Goal: Task Accomplishment & Management: Use online tool/utility

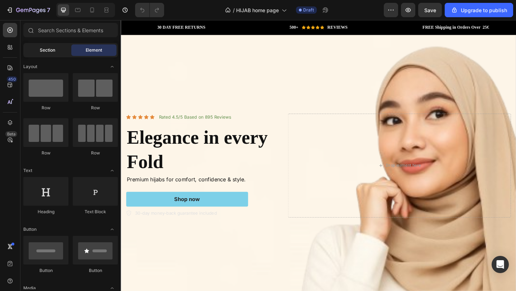
click at [53, 51] on span "Section" at bounding box center [47, 50] width 15 height 6
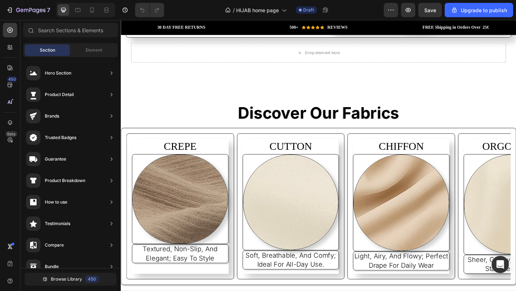
scroll to position [1202, 0]
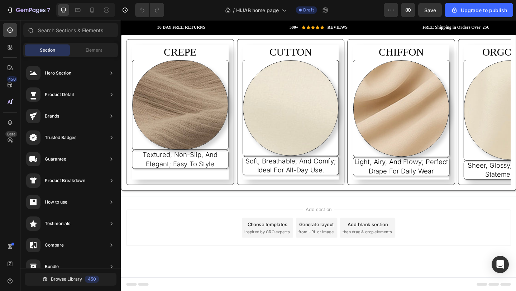
click at [271, 243] on div "Choose templates" at bounding box center [280, 242] width 43 height 8
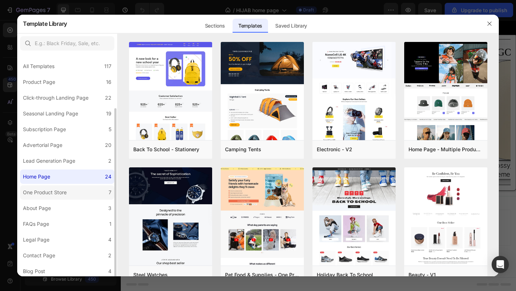
scroll to position [49, 0]
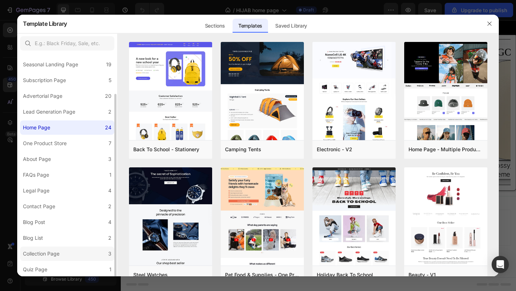
click at [61, 247] on label "Collection Page 3" at bounding box center [67, 254] width 94 height 14
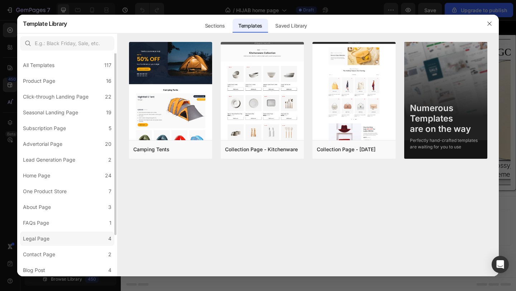
scroll to position [0, 0]
click at [82, 83] on label "Product Page 16" at bounding box center [67, 82] width 94 height 14
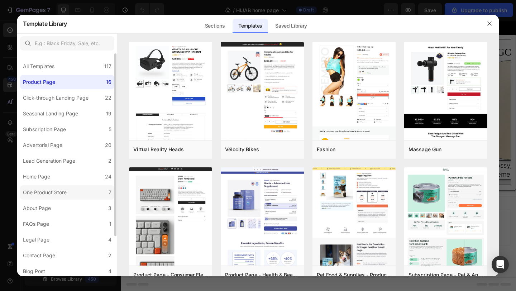
click at [76, 192] on label "One Product Store 7" at bounding box center [67, 192] width 94 height 14
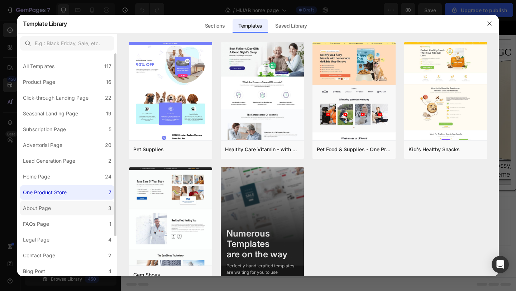
click at [76, 208] on label "About Page 3" at bounding box center [67, 208] width 94 height 14
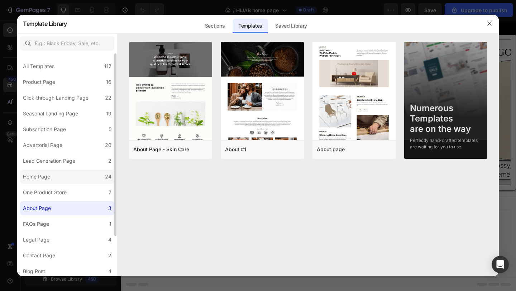
click at [87, 172] on label "Home Page 24" at bounding box center [67, 177] width 94 height 14
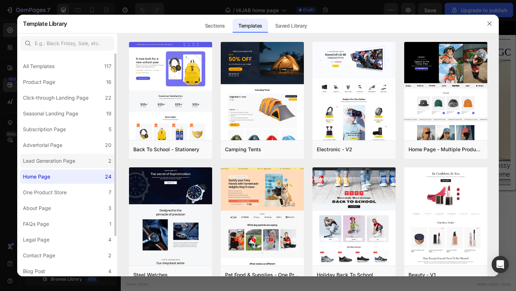
click at [91, 159] on label "Lead Generation Page 2" at bounding box center [67, 161] width 94 height 14
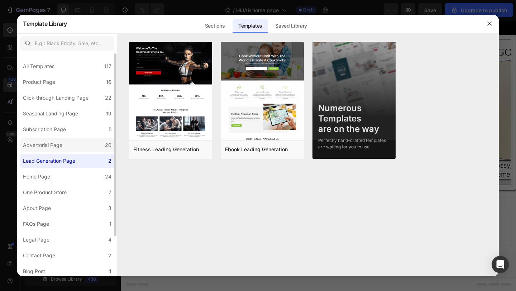
click at [94, 144] on label "Advertorial Page 20" at bounding box center [67, 145] width 94 height 14
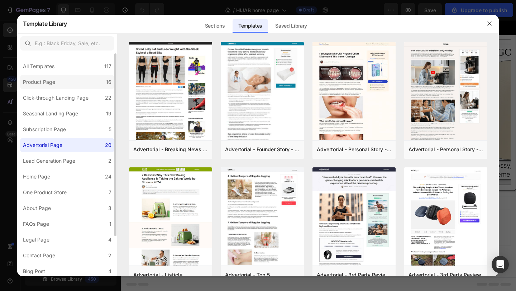
click at [96, 81] on label "Product Page 16" at bounding box center [67, 82] width 94 height 14
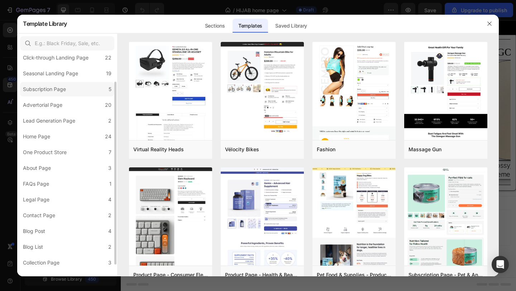
scroll to position [49, 0]
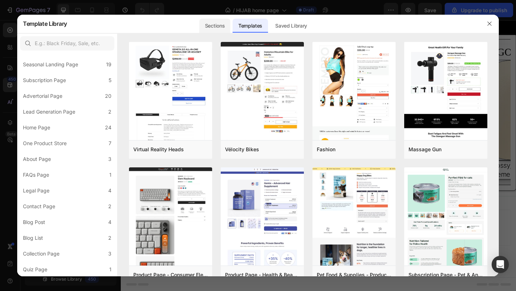
click at [216, 25] on div "Sections" at bounding box center [214, 26] width 31 height 14
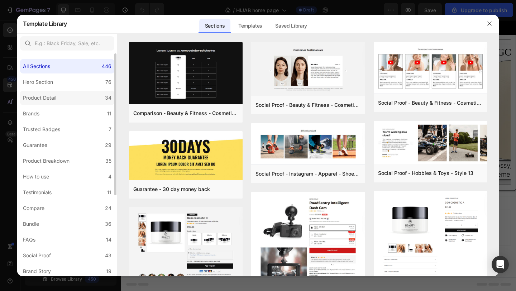
click at [69, 99] on label "Product Detail 34" at bounding box center [67, 98] width 94 height 14
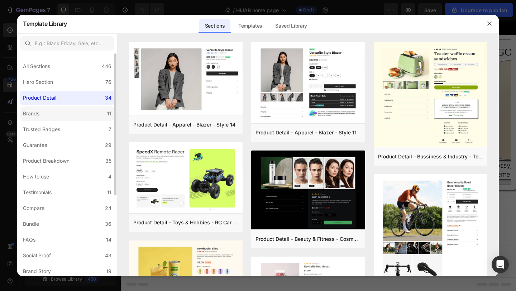
click at [80, 113] on label "Brands 11" at bounding box center [67, 113] width 94 height 14
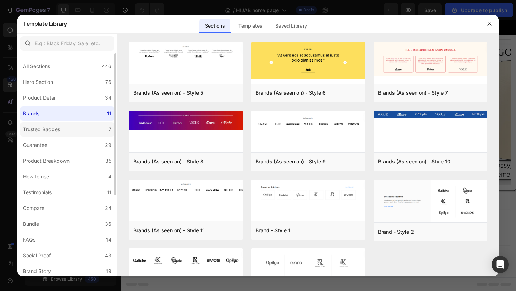
click at [74, 131] on label "Trusted Badges 7" at bounding box center [67, 129] width 94 height 14
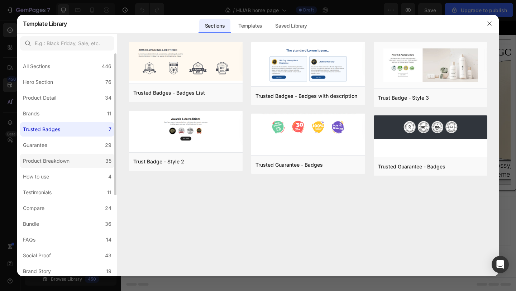
click at [67, 159] on div "Product Breakdown" at bounding box center [46, 161] width 47 height 9
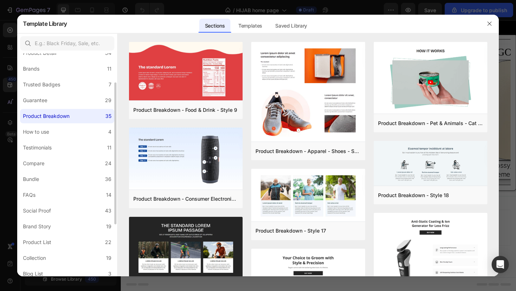
scroll to position [45, 0]
click at [65, 238] on label "Product List 22" at bounding box center [67, 242] width 94 height 14
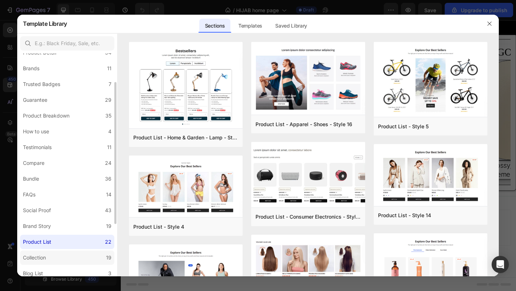
click at [66, 251] on label "Collection 19" at bounding box center [67, 258] width 94 height 14
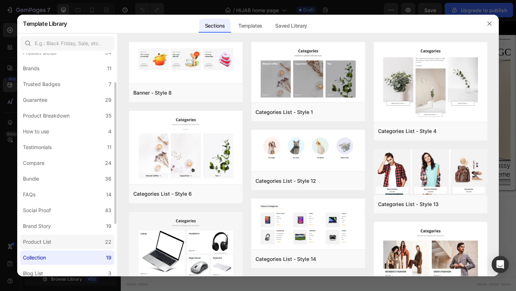
click at [72, 243] on label "Product List 22" at bounding box center [67, 242] width 94 height 14
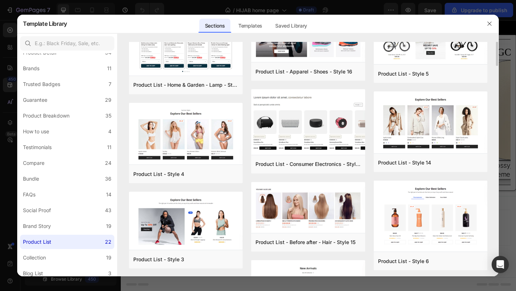
scroll to position [0, 0]
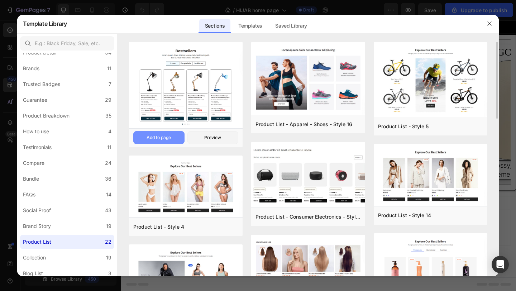
click at [166, 142] on button "Add to page" at bounding box center [158, 137] width 51 height 13
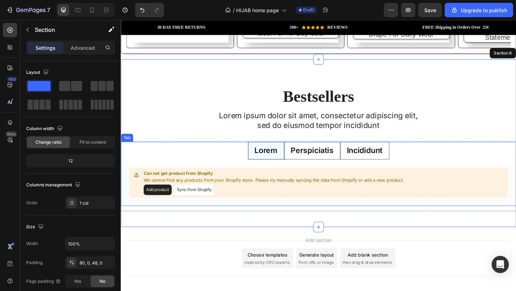
scroll to position [1352, 0]
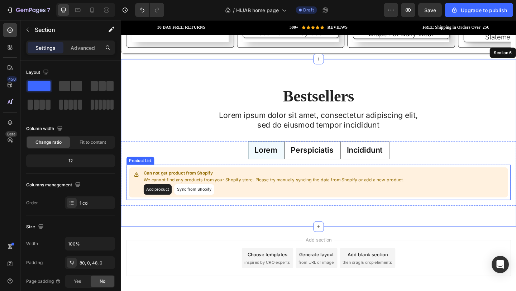
click at [163, 205] on button "Add product" at bounding box center [161, 204] width 30 height 11
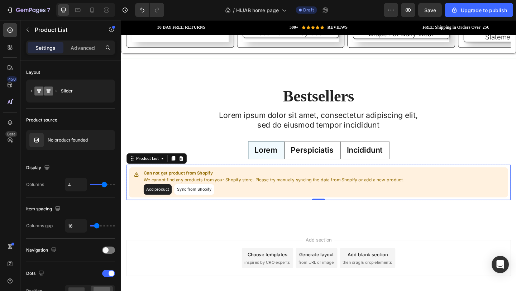
click at [159, 204] on button "Add product" at bounding box center [161, 204] width 30 height 11
click at [211, 204] on button "Sync from Shopify" at bounding box center [200, 204] width 43 height 11
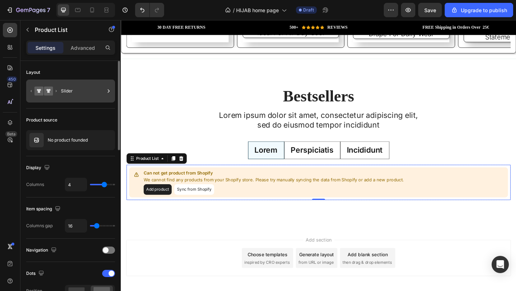
click at [57, 91] on icon at bounding box center [43, 91] width 29 height 16
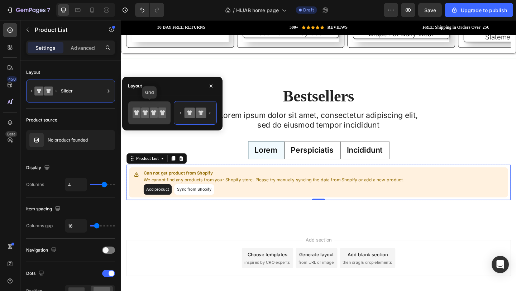
click at [150, 111] on icon at bounding box center [154, 113] width 8 height 11
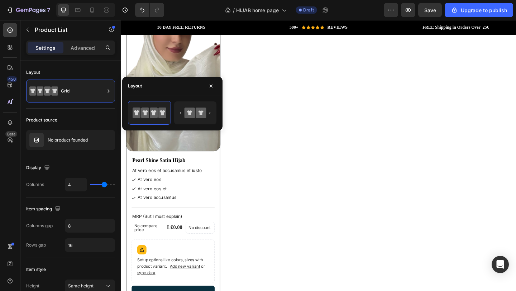
scroll to position [1553, 0]
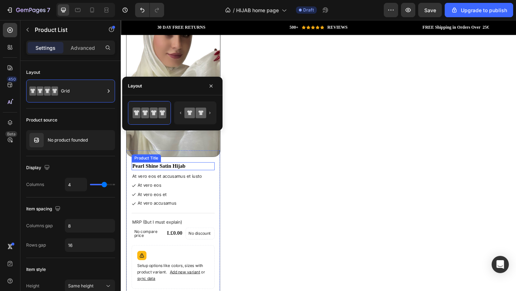
click at [170, 176] on h1 "Pearl Shine Satin Hijab" at bounding box center [178, 179] width 90 height 9
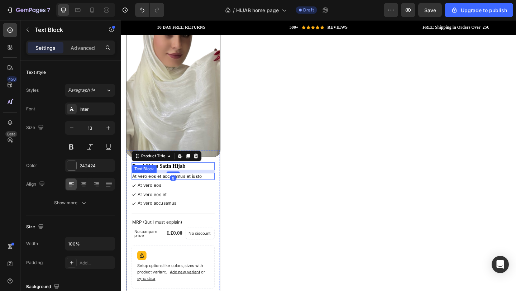
click at [210, 187] on p "At vero eos et accusamus et iusto" at bounding box center [177, 190] width 89 height 6
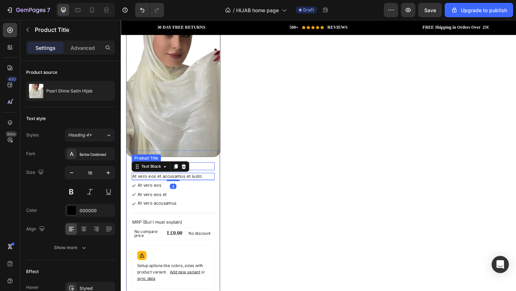
click at [207, 181] on h1 "Pearl Shine Satin Hijab" at bounding box center [178, 179] width 90 height 9
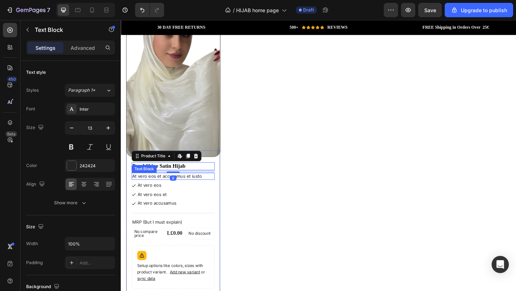
click at [202, 189] on p "At vero eos et accusamus et iusto" at bounding box center [177, 190] width 89 height 6
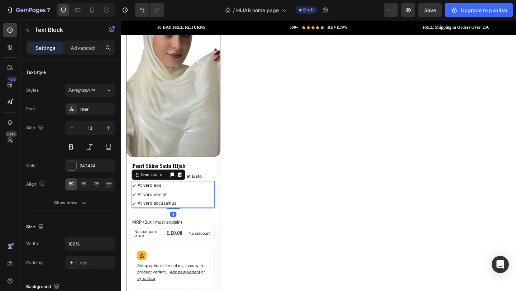
click at [200, 200] on div "At vero eos At vero eos et At vero accusamus" at bounding box center [178, 209] width 90 height 29
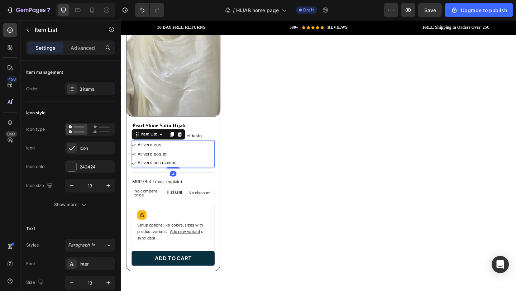
scroll to position [1600, 0]
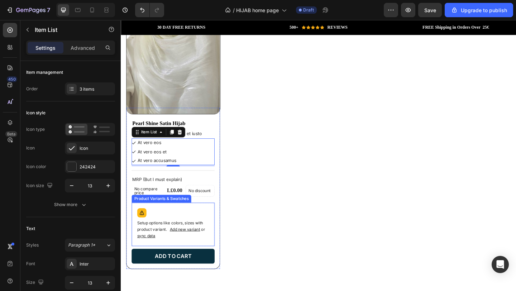
click at [203, 243] on p "Setup options like colors, sizes with product variant. Add new variant or sync …" at bounding box center [178, 248] width 78 height 21
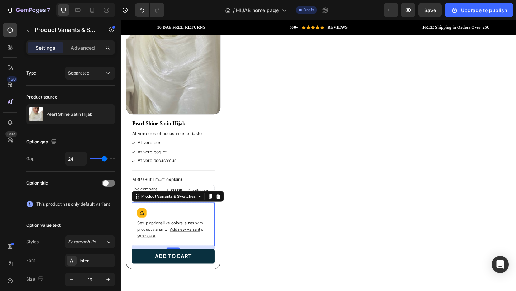
click at [197, 247] on span "Add new variant" at bounding box center [190, 247] width 33 height 5
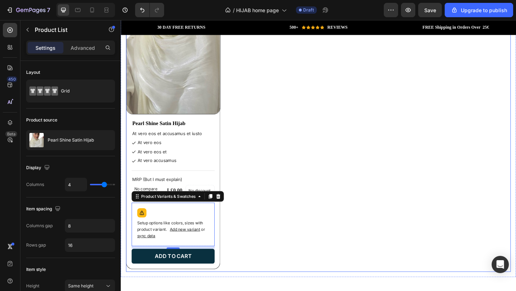
click at [259, 174] on div "Product Images Pearl Shine Satin Hijab Product Title At vero eos et accusamus e…" at bounding box center [336, 117] width 419 height 353
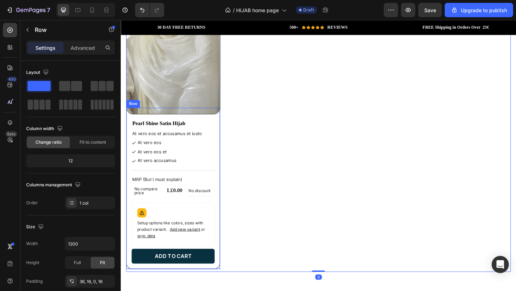
click at [227, 252] on div "Pearl Shine Satin Hijab Product Title At vero eos et accusamus et iusto Text Bl…" at bounding box center [178, 203] width 103 height 176
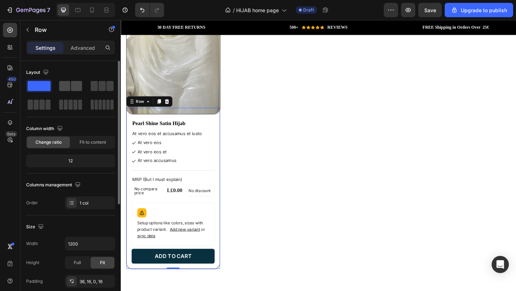
click at [73, 86] on span at bounding box center [76, 86] width 11 height 10
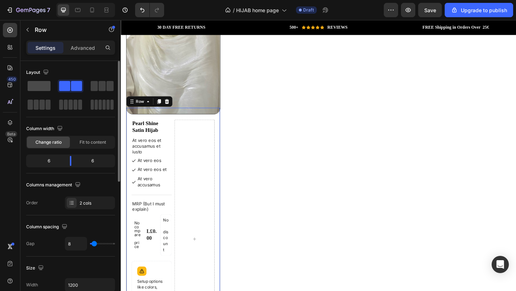
click at [41, 87] on span at bounding box center [39, 86] width 23 height 10
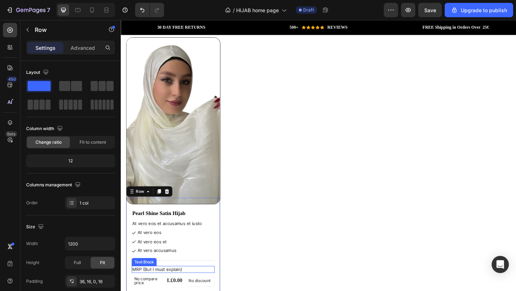
scroll to position [1494, 0]
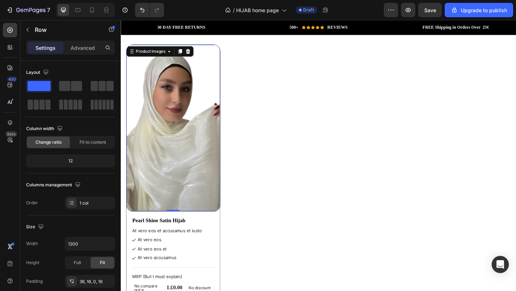
click at [194, 106] on img at bounding box center [178, 137] width 102 height 181
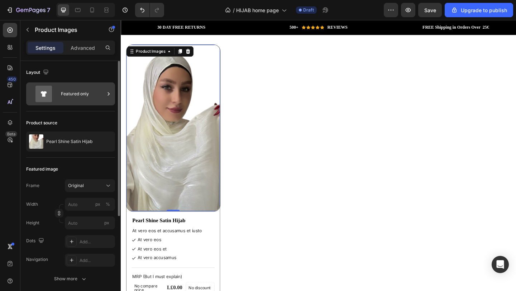
click at [90, 93] on div "Featured only" at bounding box center [83, 94] width 44 height 16
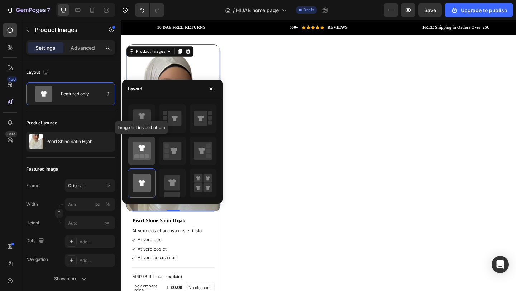
click at [146, 151] on icon at bounding box center [142, 151] width 18 height 18
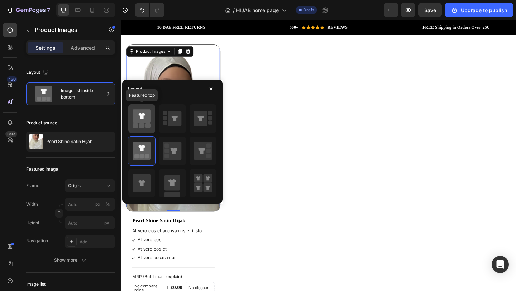
click at [149, 120] on icon at bounding box center [142, 115] width 18 height 13
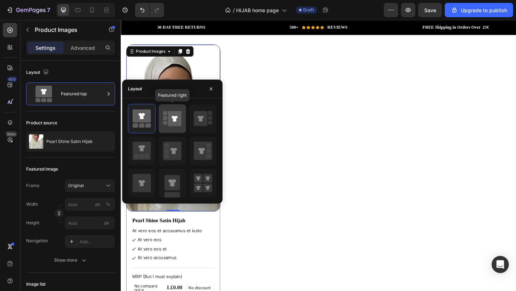
click at [175, 119] on icon at bounding box center [175, 119] width 6 height 6
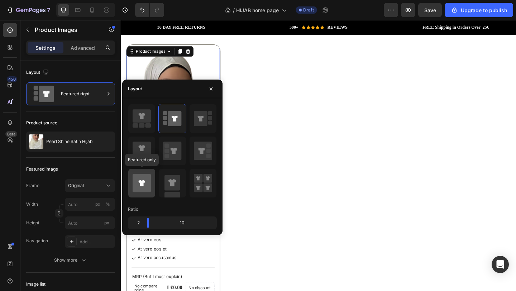
click at [150, 181] on icon at bounding box center [142, 183] width 18 height 18
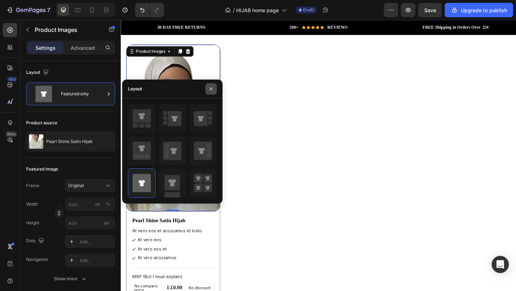
click at [213, 86] on icon "button" at bounding box center [211, 89] width 6 height 6
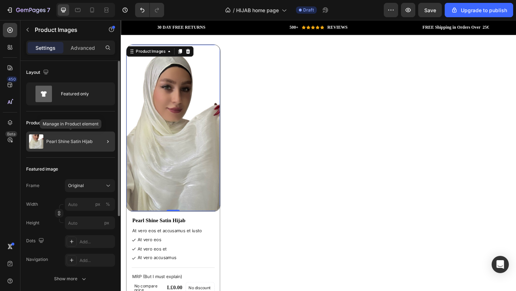
click at [77, 139] on p "Pearl Shine Satin Hijab" at bounding box center [69, 141] width 46 height 5
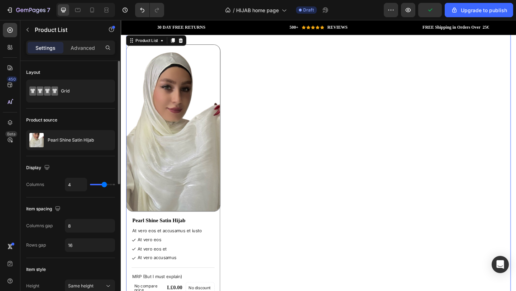
type input "3"
type input "2"
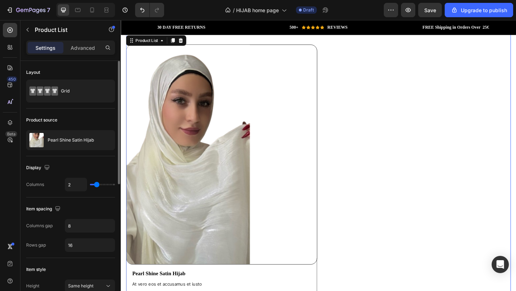
drag, startPoint x: 103, startPoint y: 184, endPoint x: 95, endPoint y: 184, distance: 7.9
type input "2"
click at [95, 184] on input "range" at bounding box center [102, 184] width 25 height 1
type input "3"
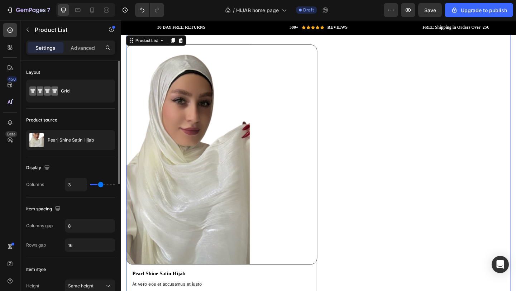
type input "4"
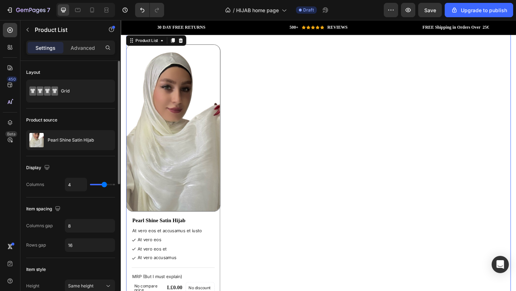
drag, startPoint x: 97, startPoint y: 184, endPoint x: 104, endPoint y: 185, distance: 6.5
type input "4"
click at [104, 185] on input "range" at bounding box center [102, 184] width 25 height 1
click at [82, 225] on input "8" at bounding box center [89, 225] width 49 height 13
click at [96, 13] on div at bounding box center [91, 9] width 11 height 11
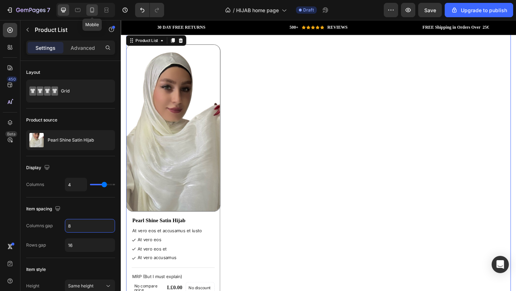
type input "1"
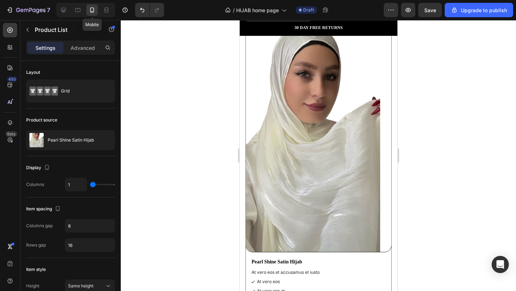
scroll to position [1465, 0]
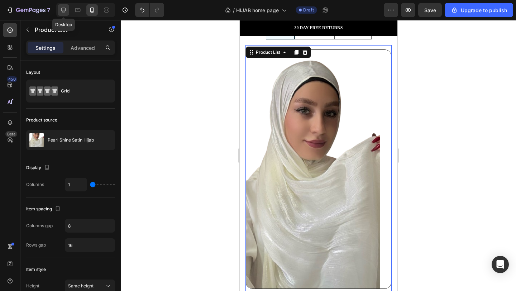
click at [65, 9] on icon at bounding box center [63, 9] width 7 height 7
type input "2"
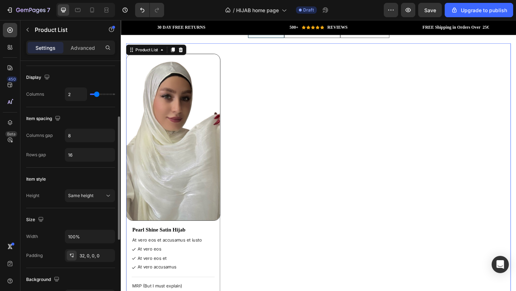
scroll to position [104, 0]
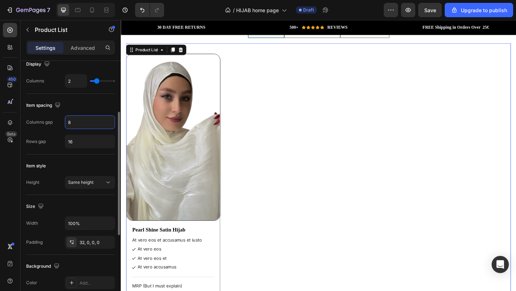
click at [90, 119] on input "8" at bounding box center [89, 122] width 49 height 13
click at [86, 139] on input "16" at bounding box center [89, 141] width 49 height 13
click at [95, 187] on button "Same height" at bounding box center [90, 182] width 50 height 13
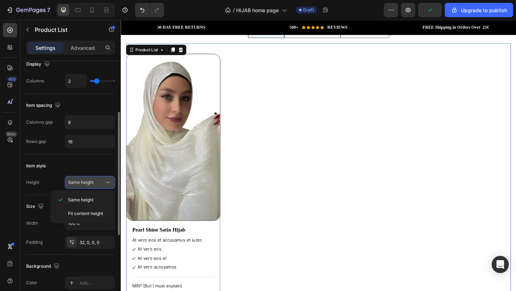
click at [99, 185] on div "Same height" at bounding box center [86, 182] width 37 height 6
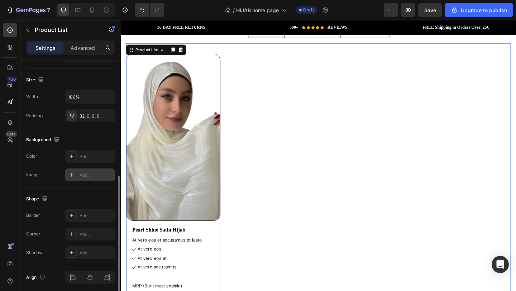
scroll to position [232, 0]
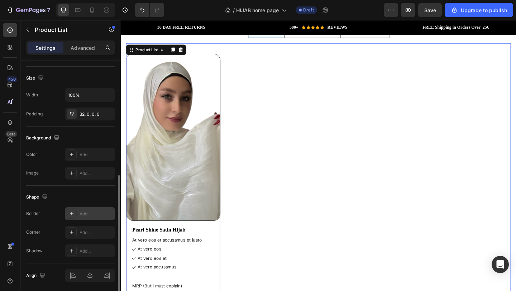
click at [91, 208] on div "Add..." at bounding box center [90, 213] width 50 height 13
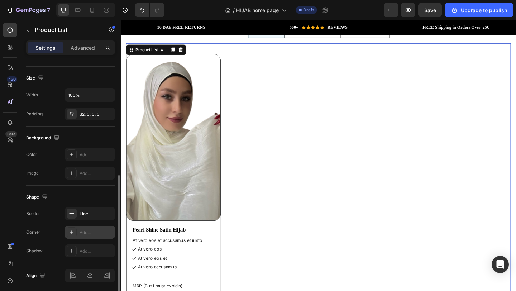
click at [91, 234] on div "Add..." at bounding box center [97, 232] width 34 height 6
click at [90, 249] on div "Add..." at bounding box center [97, 251] width 34 height 6
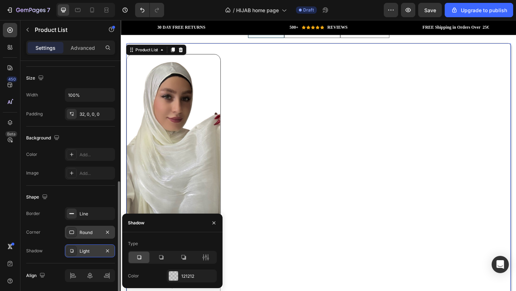
scroll to position [257, 0]
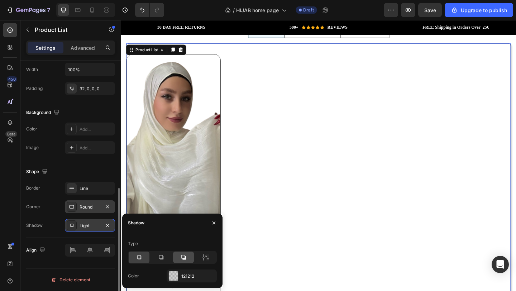
click at [186, 257] on icon at bounding box center [183, 257] width 7 height 7
click at [81, 45] on p "Advanced" at bounding box center [83, 48] width 24 height 8
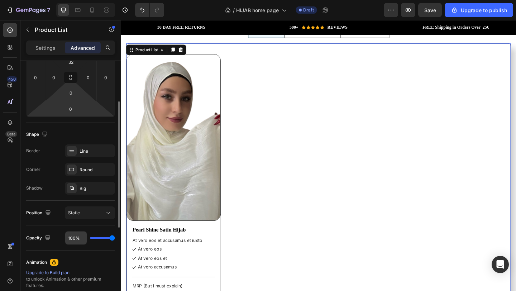
scroll to position [106, 0]
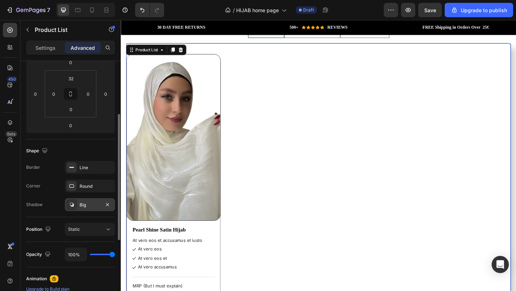
click at [92, 208] on div "Big" at bounding box center [90, 205] width 21 height 6
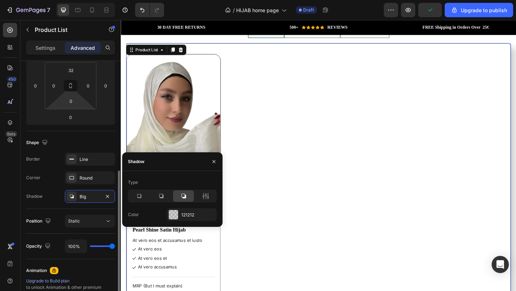
scroll to position [247, 0]
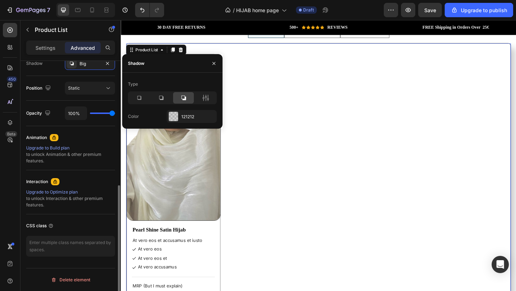
click at [64, 146] on div "Upgrade to Build plan" at bounding box center [70, 148] width 89 height 6
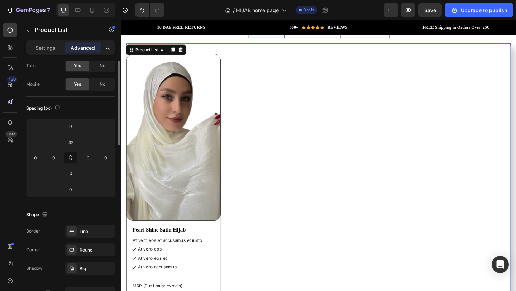
scroll to position [0, 0]
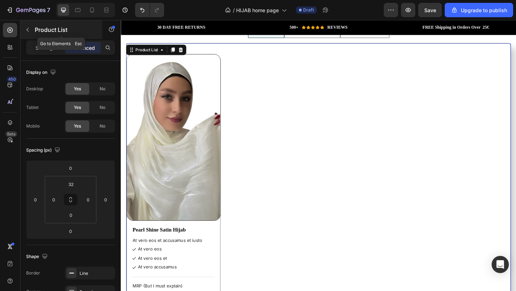
click at [28, 26] on button "button" at bounding box center [27, 29] width 11 height 11
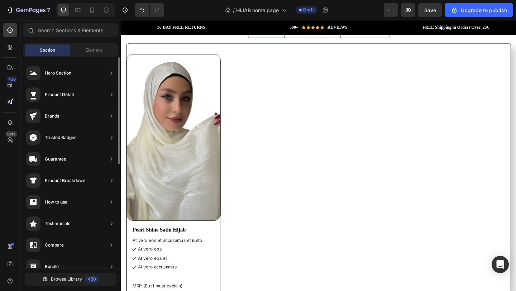
scroll to position [33, 0]
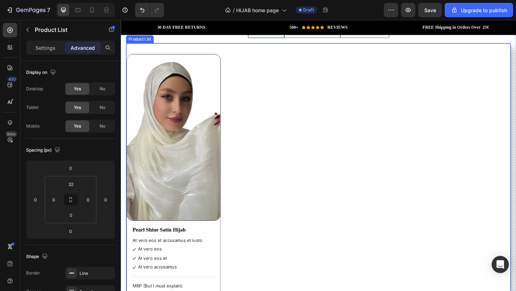
click at [325, 116] on div "Product Images Pearl Shine Satin Hijab Product Title At vero eos et accusamus e…" at bounding box center [336, 233] width 418 height 352
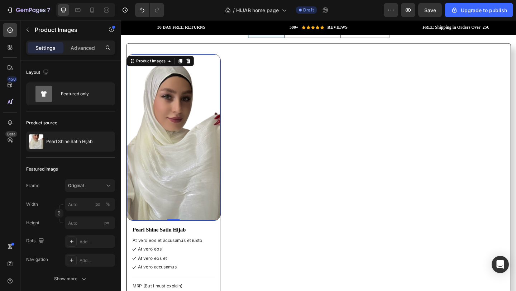
click at [187, 132] on img at bounding box center [178, 147] width 102 height 180
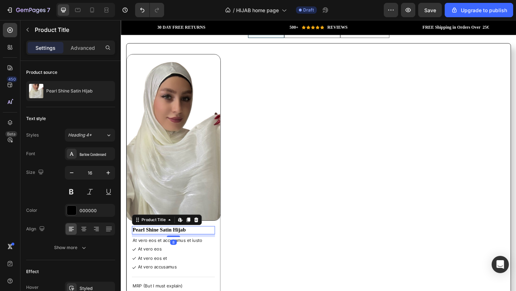
click at [213, 244] on h1 "Pearl Shine Satin Hijab" at bounding box center [178, 248] width 90 height 9
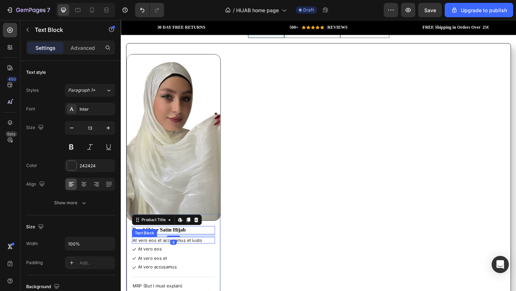
click at [212, 259] on p "At vero eos et accusamus et iusto" at bounding box center [178, 260] width 89 height 6
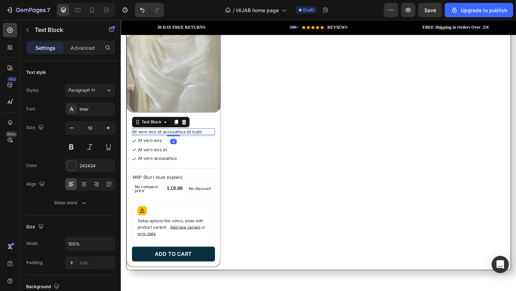
scroll to position [1611, 0]
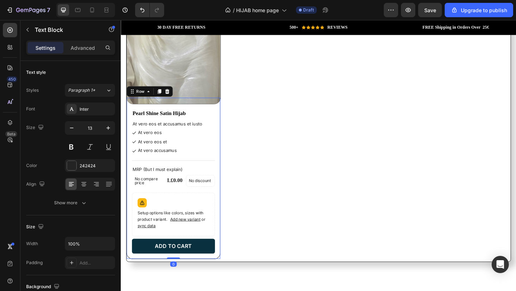
click at [228, 238] on div "Pearl Shine Satin Hijab Product Title At vero eos et accusamus et iusto Text Bl…" at bounding box center [178, 192] width 103 height 176
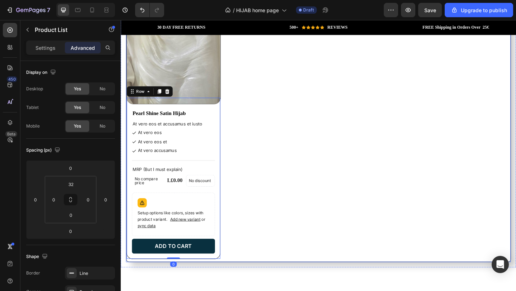
click at [255, 240] on div "Product Images Pearl Shine Satin Hijab Product Title At vero eos et accusamus e…" at bounding box center [336, 106] width 418 height 352
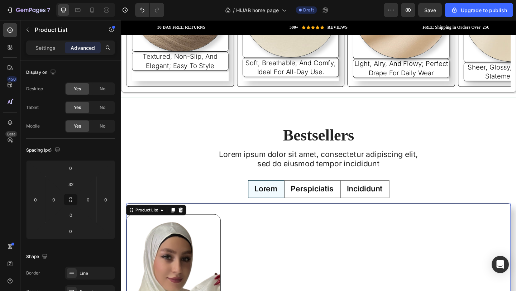
scroll to position [1311, 0]
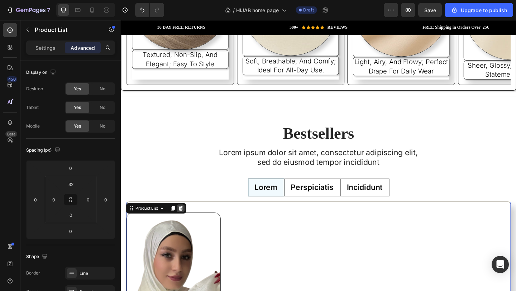
click at [186, 225] on icon at bounding box center [186, 225] width 6 height 6
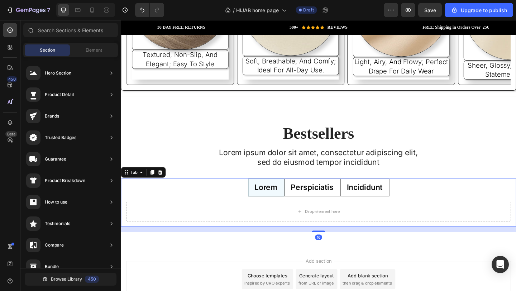
click at [195, 197] on ul "Lorem Perspiciatis Incididunt" at bounding box center [336, 201] width 430 height 19
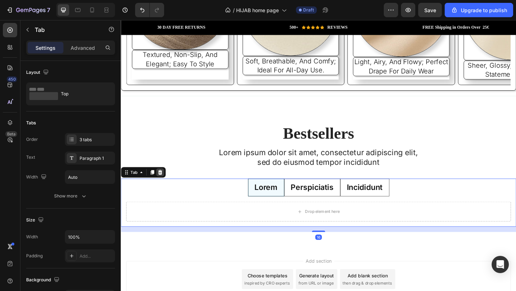
click at [163, 184] on icon at bounding box center [164, 186] width 6 height 6
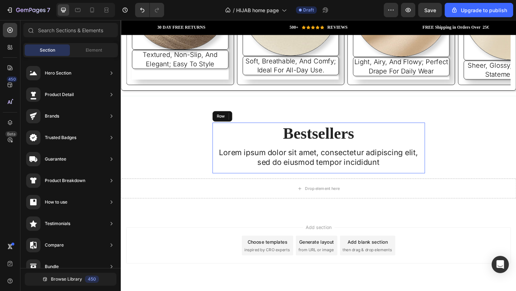
click at [224, 145] on div "Bestsellers Heading Lorem ipsum dolor sit amet, consectetur adipiscing elit, se…" at bounding box center [335, 159] width 231 height 55
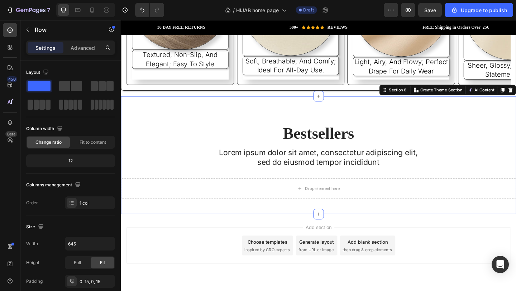
click at [179, 162] on div "Bestsellers Heading Lorem ipsum dolor sit amet, consectetur adipiscing elit, se…" at bounding box center [336, 173] width 430 height 82
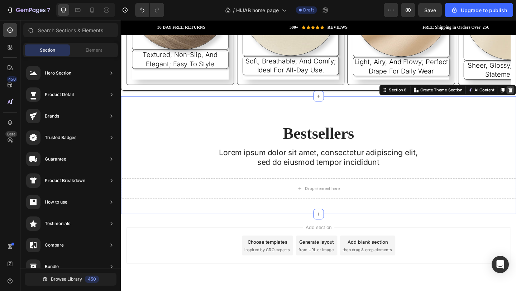
scroll to position [1202, 0]
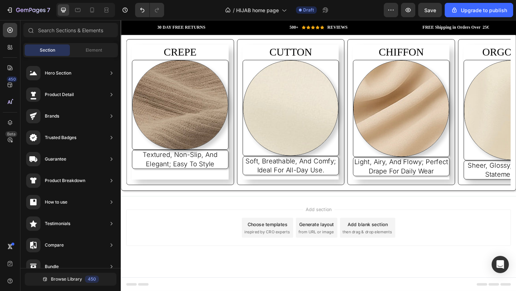
click at [280, 245] on div "Choose templates" at bounding box center [280, 242] width 43 height 8
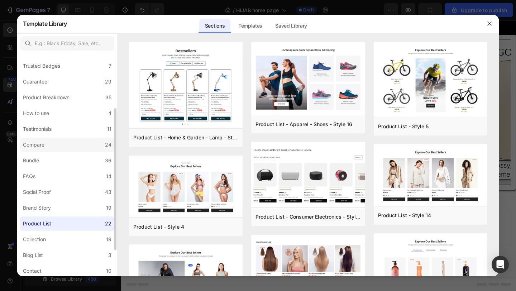
scroll to position [75, 0]
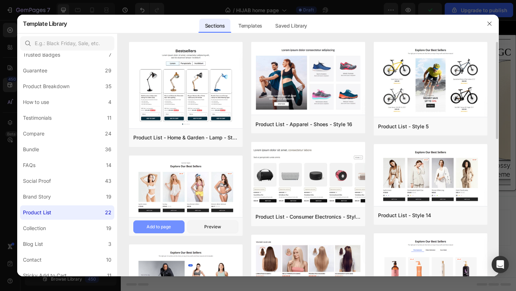
click at [170, 226] on div "Add to page" at bounding box center [159, 227] width 24 height 6
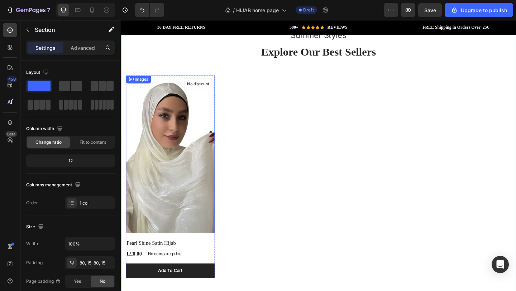
scroll to position [1400, 0]
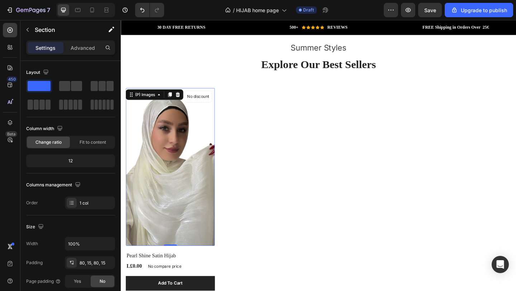
click at [208, 120] on img at bounding box center [174, 180] width 97 height 172
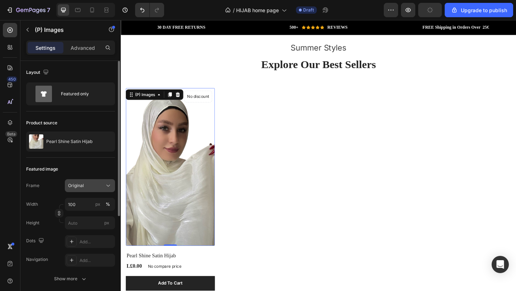
click at [94, 185] on div "Original" at bounding box center [85, 185] width 35 height 6
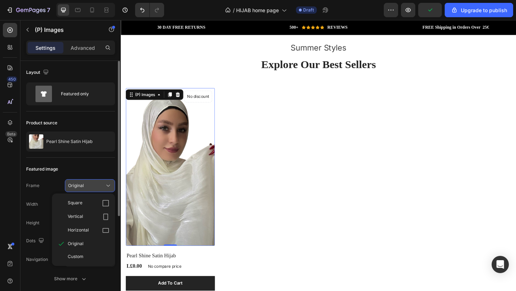
click at [100, 185] on div "Original" at bounding box center [85, 185] width 35 height 6
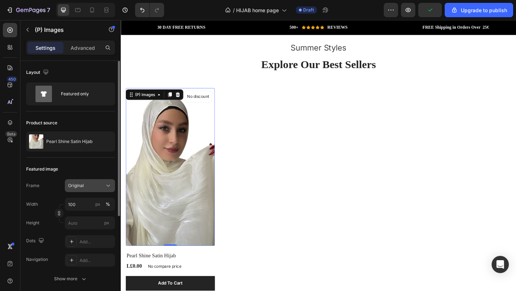
click at [99, 185] on div "Original" at bounding box center [85, 185] width 35 height 6
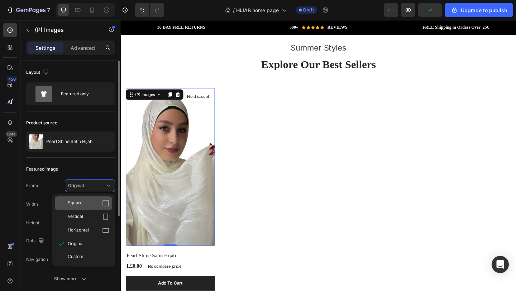
click at [99, 202] on div "Square" at bounding box center [89, 203] width 42 height 7
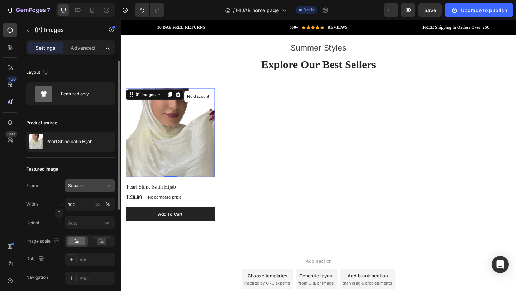
click at [96, 185] on div "Square" at bounding box center [85, 185] width 35 height 6
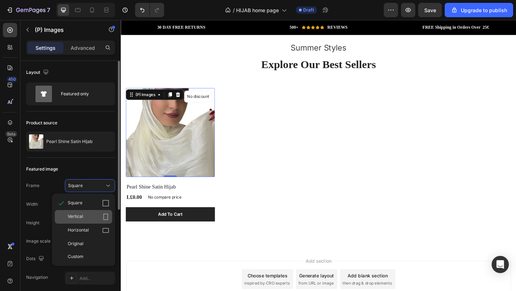
click at [95, 220] on div "Vertical" at bounding box center [89, 216] width 42 height 7
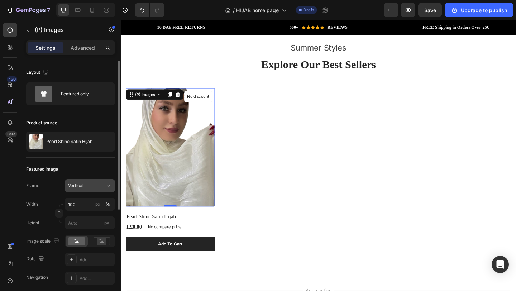
click at [93, 189] on div "Vertical" at bounding box center [85, 185] width 35 height 6
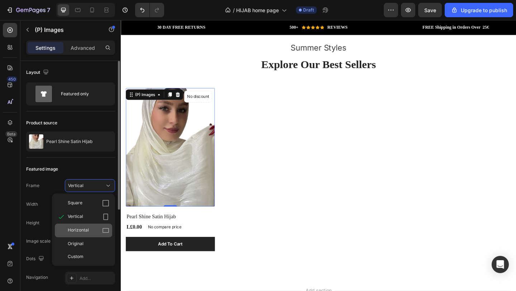
click at [95, 228] on div "Horizontal" at bounding box center [89, 230] width 42 height 7
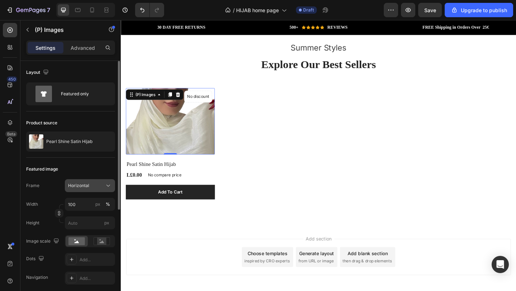
click at [94, 181] on button "Horizontal" at bounding box center [90, 185] width 50 height 13
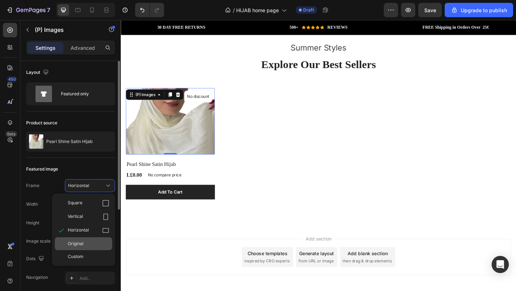
click at [83, 241] on span "Original" at bounding box center [76, 244] width 16 height 6
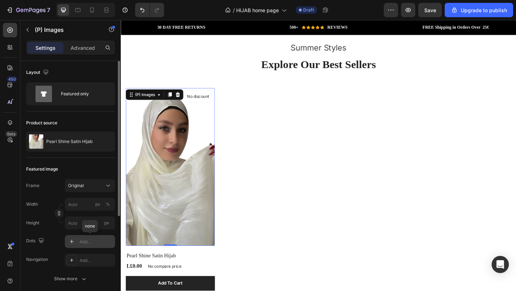
click at [83, 240] on div "Add..." at bounding box center [97, 242] width 34 height 6
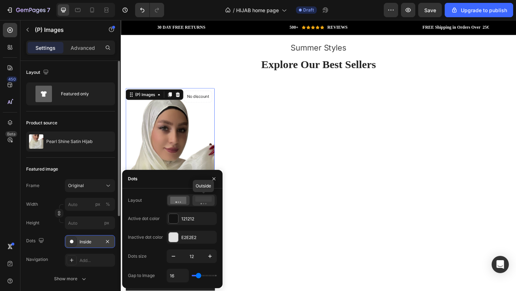
click at [202, 199] on rect at bounding box center [203, 198] width 16 height 5
click at [191, 237] on div "E2E2E2" at bounding box center [191, 237] width 21 height 6
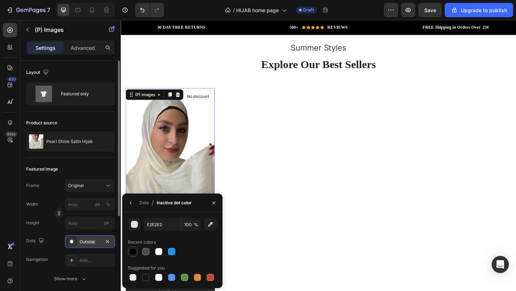
click at [131, 249] on div at bounding box center [132, 251] width 7 height 7
type input "000000"
click at [212, 205] on icon "button" at bounding box center [214, 203] width 6 height 6
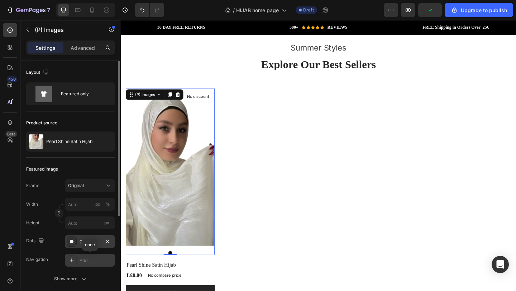
click at [84, 261] on div "Add..." at bounding box center [97, 260] width 34 height 6
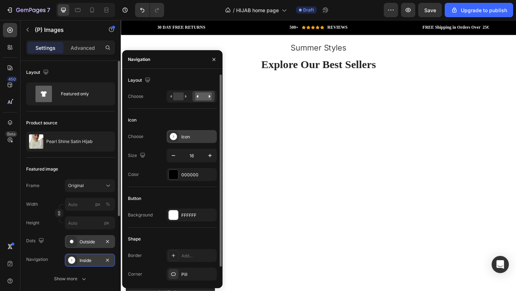
click at [192, 139] on div "Icon" at bounding box center [198, 137] width 34 height 6
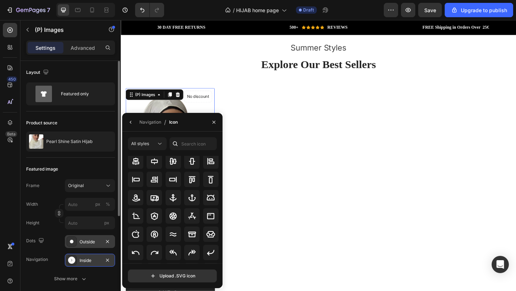
scroll to position [79, 0]
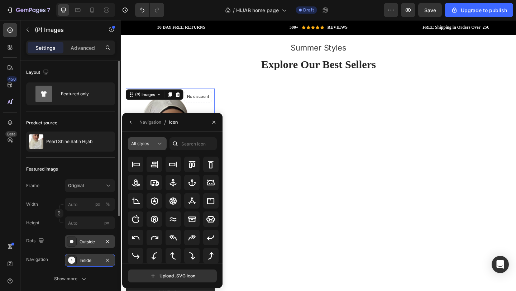
click at [154, 139] on button "All styles" at bounding box center [147, 143] width 39 height 13
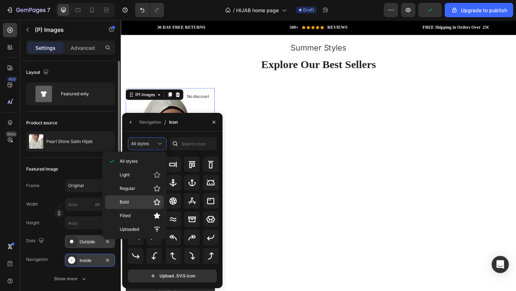
click at [145, 199] on p "Bold" at bounding box center [140, 202] width 41 height 7
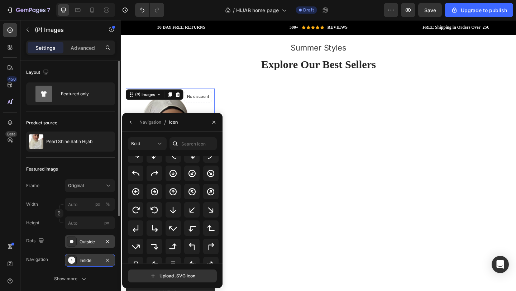
scroll to position [181, 0]
click at [153, 175] on icon at bounding box center [154, 173] width 9 height 9
click at [213, 122] on icon "button" at bounding box center [214, 122] width 6 height 6
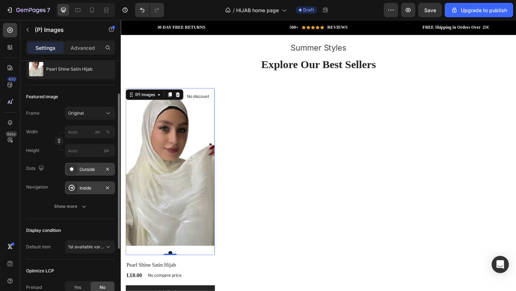
scroll to position [97, 0]
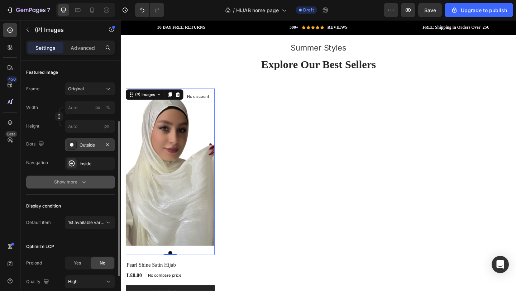
click at [78, 182] on div "Show more" at bounding box center [70, 181] width 33 height 7
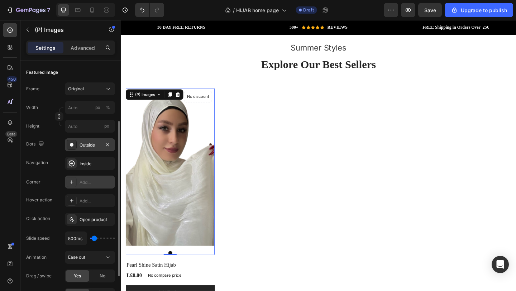
click at [91, 180] on div "Add..." at bounding box center [97, 182] width 34 height 6
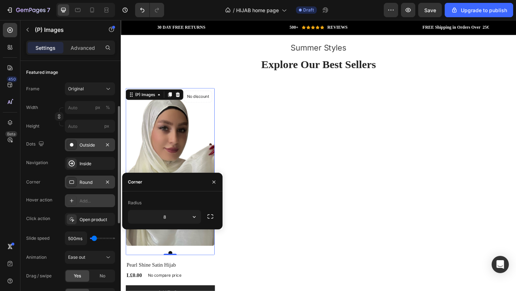
click at [86, 202] on div "Add..." at bounding box center [97, 201] width 34 height 6
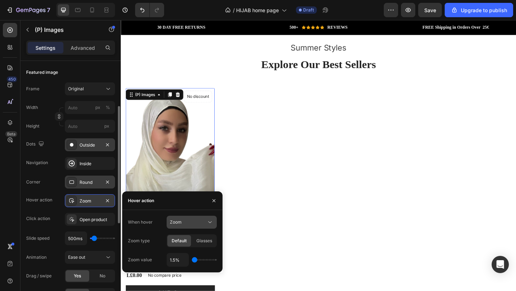
click at [201, 216] on button "Zoom" at bounding box center [192, 222] width 50 height 13
click at [52, 225] on div "Click action Open product" at bounding box center [70, 219] width 89 height 13
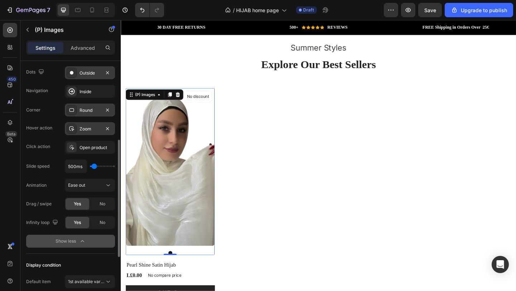
click at [87, 242] on button "Show less" at bounding box center [70, 241] width 89 height 13
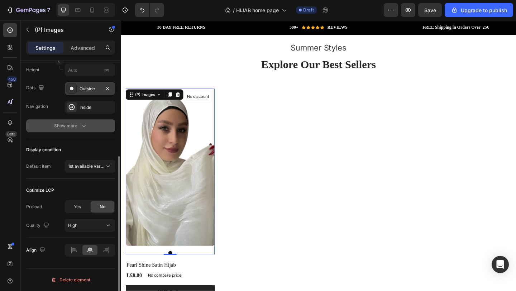
scroll to position [153, 0]
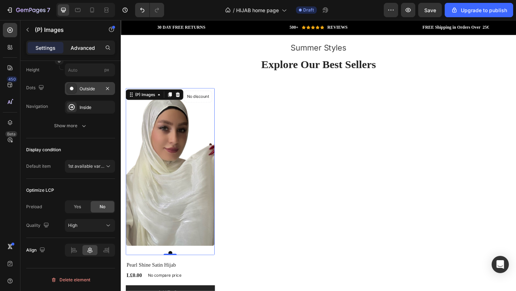
click at [85, 52] on div "Advanced" at bounding box center [83, 47] width 36 height 11
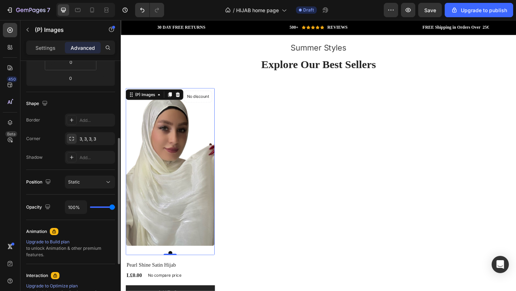
click at [84, 127] on div "Border Add... Corner 3, 3, 3, 3 Shadow Add..." at bounding box center [70, 139] width 89 height 50
click at [87, 123] on div "Add..." at bounding box center [97, 120] width 34 height 6
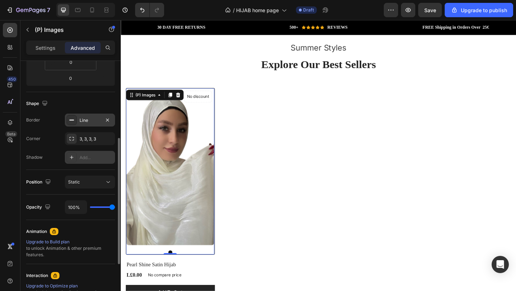
click at [82, 162] on div "Add..." at bounding box center [90, 157] width 50 height 13
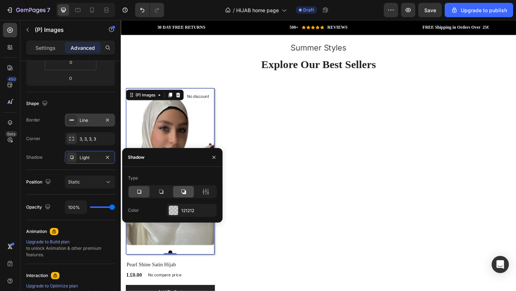
click at [186, 193] on icon at bounding box center [183, 191] width 7 height 7
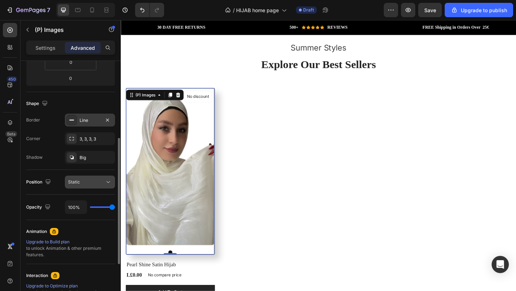
click at [85, 184] on div "Static" at bounding box center [86, 182] width 37 height 6
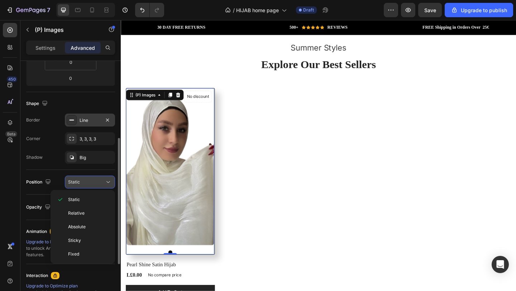
click at [89, 179] on div "Static" at bounding box center [86, 182] width 37 height 6
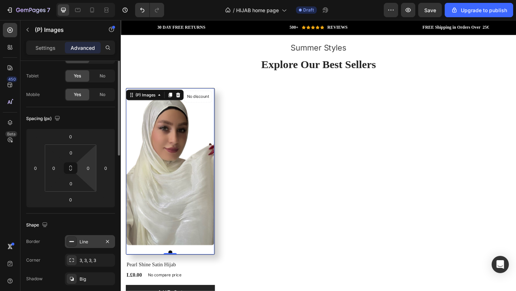
scroll to position [0, 0]
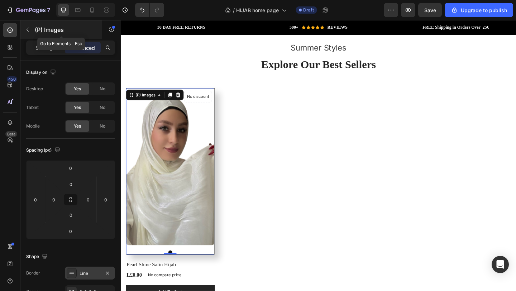
click at [31, 31] on button "button" at bounding box center [27, 29] width 11 height 11
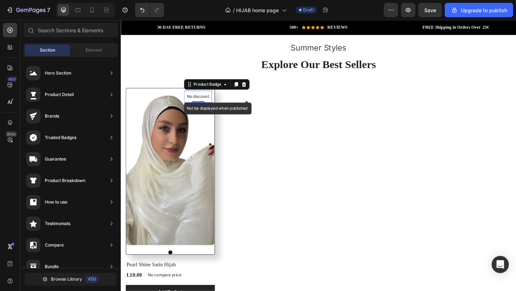
click at [209, 103] on p "No discount" at bounding box center [205, 103] width 24 height 6
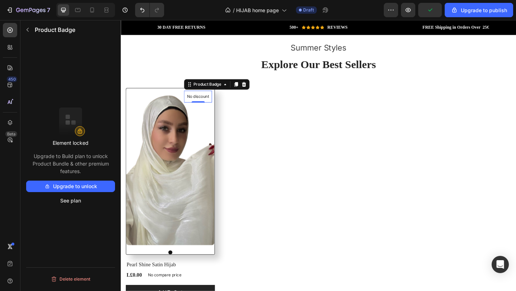
click at [85, 189] on button "Upgrade to unlock" at bounding box center [70, 186] width 89 height 11
click at [72, 200] on button "See plan" at bounding box center [70, 200] width 89 height 11
click at [254, 89] on icon at bounding box center [255, 89] width 5 height 5
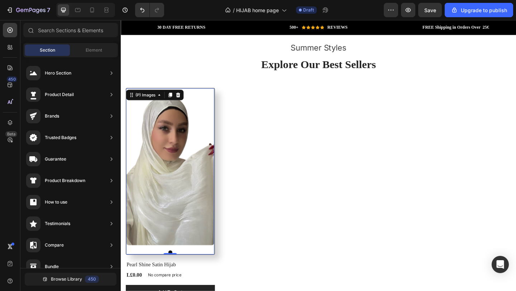
click at [210, 105] on img at bounding box center [175, 179] width 96 height 171
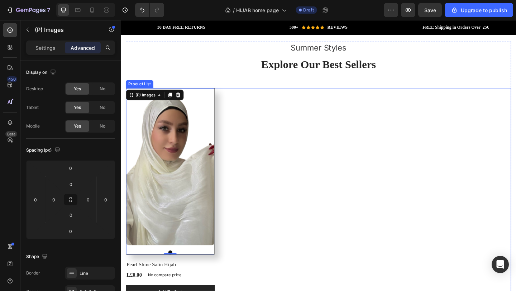
click at [246, 158] on div "(P) Images 0 Pearl Shine Satin Hijab (P) Title L£0.00 (P) Price (P) Price No co…" at bounding box center [335, 209] width 419 height 230
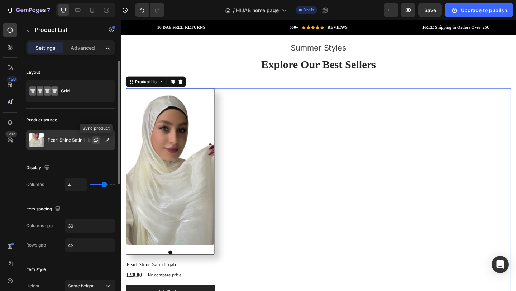
click at [96, 136] on button "button" at bounding box center [96, 140] width 9 height 9
click at [78, 136] on div "Pearl Shine Satin Hijab" at bounding box center [70, 140] width 89 height 20
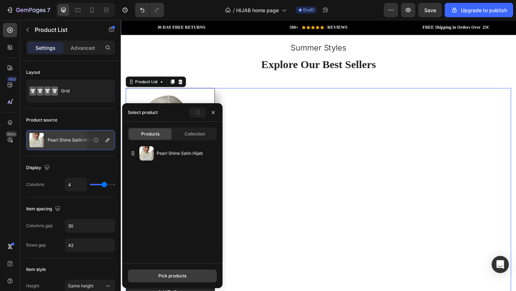
click at [163, 278] on div "Pick products" at bounding box center [172, 276] width 28 height 6
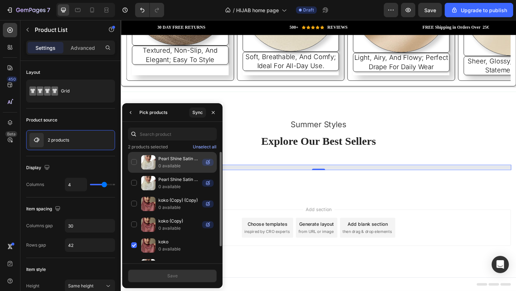
scroll to position [1400, 0]
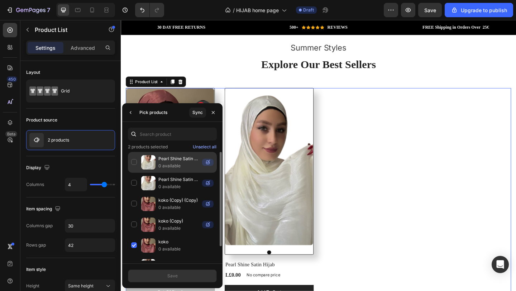
click at [134, 173] on div "Pearl Shine Satin Hijab (Copy) (Copy) 0 available" at bounding box center [172, 183] width 89 height 21
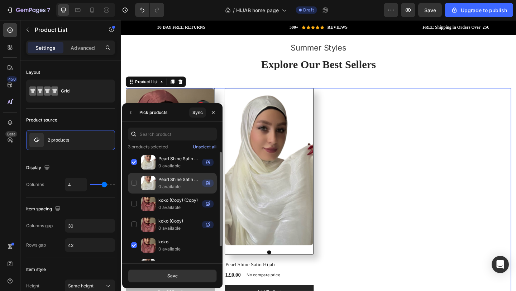
click at [134, 194] on div "Pearl Shine Satin Hijab (Copy) 0 available" at bounding box center [172, 204] width 89 height 21
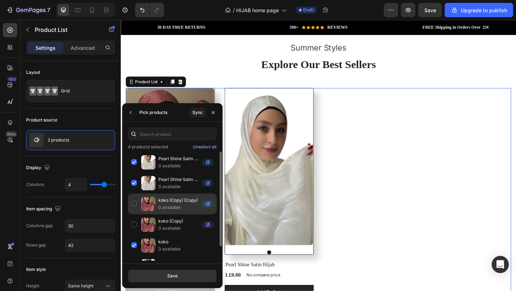
click at [134, 214] on div "koko (Copy) (Copy) 0 available" at bounding box center [172, 224] width 89 height 21
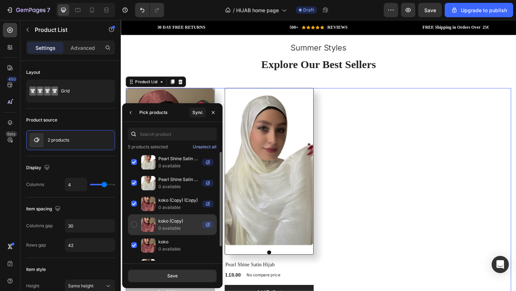
click at [134, 235] on div "koko (Copy) 0 available" at bounding box center [172, 245] width 89 height 21
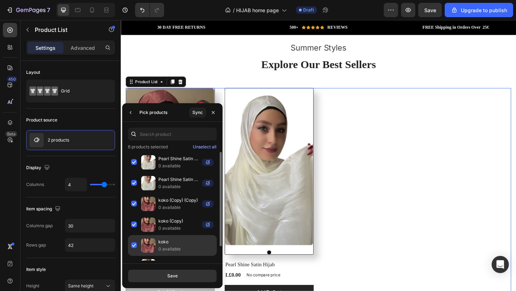
click at [135, 256] on div "koko 0 available" at bounding box center [172, 266] width 89 height 21
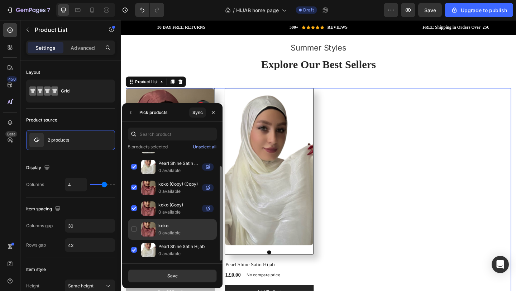
click at [135, 243] on div "Pearl Shine Satin Hijab 0 available" at bounding box center [172, 250] width 89 height 21
click at [134, 240] on div "koko 0 available" at bounding box center [172, 250] width 89 height 21
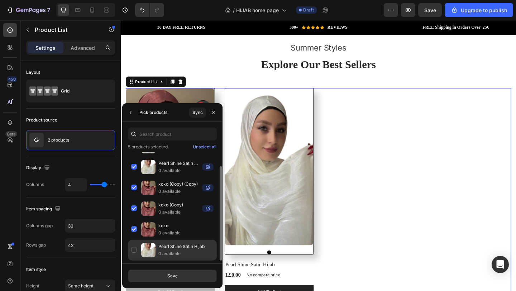
click at [134, 250] on div "Pearl Shine Satin Hijab 0 available" at bounding box center [172, 250] width 89 height 21
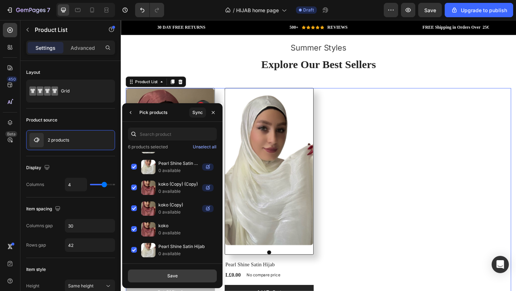
click at [154, 270] on button "Save" at bounding box center [172, 276] width 89 height 13
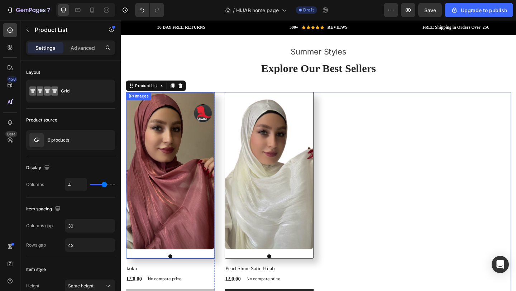
scroll to position [1383, 0]
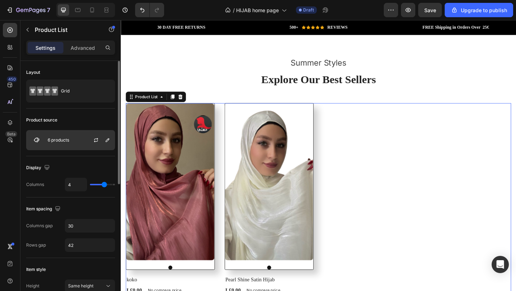
click at [77, 140] on div "6 products" at bounding box center [70, 140] width 89 height 20
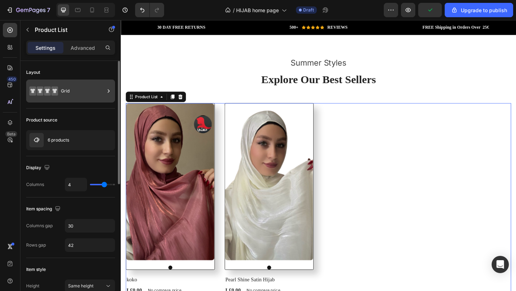
click at [73, 96] on div "Grid" at bounding box center [83, 91] width 44 height 16
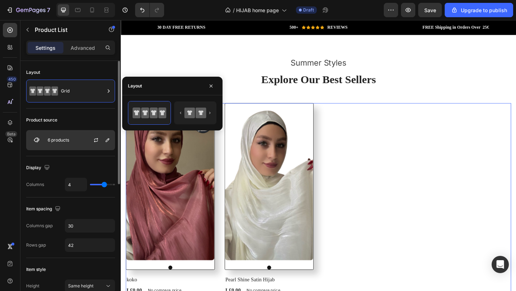
click at [80, 139] on div "6 products" at bounding box center [70, 140] width 89 height 20
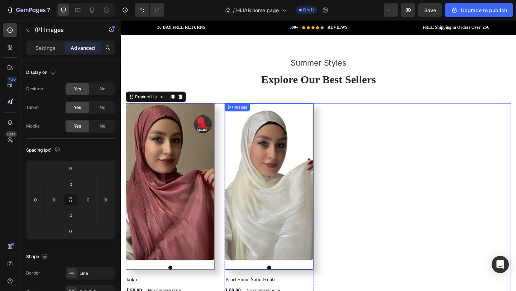
click at [301, 173] on img at bounding box center [282, 196] width 96 height 171
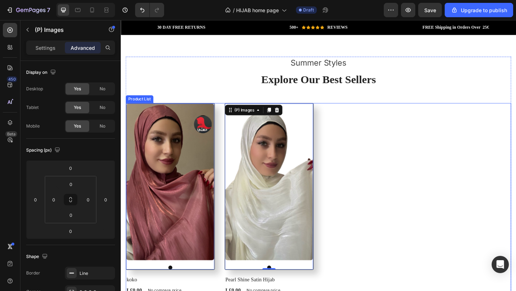
click at [384, 192] on div "(P) Images 0 koko (P) Title L£0.00 (P) Price (P) Price No compare price (P) Pri…" at bounding box center [335, 225] width 419 height 230
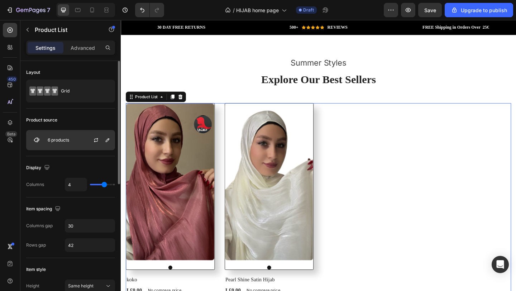
click at [71, 137] on div "6 products" at bounding box center [70, 140] width 89 height 20
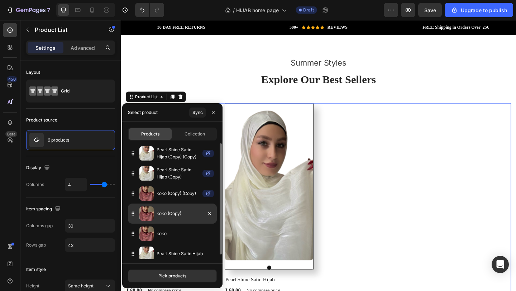
click at [190, 214] on p "koko (Copy)" at bounding box center [178, 213] width 43 height 7
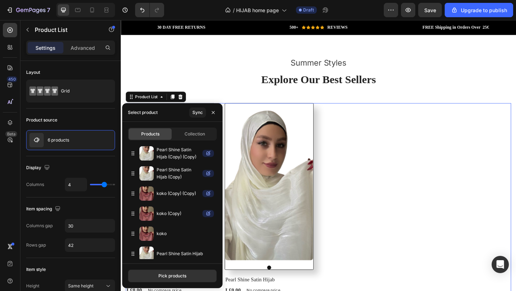
drag, startPoint x: 303, startPoint y: 235, endPoint x: 365, endPoint y: 209, distance: 67.8
click at [187, 138] on div "Collection" at bounding box center [194, 133] width 43 height 11
click at [194, 135] on span "Collection" at bounding box center [195, 134] width 20 height 6
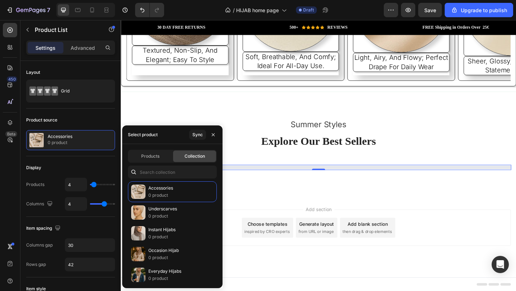
scroll to position [1349, 0]
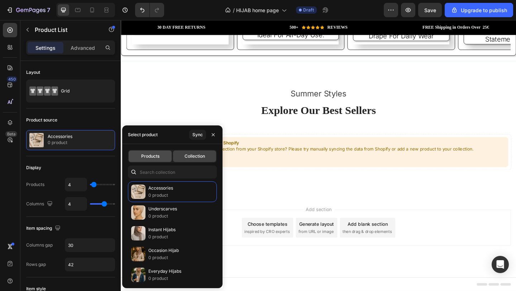
click at [154, 156] on span "Products" at bounding box center [150, 156] width 18 height 6
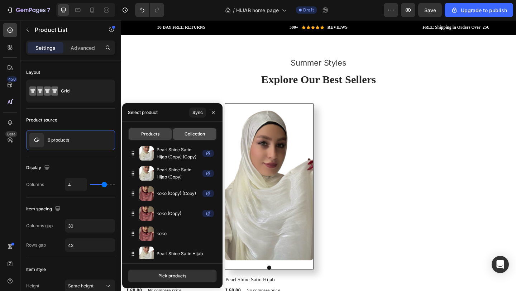
click at [208, 135] on div "Collection" at bounding box center [194, 133] width 43 height 11
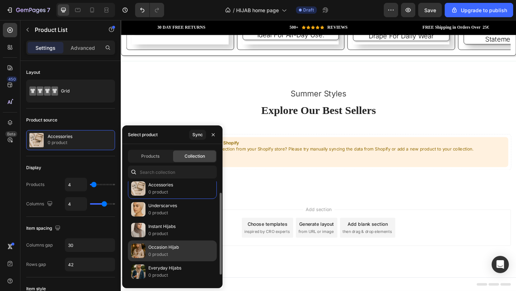
scroll to position [0, 0]
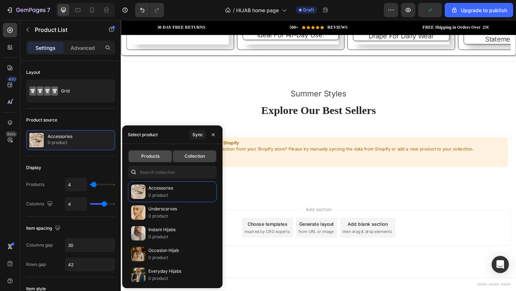
click at [159, 155] on span "Products" at bounding box center [150, 156] width 18 height 6
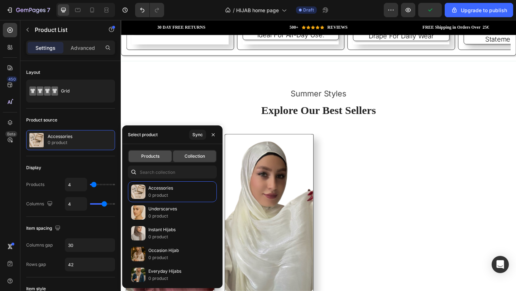
scroll to position [1383, 0]
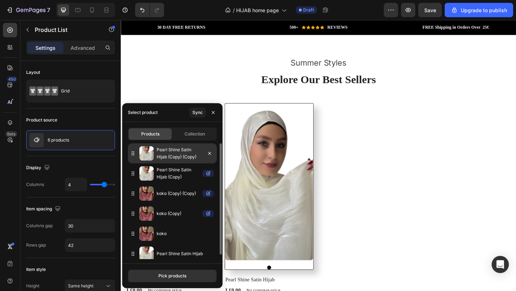
click at [132, 154] on icon at bounding box center [132, 153] width 7 height 7
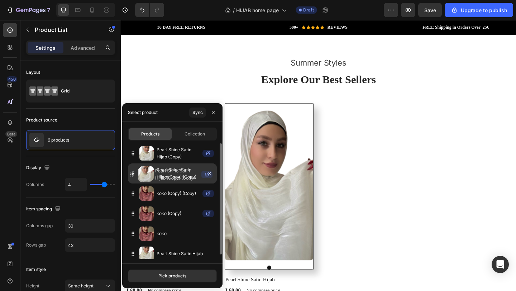
drag, startPoint x: 132, startPoint y: 154, endPoint x: 130, endPoint y: 177, distance: 23.0
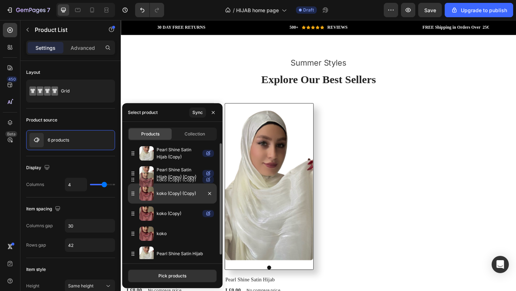
drag, startPoint x: 132, startPoint y: 198, endPoint x: 130, endPoint y: 175, distance: 23.7
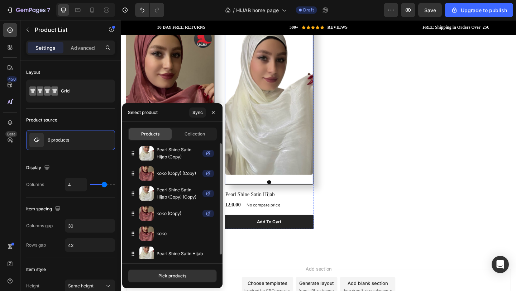
scroll to position [1494, 0]
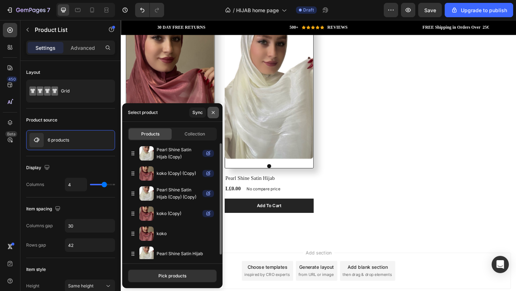
click at [215, 110] on icon "button" at bounding box center [213, 113] width 6 height 6
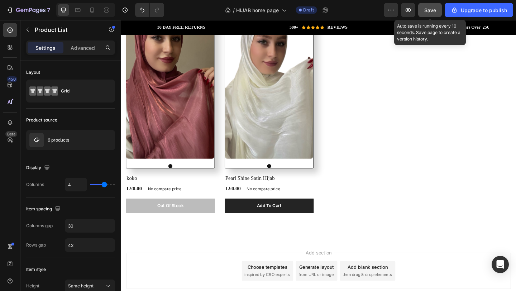
click at [427, 14] on button "Save" at bounding box center [430, 10] width 24 height 14
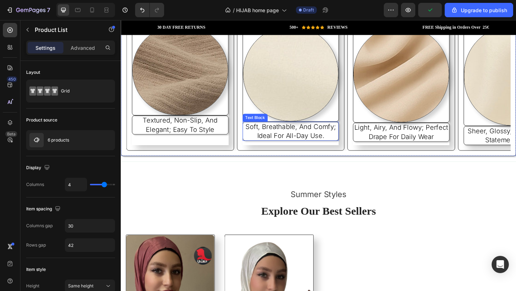
scroll to position [1228, 0]
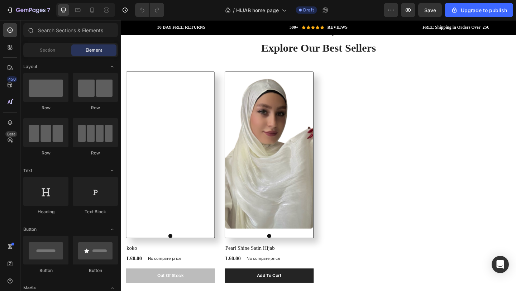
scroll to position [1421, 0]
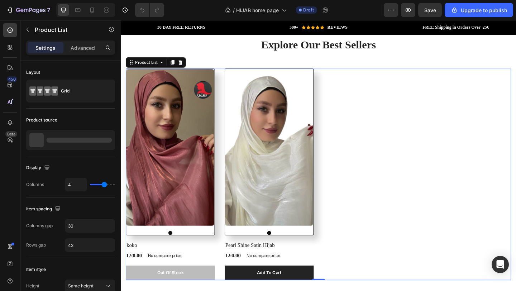
click at [371, 183] on div "(P) Images koko (P) Title L£0.00 (P) Price (P) Price No compare price (P) Price…" at bounding box center [335, 188] width 419 height 230
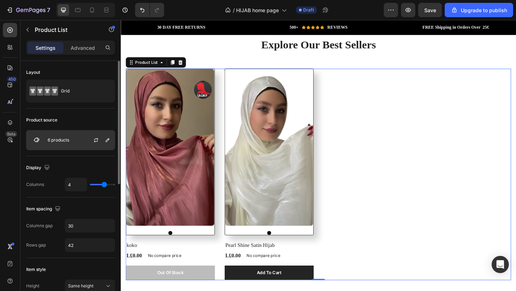
click at [69, 135] on div "6 products" at bounding box center [70, 140] width 89 height 20
type input "5"
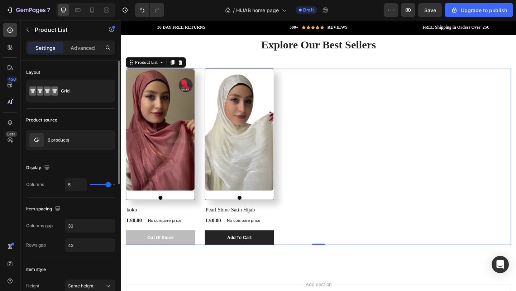
type input "5"
click at [108, 185] on input "range" at bounding box center [102, 184] width 25 height 1
click at [76, 92] on div "Grid" at bounding box center [83, 91] width 44 height 16
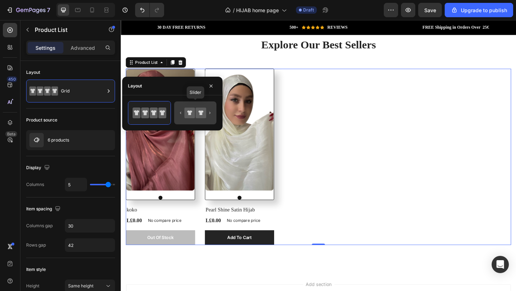
click at [196, 117] on icon at bounding box center [201, 113] width 10 height 10
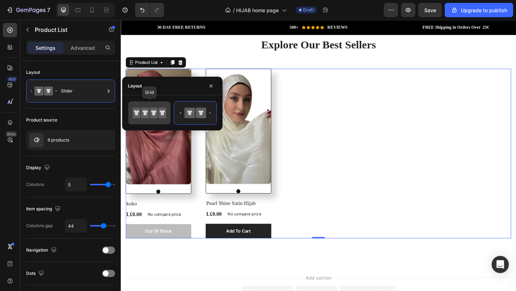
click at [159, 118] on icon at bounding box center [162, 113] width 8 height 11
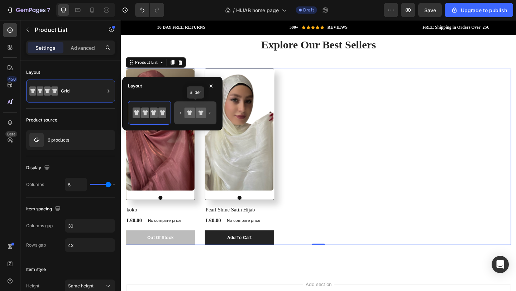
click at [189, 114] on icon at bounding box center [189, 112] width 5 height 5
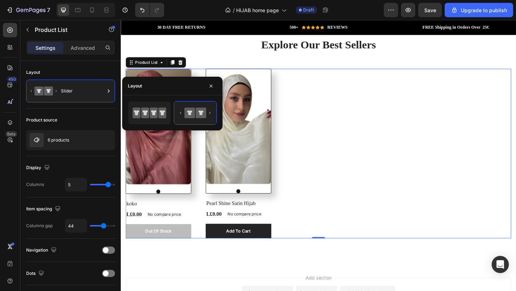
click at [303, 128] on div "(P) Images koko (P) Title L£0.00 (P) Price (P) Price No compare price (P) Price…" at bounding box center [335, 165] width 419 height 185
click at [86, 186] on input "5" at bounding box center [76, 184] width 22 height 13
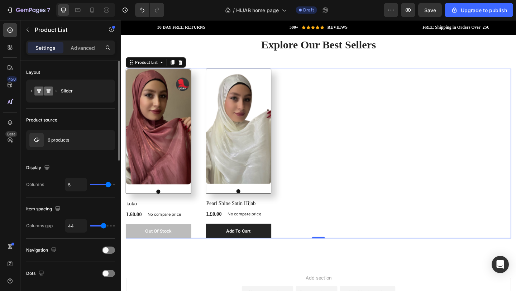
type input "34"
type input "32"
type input "31"
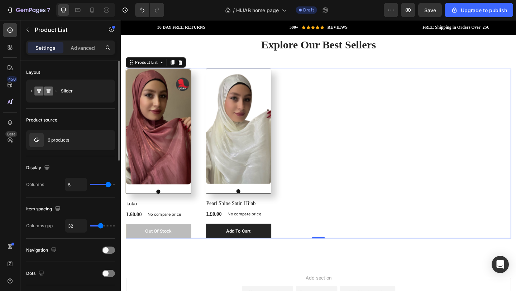
type input "31"
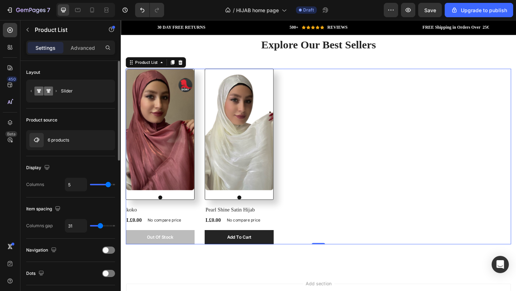
type input "20"
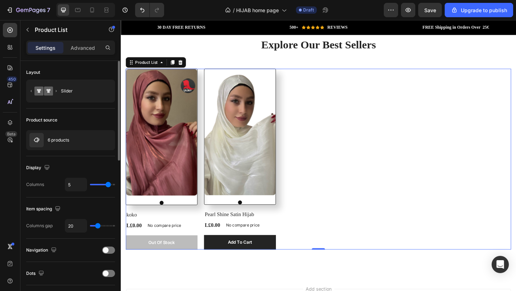
type input "17"
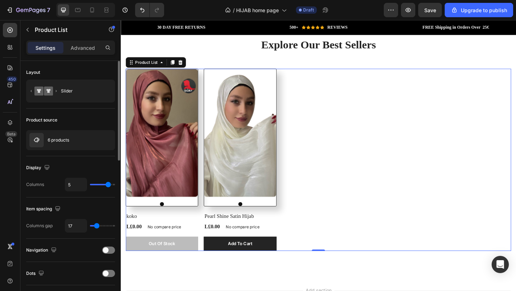
type input "15"
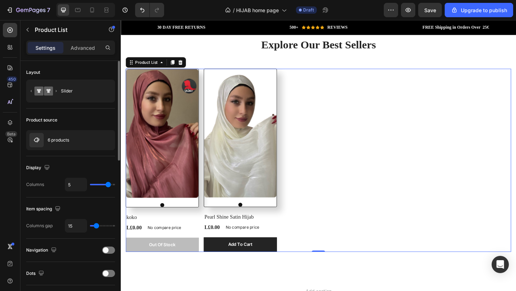
type input "14"
type input "10"
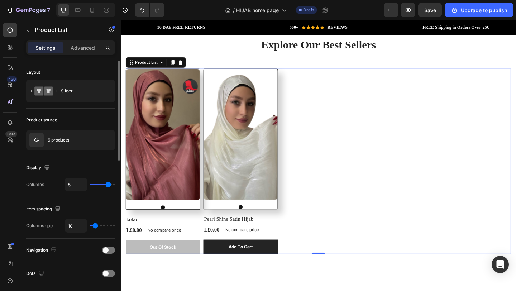
type input "12"
type input "13"
type input "14"
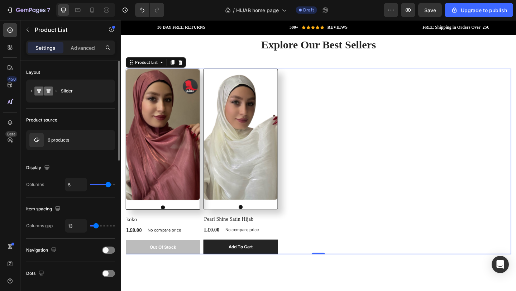
type input "14"
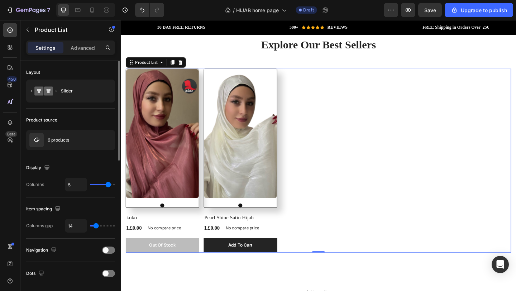
type input "15"
drag, startPoint x: 106, startPoint y: 226, endPoint x: 96, endPoint y: 227, distance: 10.0
type input "15"
click at [96, 227] on input "range" at bounding box center [102, 225] width 25 height 1
click at [111, 253] on div at bounding box center [108, 250] width 13 height 7
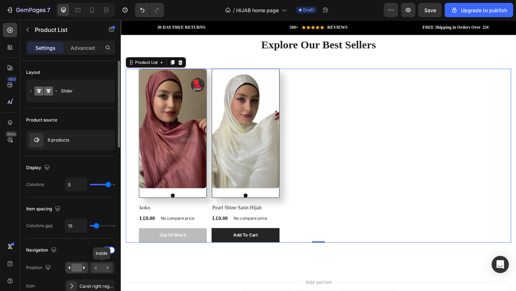
click at [103, 267] on rect at bounding box center [102, 268] width 16 height 8
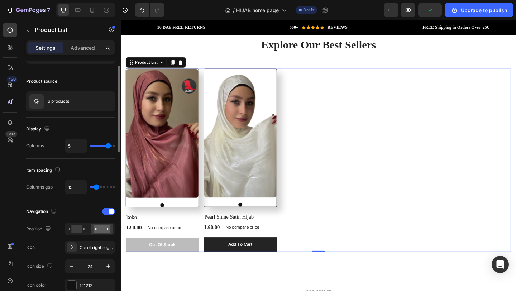
scroll to position [43, 0]
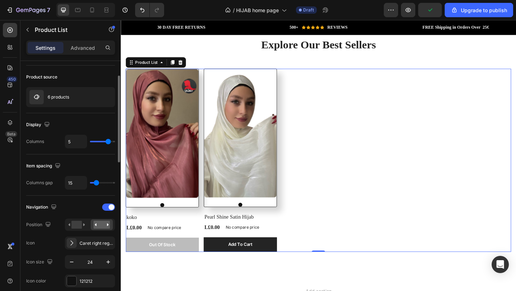
click at [101, 242] on div "Caret right regular" at bounding box center [97, 243] width 34 height 6
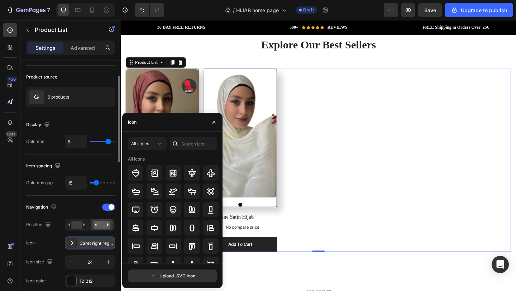
click at [100, 242] on div "Caret right regular" at bounding box center [97, 243] width 34 height 6
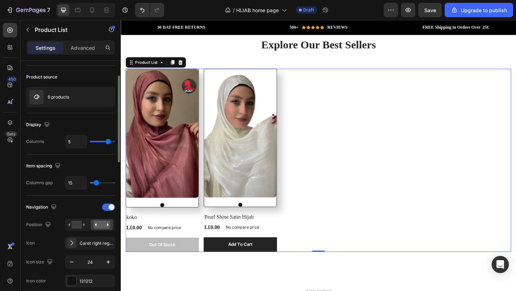
type input "26"
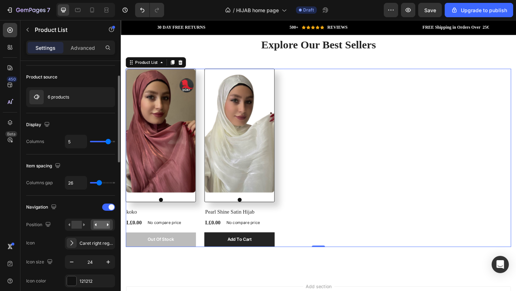
type input "31"
type input "35"
type input "38"
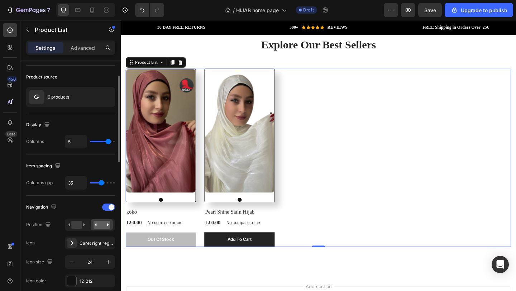
type input "38"
type input "41"
type input "43"
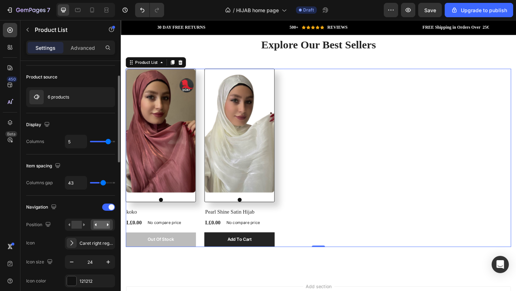
type input "44"
type input "45"
type input "46"
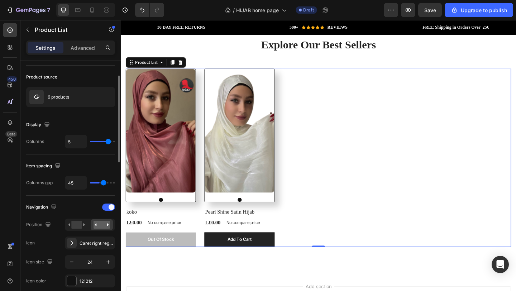
type input "46"
type input "47"
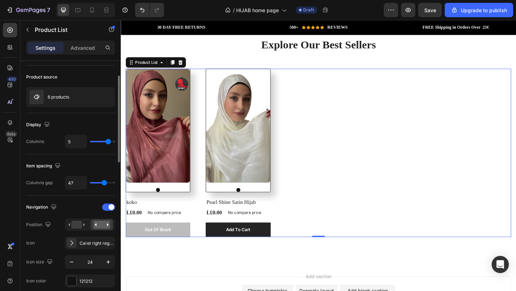
type input "48"
type input "37"
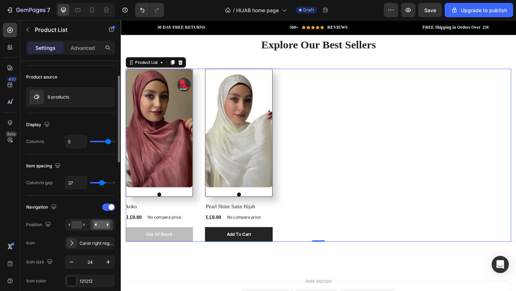
type input "36"
type input "35"
type input "34"
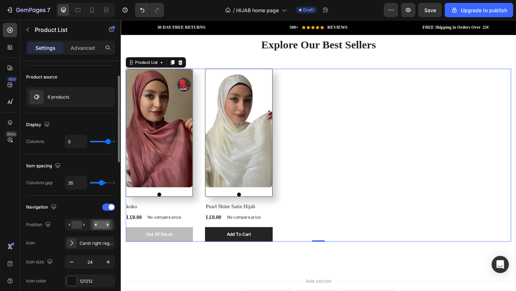
type input "34"
type input "32"
type input "31"
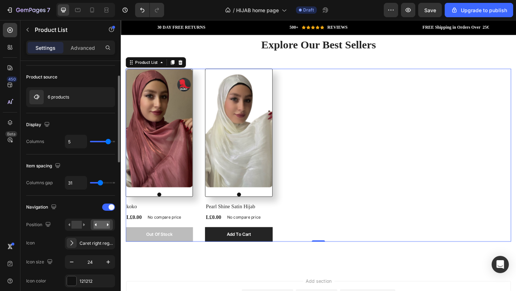
type input "30"
type input "29"
type input "27"
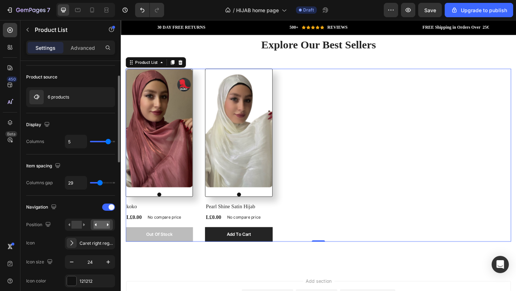
type input "27"
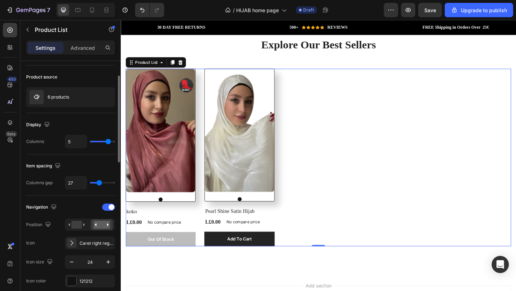
type input "24"
type input "22"
type input "19"
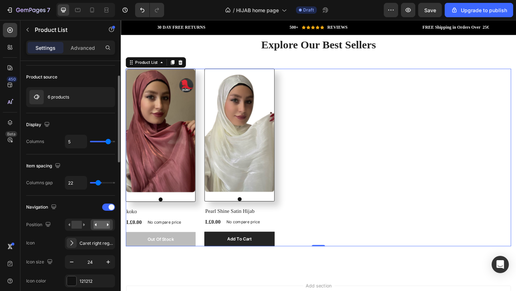
type input "19"
type input "14"
type input "12"
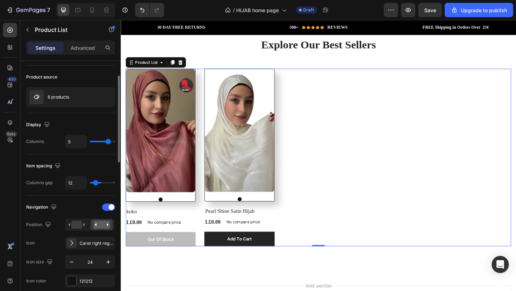
type input "11"
type input "10"
type input "8"
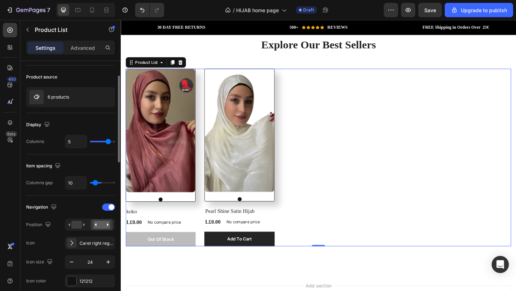
type input "8"
type input "7"
type input "6"
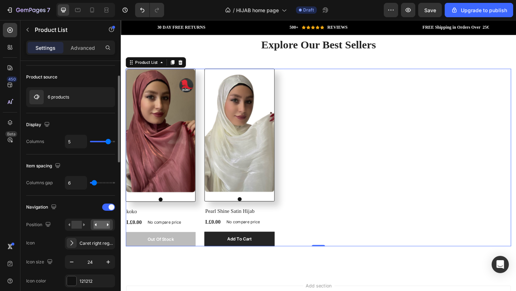
type input "5"
type input "4"
type input "3"
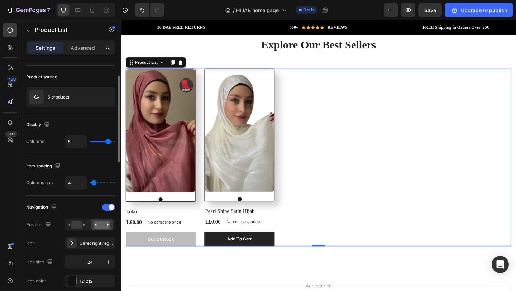
type input "3"
type input "2"
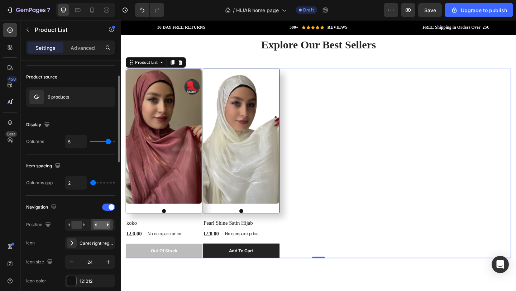
type input "0"
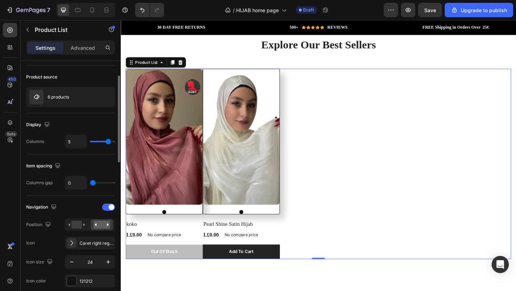
type input "3"
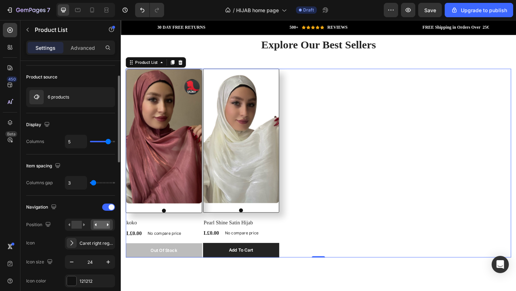
type input "4"
type input "5"
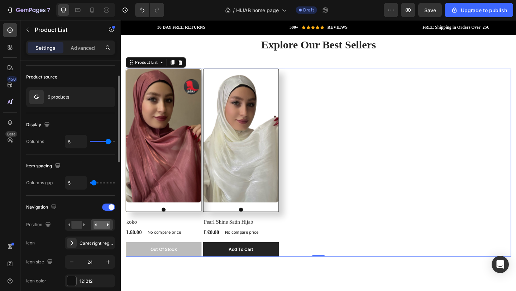
type input "7"
type input "8"
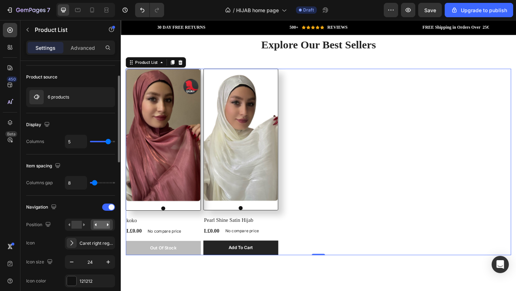
type input "12"
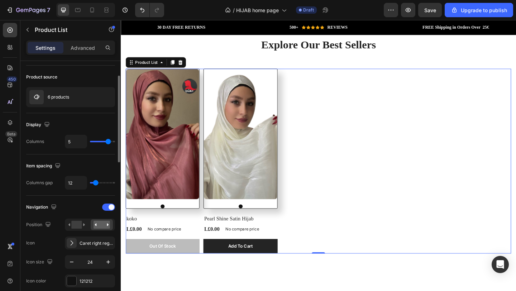
type input "13"
type input "20"
type input "21"
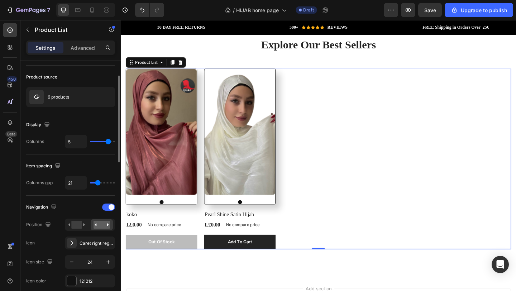
type input "21"
click at [98, 182] on input "range" at bounding box center [102, 182] width 25 height 1
type input "4"
type input "5"
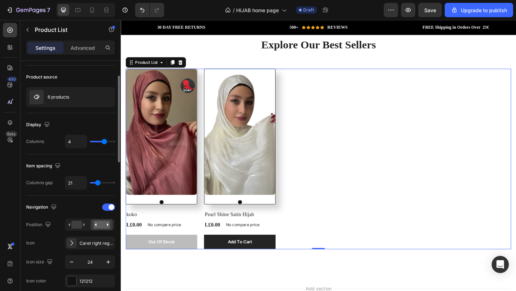
type input "5"
type input "6"
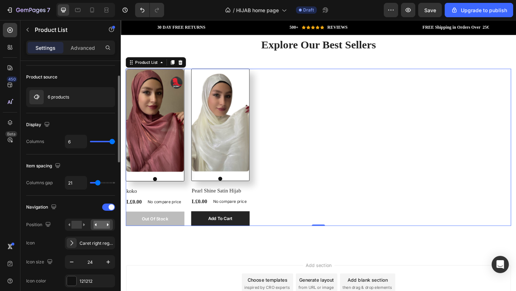
type input "5"
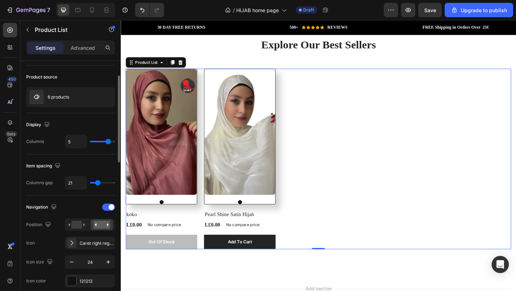
click at [108, 142] on input "range" at bounding box center [102, 141] width 25 height 1
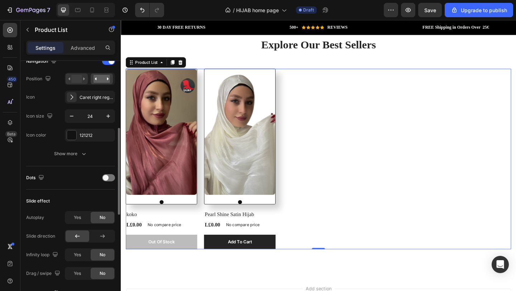
scroll to position [190, 0]
click at [80, 219] on span "Yes" at bounding box center [77, 216] width 7 height 6
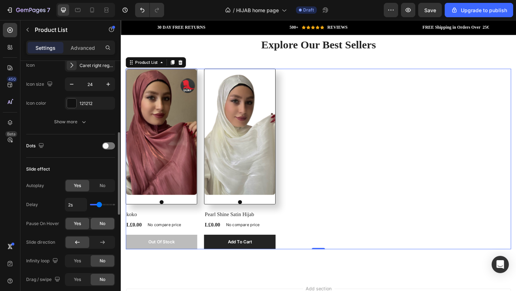
scroll to position [224, 0]
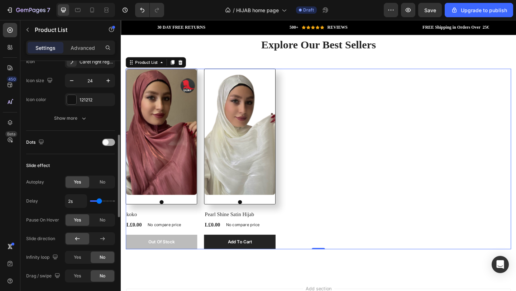
click at [106, 143] on span at bounding box center [106, 142] width 6 height 6
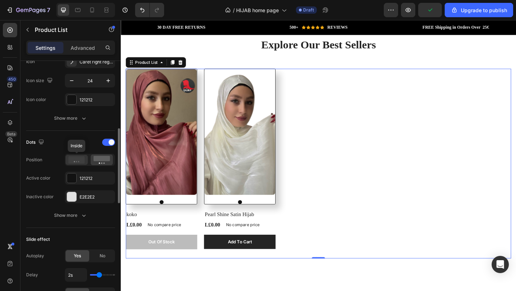
click at [81, 157] on icon at bounding box center [76, 159] width 16 height 7
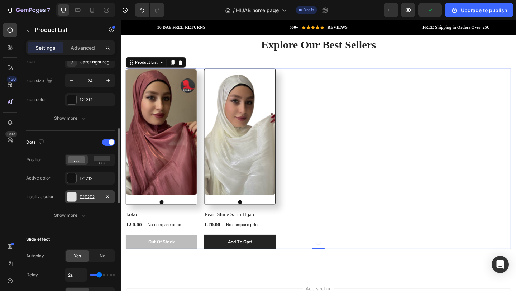
click at [90, 199] on div "E2E2E2" at bounding box center [90, 197] width 21 height 6
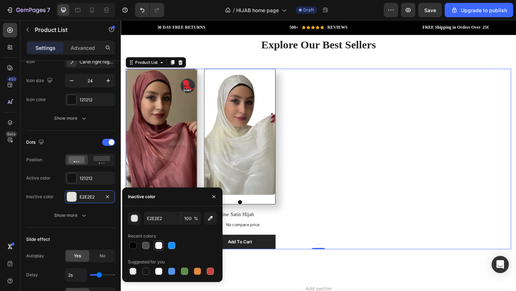
click at [160, 247] on div at bounding box center [158, 245] width 7 height 7
type input "FFFFFF"
click at [215, 194] on icon "button" at bounding box center [214, 197] width 6 height 6
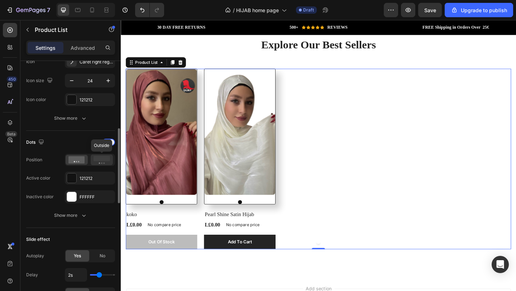
click at [101, 159] on rect at bounding box center [102, 158] width 16 height 5
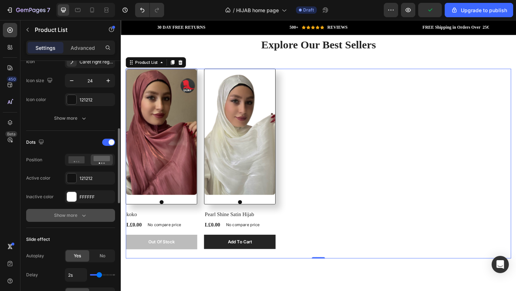
click at [82, 213] on icon "button" at bounding box center [83, 215] width 7 height 7
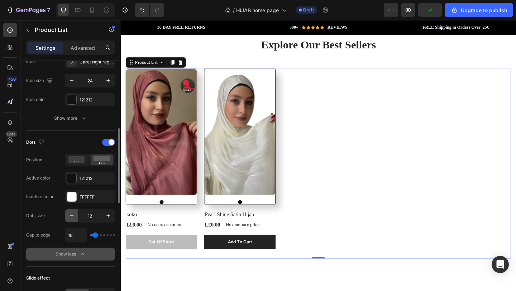
click at [73, 220] on button "button" at bounding box center [71, 215] width 13 height 13
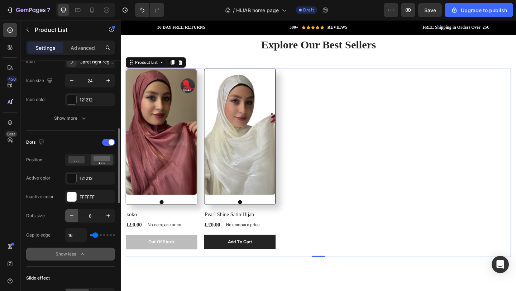
type input "7"
type input "0"
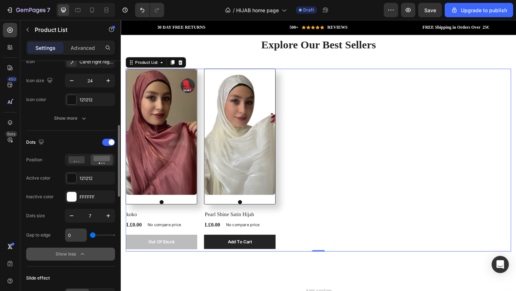
type input "0"
drag, startPoint x: 96, startPoint y: 235, endPoint x: 83, endPoint y: 234, distance: 13.7
click at [84, 234] on div "0" at bounding box center [90, 235] width 50 height 14
click at [111, 145] on span at bounding box center [112, 142] width 6 height 6
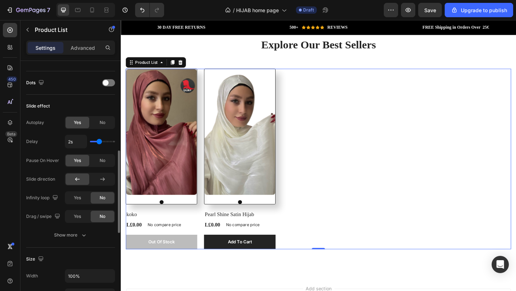
scroll to position [285, 0]
click at [80, 196] on span "Yes" at bounding box center [77, 196] width 7 height 6
click at [79, 216] on span "Yes" at bounding box center [77, 215] width 7 height 6
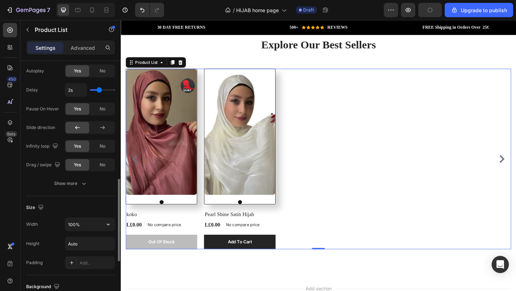
scroll to position [347, 0]
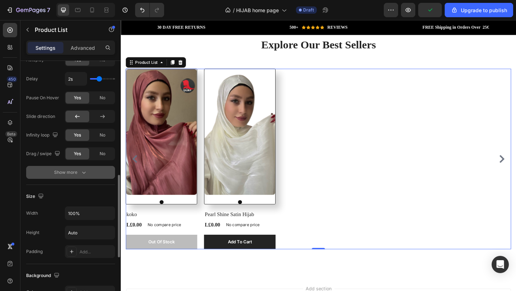
click at [80, 175] on icon "button" at bounding box center [83, 172] width 7 height 7
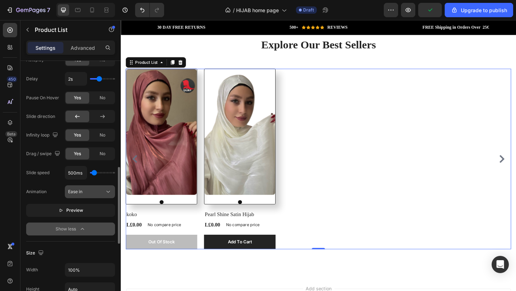
click at [96, 193] on div "Ease in" at bounding box center [86, 192] width 37 height 6
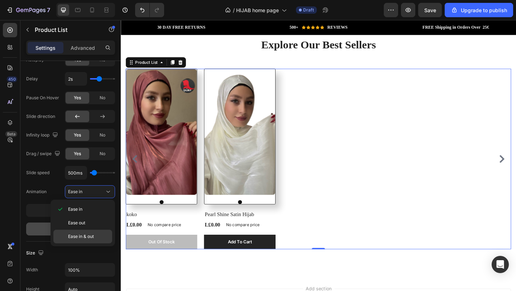
click at [92, 235] on span "Ease in & out" at bounding box center [81, 236] width 26 height 6
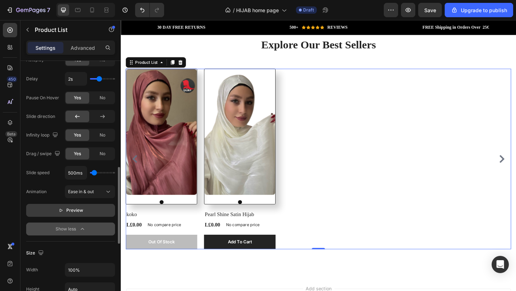
click at [89, 212] on button "Preview" at bounding box center [70, 210] width 89 height 13
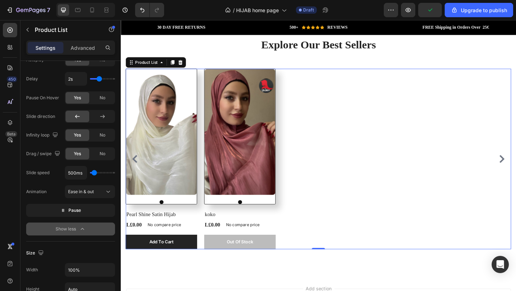
click at [516, 169] on div "(P) Images koko (P) Title L£0.00 (P) Price (P) Price No compare price (P) Price…" at bounding box center [335, 171] width 419 height 196
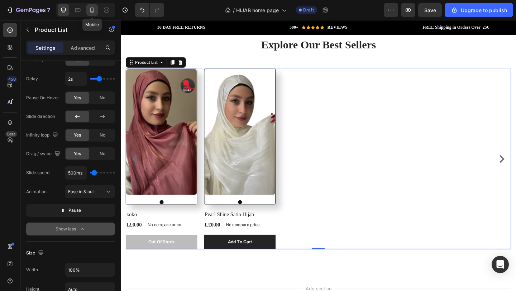
click at [93, 10] on icon at bounding box center [92, 9] width 7 height 7
type input "2"
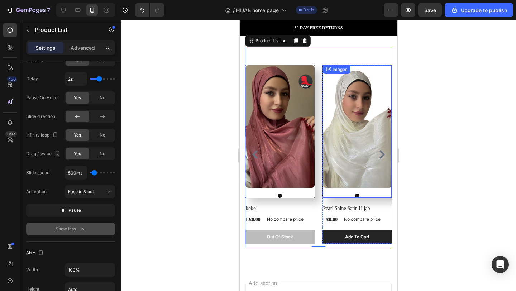
scroll to position [1441, 0]
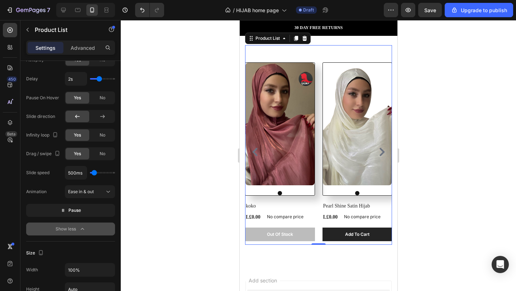
click at [382, 153] on icon "Carousel Next Arrow" at bounding box center [381, 152] width 5 height 9
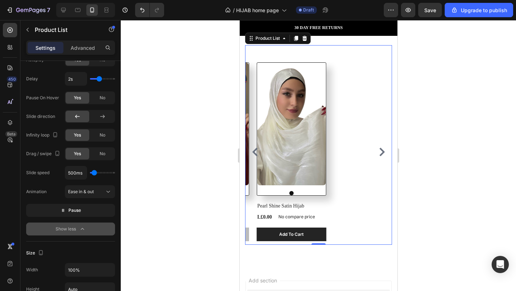
click at [382, 153] on icon "Carousel Next Arrow" at bounding box center [381, 152] width 5 height 9
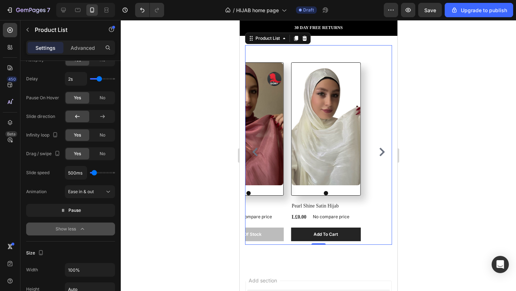
click at [382, 153] on icon "Carousel Next Arrow" at bounding box center [381, 152] width 5 height 9
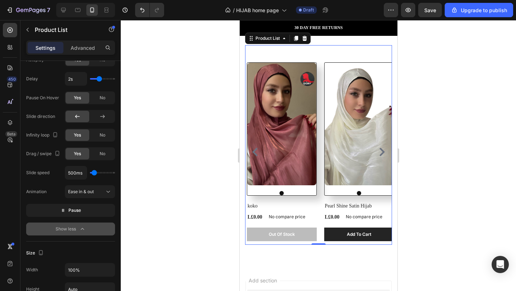
click at [382, 153] on icon "Carousel Next Arrow" at bounding box center [381, 152] width 5 height 9
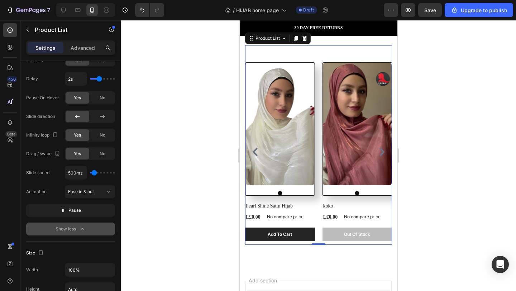
click at [382, 153] on icon "Carousel Next Arrow" at bounding box center [381, 152] width 5 height 9
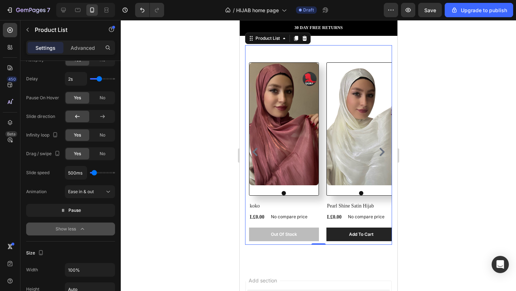
click at [382, 153] on icon "Carousel Next Arrow" at bounding box center [381, 152] width 5 height 9
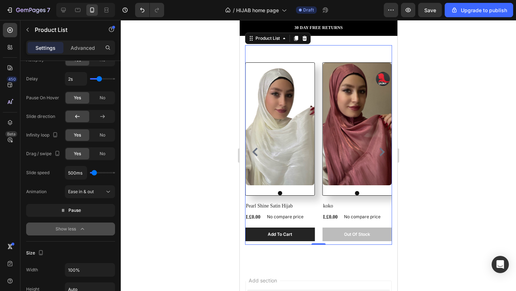
click at [382, 153] on icon "Carousel Next Arrow" at bounding box center [381, 152] width 5 height 9
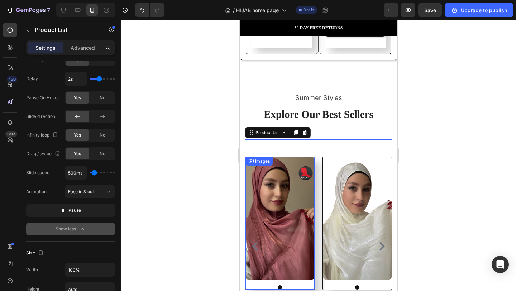
scroll to position [1294, 0]
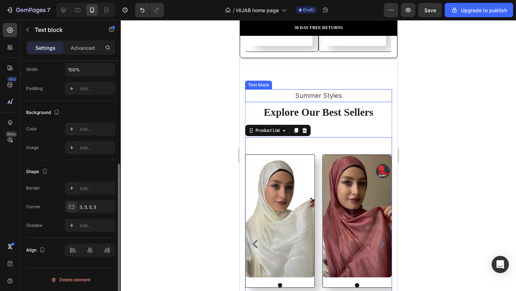
click at [323, 99] on p "Summer Styles" at bounding box center [319, 95] width 146 height 11
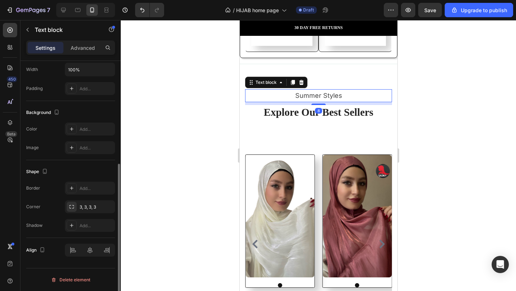
scroll to position [0, 0]
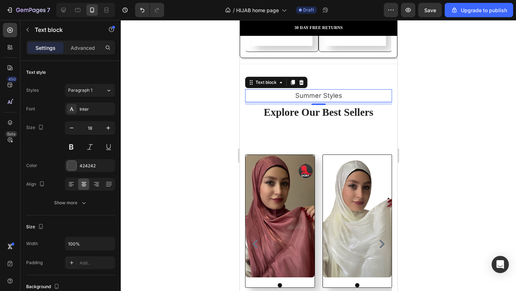
click at [340, 101] on p "Summer Styles" at bounding box center [319, 95] width 146 height 11
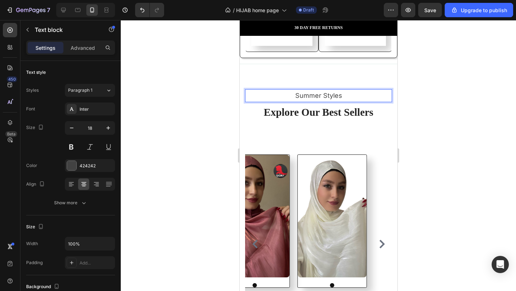
click at [340, 101] on p "Summer Styles" at bounding box center [319, 95] width 146 height 11
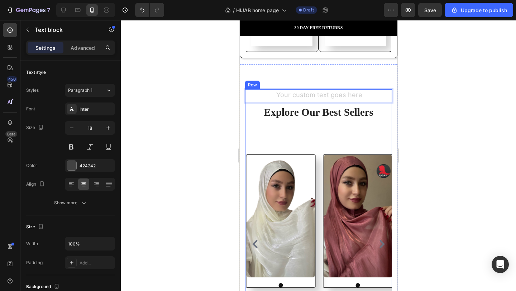
click at [335, 125] on div "Text block 8 Explore Our Best Sellers Heading (P) Images koko (P) Title L£0.00 …" at bounding box center [318, 213] width 147 height 248
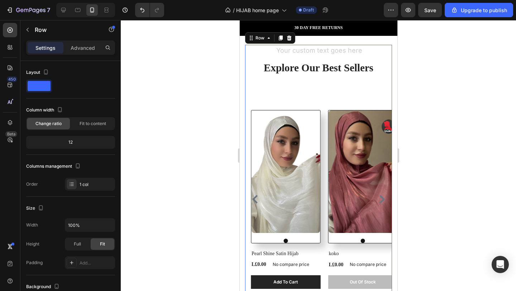
scroll to position [1344, 0]
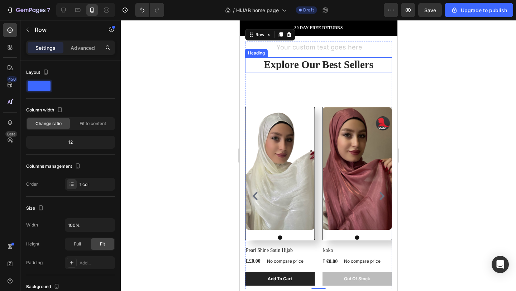
click at [340, 64] on p "Explore Our Best Sellers" at bounding box center [319, 65] width 146 height 14
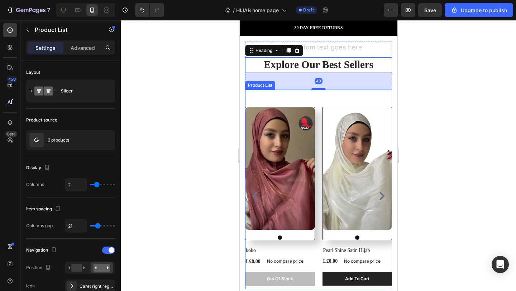
click at [385, 195] on icon "Carousel Next Arrow" at bounding box center [381, 196] width 9 height 9
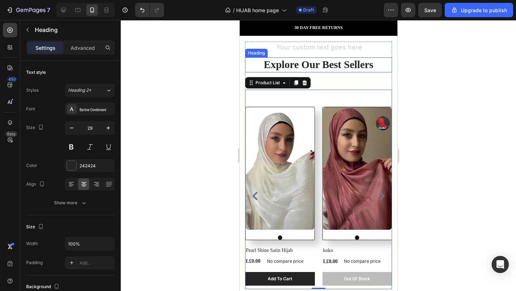
click at [323, 61] on p "Explore Our Best Sellers" at bounding box center [319, 65] width 146 height 14
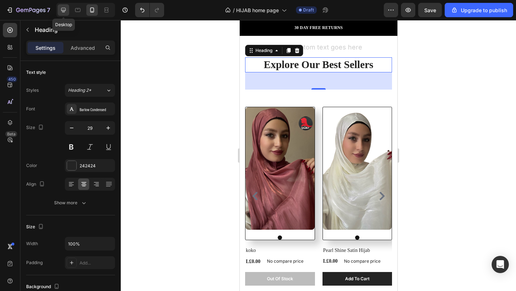
click at [66, 8] on icon at bounding box center [63, 9] width 7 height 7
type input "33"
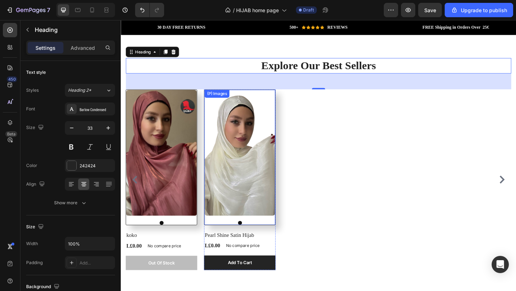
scroll to position [1361, 0]
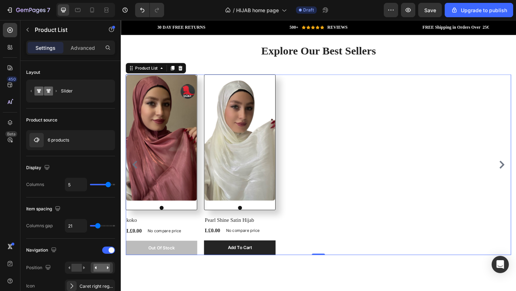
click at [384, 184] on div "(P) Images koko (P) Title L£0.00 (P) Price (P) Price No compare price (P) Price…" at bounding box center [335, 177] width 419 height 196
click at [83, 48] on p "Advanced" at bounding box center [83, 48] width 24 height 8
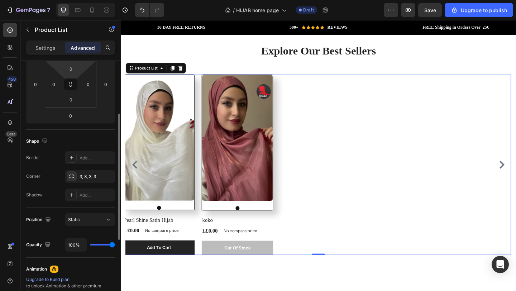
scroll to position [124, 0]
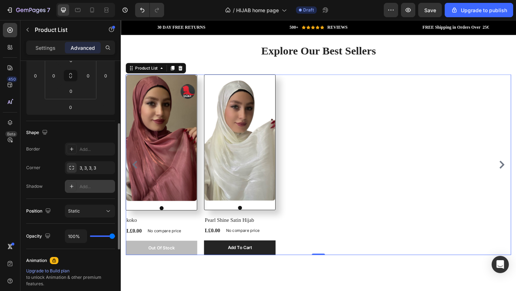
click at [89, 185] on div "Add..." at bounding box center [97, 187] width 34 height 6
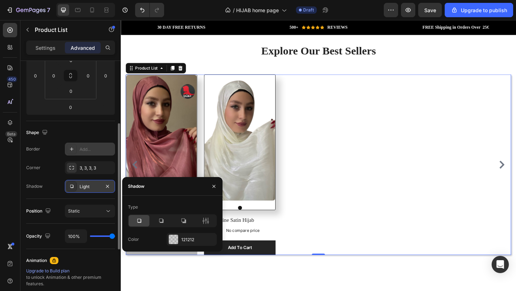
click at [94, 145] on div "Add..." at bounding box center [90, 149] width 50 height 13
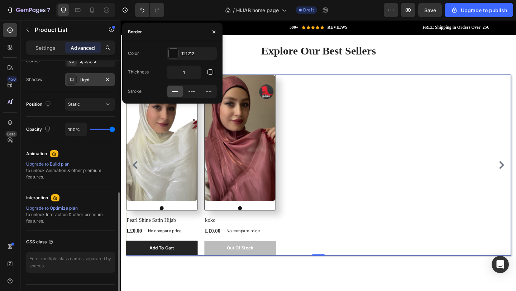
scroll to position [247, 0]
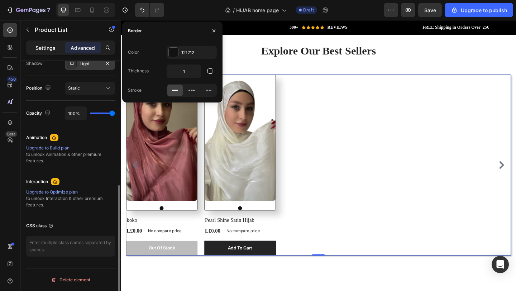
click at [49, 43] on div "Settings" at bounding box center [46, 47] width 36 height 11
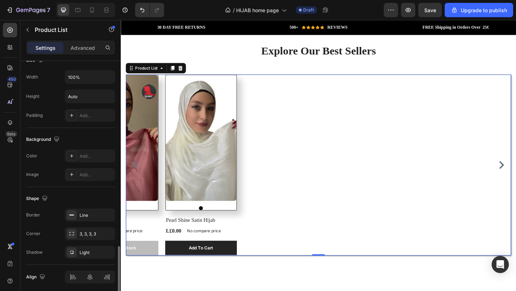
scroll to position [510, 0]
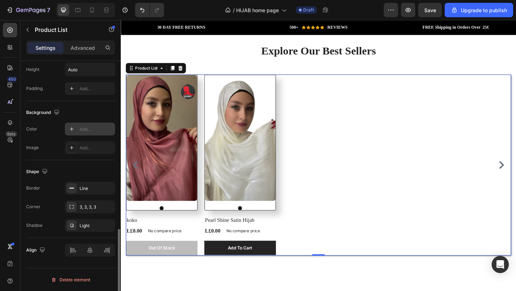
click at [94, 131] on div "Add..." at bounding box center [97, 129] width 34 height 6
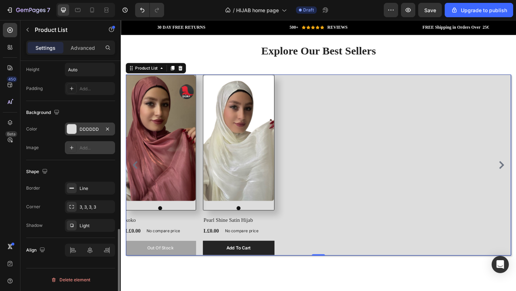
click at [90, 148] on div "Add..." at bounding box center [97, 148] width 34 height 6
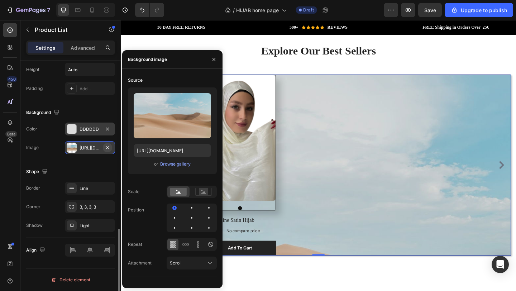
click at [108, 147] on icon "button" at bounding box center [108, 148] width 6 height 6
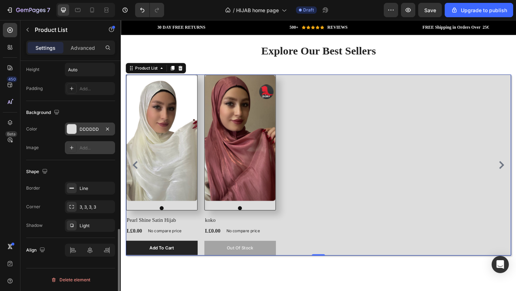
click at [94, 128] on div "DDDDDD" at bounding box center [90, 129] width 21 height 6
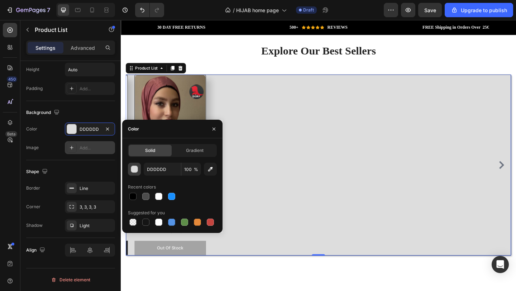
click at [138, 165] on button "button" at bounding box center [134, 169] width 13 height 13
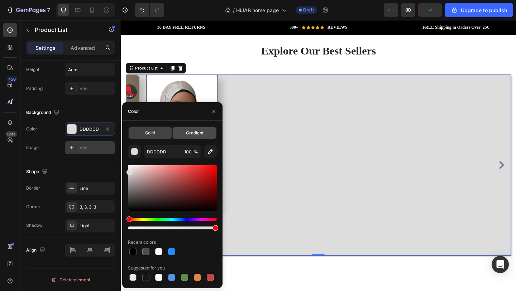
click at [191, 138] on div "Gradient" at bounding box center [194, 132] width 43 height 11
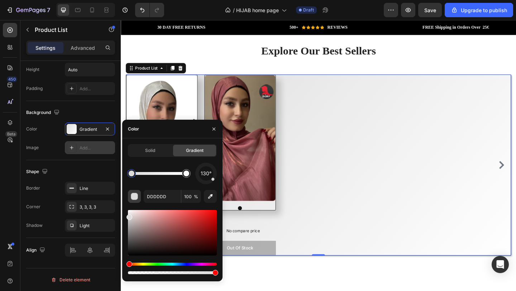
click at [137, 201] on button "button" at bounding box center [134, 196] width 13 height 13
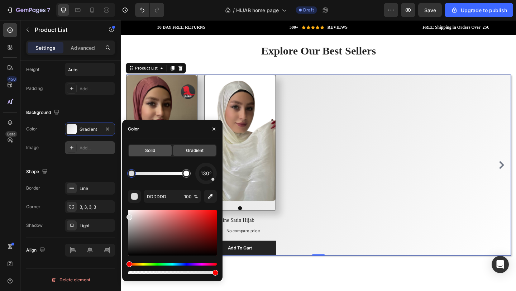
click at [164, 153] on div "Solid" at bounding box center [150, 150] width 43 height 11
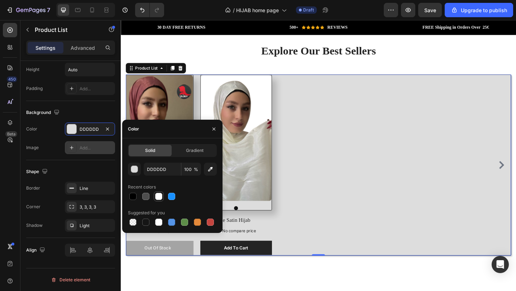
click at [163, 195] on div at bounding box center [158, 196] width 9 height 9
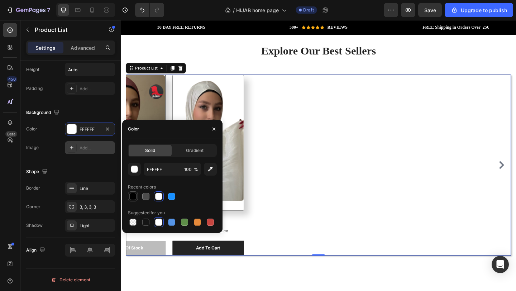
click at [133, 196] on div at bounding box center [132, 196] width 7 height 7
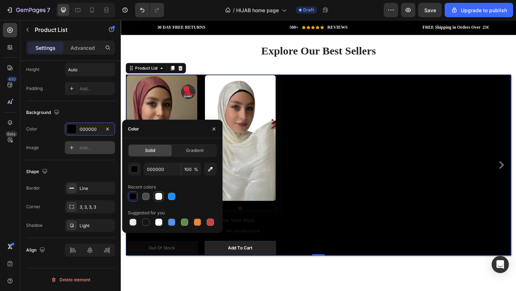
click at [161, 194] on div at bounding box center [158, 196] width 7 height 7
type input "FFFFFF"
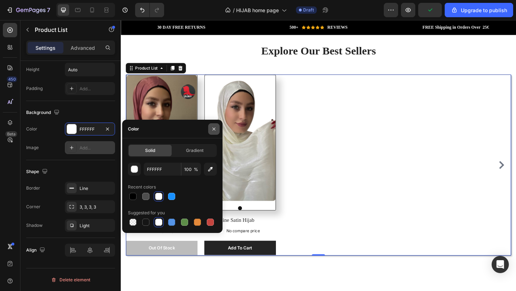
click at [213, 129] on icon "button" at bounding box center [214, 129] width 6 height 6
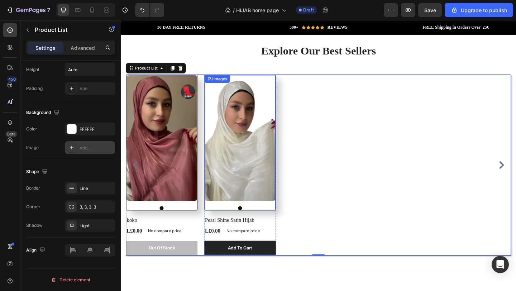
click at [275, 150] on img at bounding box center [250, 148] width 77 height 137
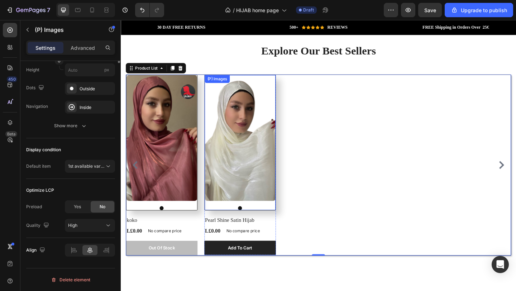
scroll to position [0, 0]
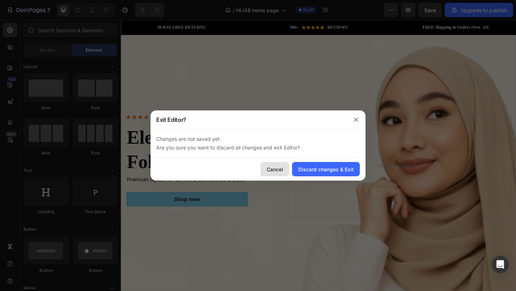
click at [280, 167] on div "Cancel" at bounding box center [275, 170] width 16 height 8
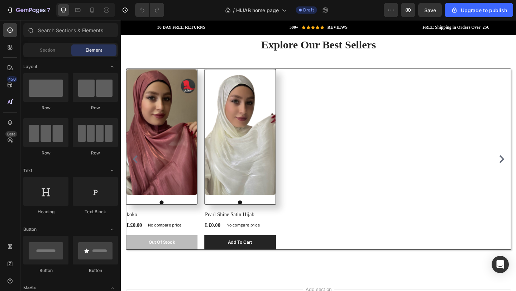
scroll to position [1382, 0]
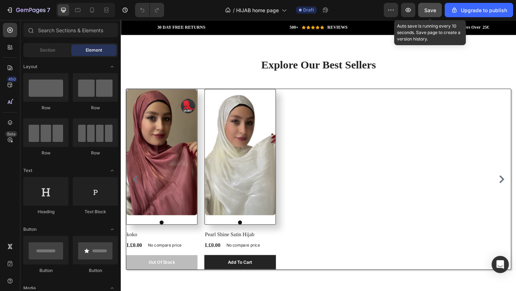
click at [433, 9] on span "Save" at bounding box center [430, 10] width 12 height 6
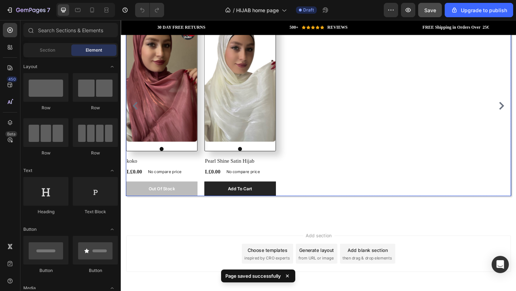
scroll to position [1482, 0]
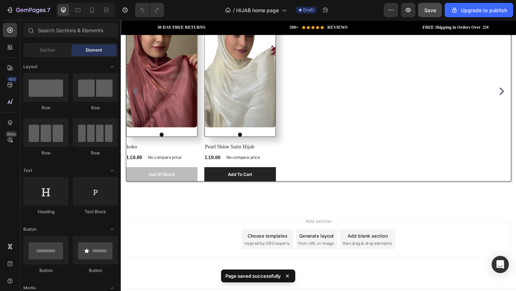
click at [276, 251] on div "Choose templates" at bounding box center [280, 255] width 43 height 8
click at [47, 49] on span "Section" at bounding box center [47, 50] width 15 height 6
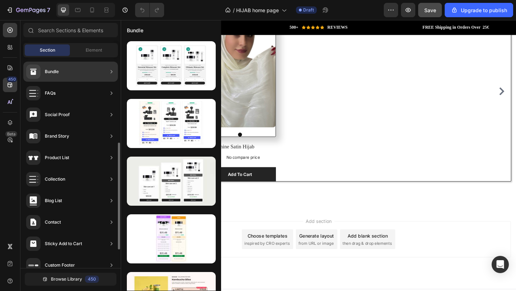
scroll to position [205, 0]
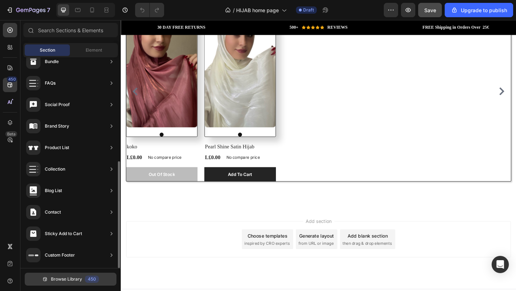
click at [62, 284] on button "Browse Library 450" at bounding box center [71, 279] width 92 height 13
click at [80, 277] on span "Browse Library" at bounding box center [66, 279] width 31 height 6
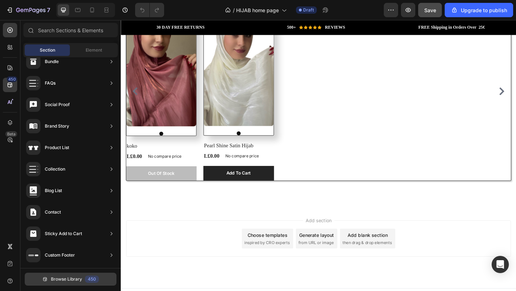
click at [82, 277] on span "Browse Library" at bounding box center [66, 279] width 31 height 6
click at [267, 255] on div "Choose templates" at bounding box center [280, 254] width 43 height 8
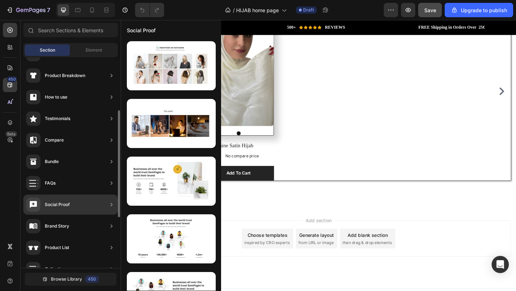
scroll to position [117, 0]
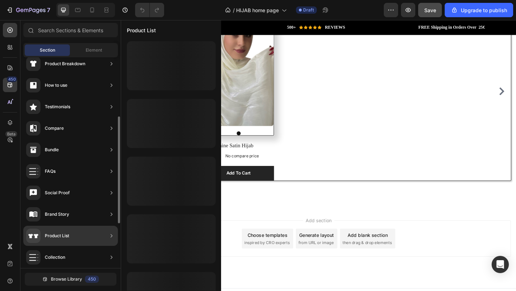
click at [80, 231] on div "Product List" at bounding box center [70, 236] width 95 height 20
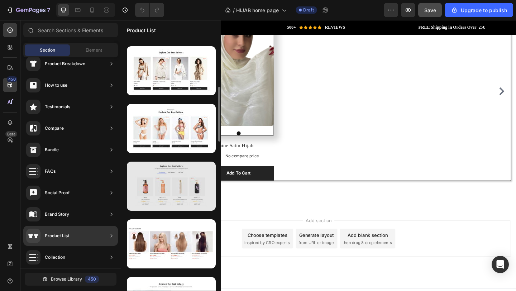
scroll to position [214, 0]
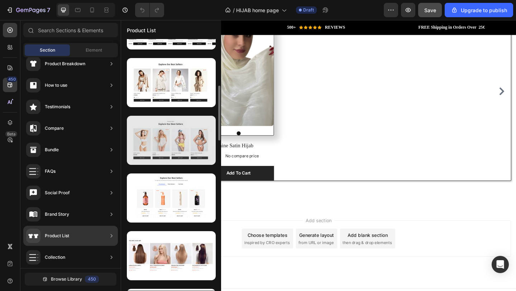
click at [177, 153] on div at bounding box center [171, 140] width 89 height 49
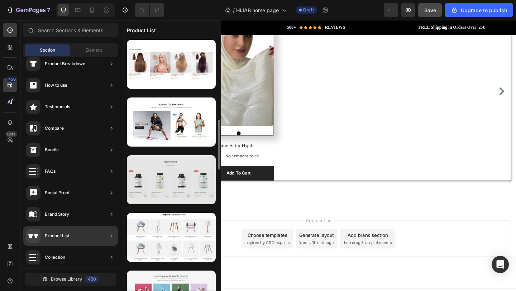
scroll to position [390, 0]
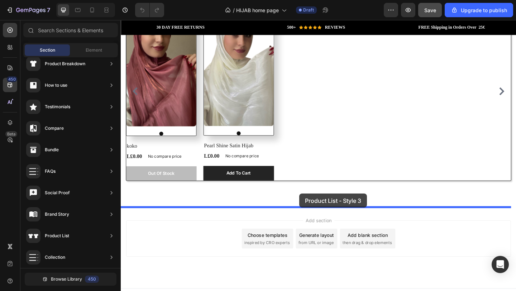
drag, startPoint x: 285, startPoint y: 157, endPoint x: 313, endPoint y: 210, distance: 59.3
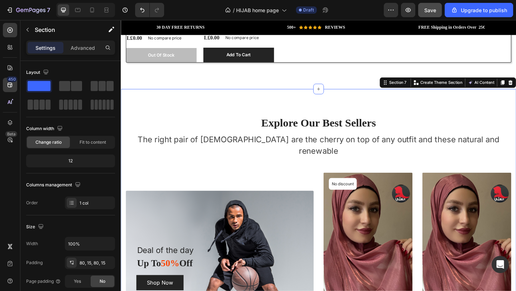
scroll to position [1660, 0]
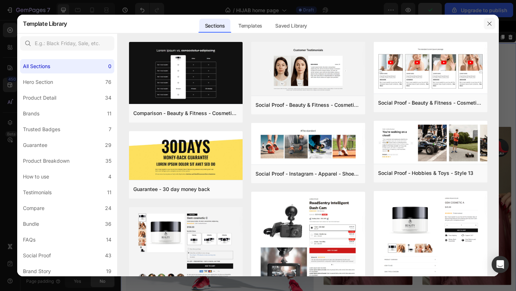
click at [490, 24] on icon "button" at bounding box center [490, 24] width 6 height 6
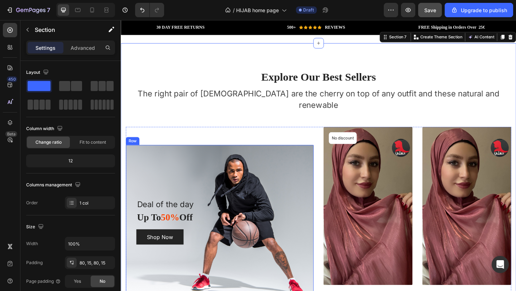
click at [267, 177] on div "Deal of the day Text block Up To 50% Off Heading Shop Now Button Row" at bounding box center [228, 240] width 204 height 168
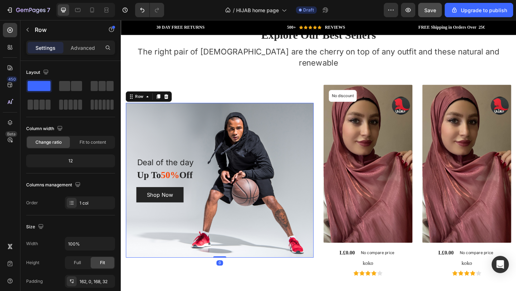
scroll to position [1707, 0]
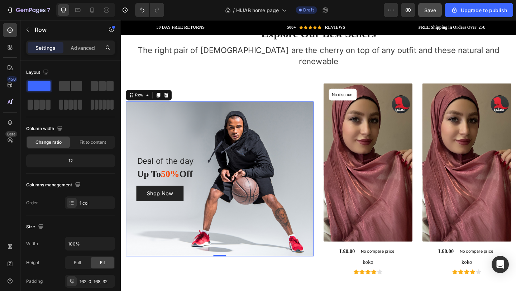
click at [290, 123] on div "Deal of the day Text block Up To 50% Off Heading Shop Now Button Row 0" at bounding box center [228, 193] width 204 height 168
click at [268, 228] on div "Deal of the day Text block Up To 50% Off Heading Shop Now Button Row 0" at bounding box center [228, 193] width 204 height 168
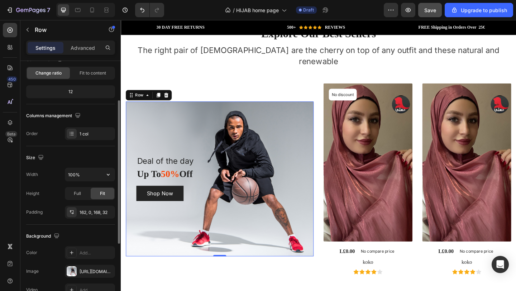
scroll to position [187, 0]
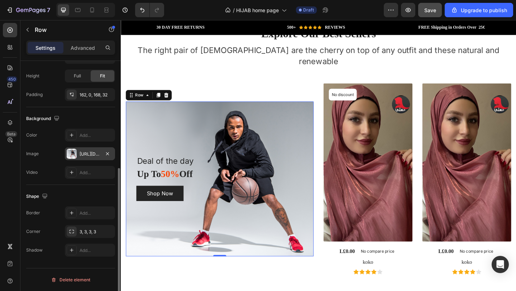
click at [87, 157] on div "[URL][DOMAIN_NAME]" at bounding box center [90, 154] width 21 height 6
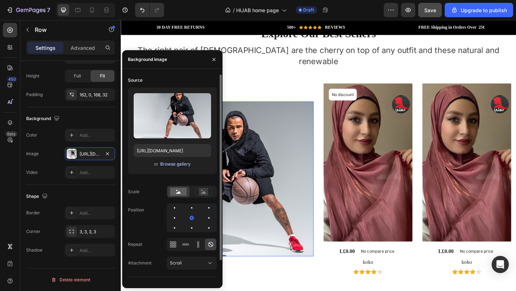
click at [178, 167] on div "Browse gallery" at bounding box center [175, 164] width 30 height 6
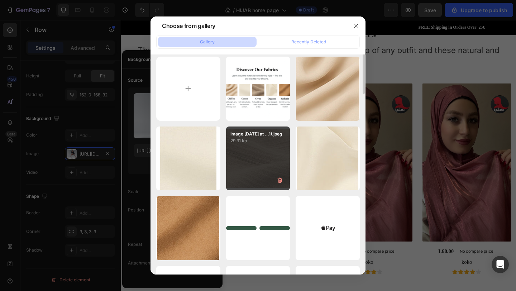
scroll to position [0, 0]
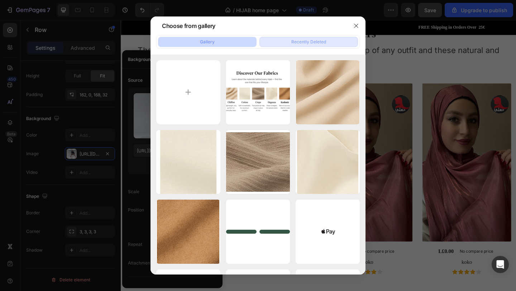
click at [300, 47] on button "Recently Deleted" at bounding box center [308, 42] width 99 height 10
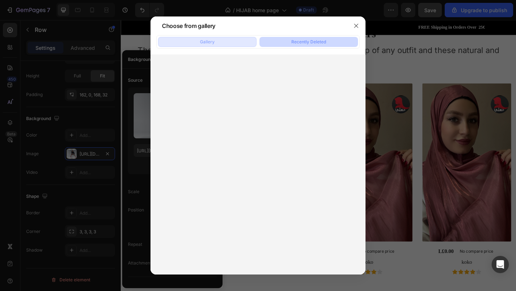
click at [219, 43] on button "Gallery" at bounding box center [207, 42] width 99 height 10
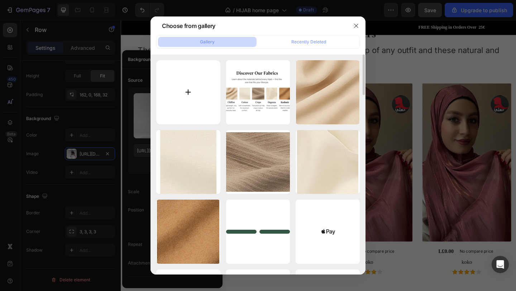
click at [190, 79] on input "file" at bounding box center [188, 92] width 64 height 64
type input "C:\fakepath\PHOTO-2025-08-27-08-33-37.jpeg"
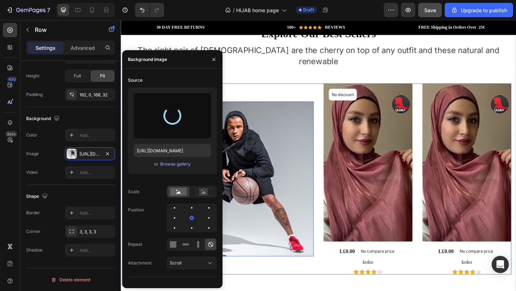
click at [307, 89] on div "Deal of the day Text block Up To 50% Off Heading Shop Now Button Row 0" at bounding box center [228, 193] width 204 height 208
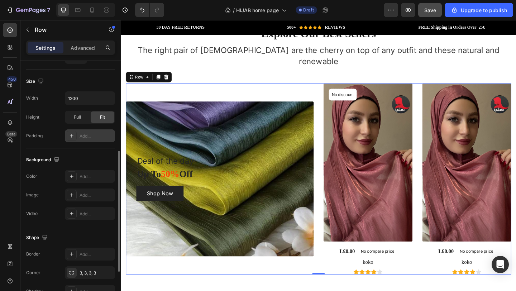
click at [95, 134] on div "Add..." at bounding box center [97, 136] width 34 height 6
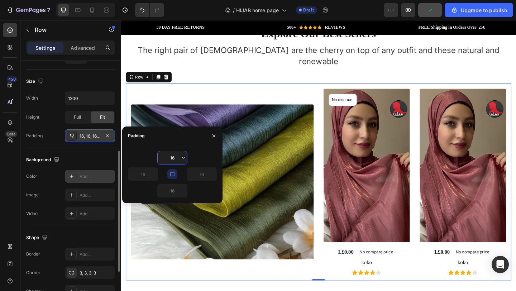
click at [96, 178] on div "Add..." at bounding box center [97, 176] width 34 height 6
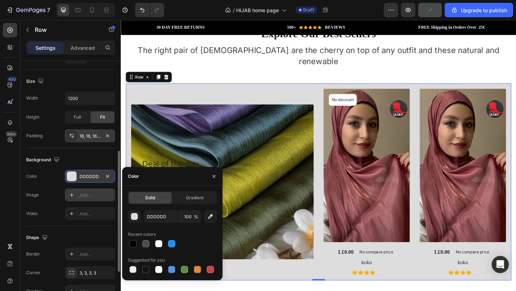
click at [96, 196] on div "Add..." at bounding box center [97, 195] width 34 height 6
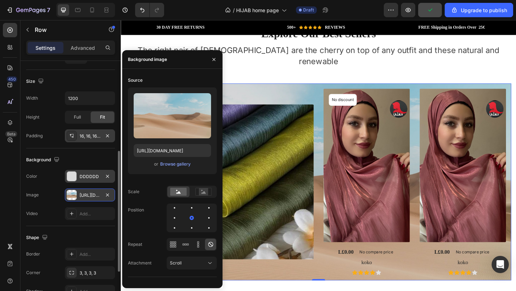
click at [96, 212] on div "Add..." at bounding box center [97, 214] width 34 height 6
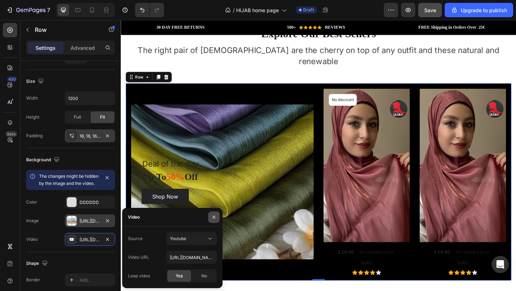
click at [214, 218] on icon "button" at bounding box center [214, 217] width 6 height 6
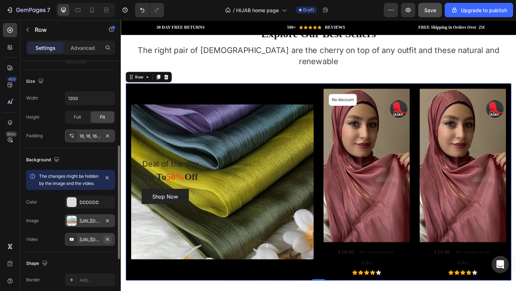
click at [107, 241] on icon "button" at bounding box center [107, 239] width 3 height 3
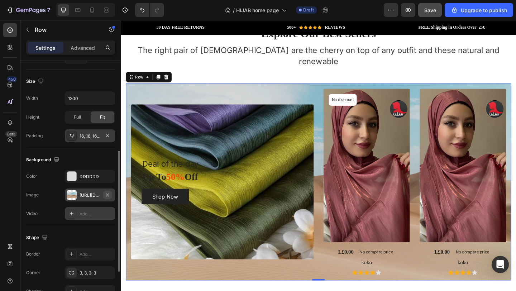
click at [108, 196] on icon "button" at bounding box center [108, 195] width 6 height 6
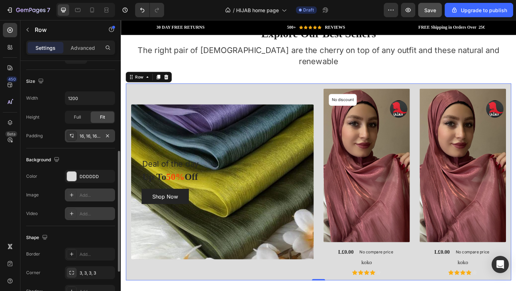
click at [95, 218] on div "Add..." at bounding box center [90, 213] width 50 height 13
type input "[URL][DOMAIN_NAME]"
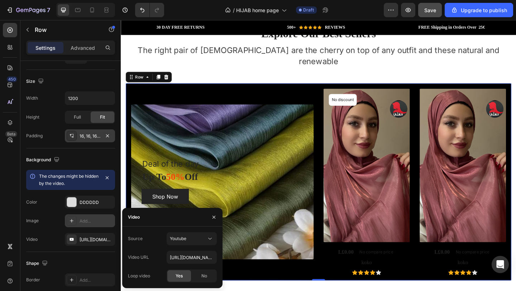
click at [94, 221] on div "Add..." at bounding box center [97, 221] width 34 height 6
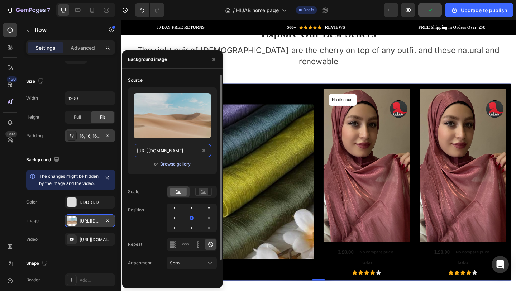
drag, startPoint x: 181, startPoint y: 155, endPoint x: 180, endPoint y: 164, distance: 8.7
click at [181, 156] on input "[URL][DOMAIN_NAME]" at bounding box center [172, 150] width 77 height 13
click at [179, 166] on div "Browse gallery" at bounding box center [175, 164] width 30 height 6
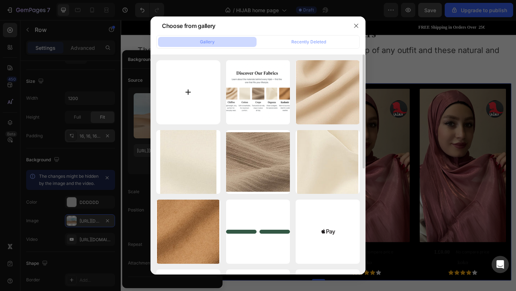
click at [205, 87] on input "file" at bounding box center [188, 92] width 64 height 64
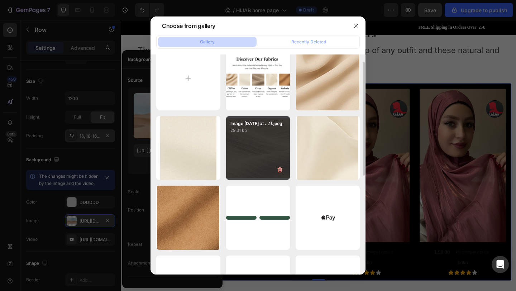
scroll to position [28, 0]
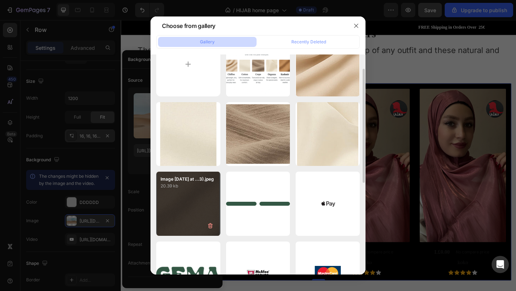
click at [207, 204] on div "Image [DATE] at ...3).jpeg 20.39 kb" at bounding box center [188, 204] width 64 height 64
type input "[URL][DOMAIN_NAME]"
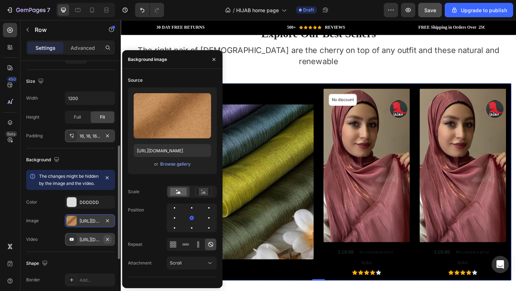
click at [108, 242] on icon "button" at bounding box center [108, 240] width 6 height 6
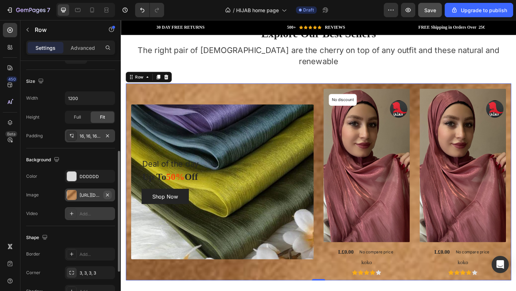
click at [109, 195] on icon "button" at bounding box center [108, 195] width 6 height 6
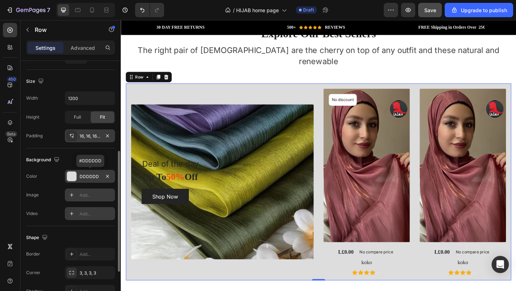
click at [94, 176] on div "DDDDDD" at bounding box center [90, 176] width 21 height 6
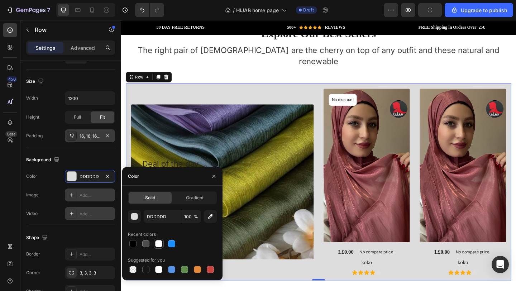
click at [157, 242] on div at bounding box center [158, 243] width 7 height 7
type input "FFFFFF"
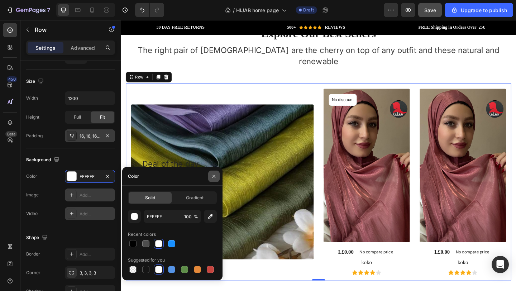
click at [212, 177] on icon "button" at bounding box center [214, 176] width 6 height 6
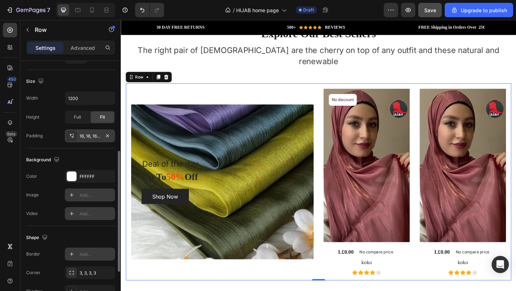
click at [98, 257] on div "Add..." at bounding box center [97, 254] width 34 height 6
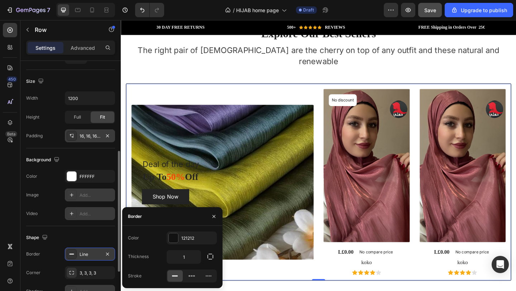
click at [96, 288] on div "Add..." at bounding box center [90, 291] width 50 height 13
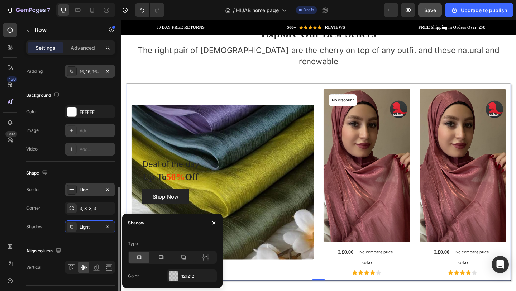
scroll to position [254, 0]
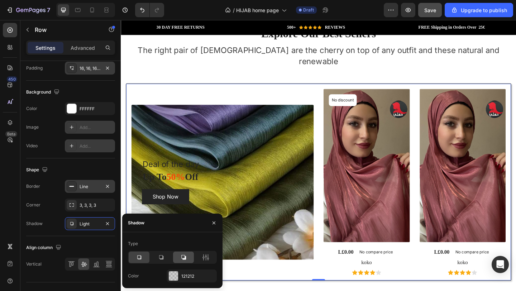
click at [184, 258] on icon at bounding box center [183, 257] width 5 height 5
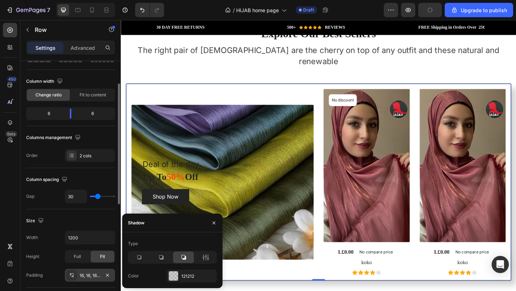
scroll to position [0, 0]
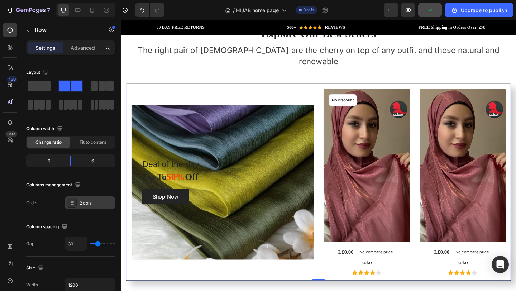
click at [82, 206] on div "2 cols" at bounding box center [97, 203] width 34 height 6
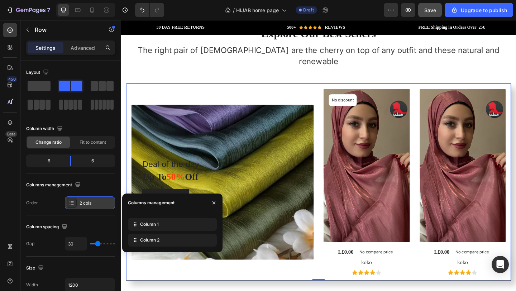
click at [83, 205] on div "2 cols" at bounding box center [97, 203] width 34 height 6
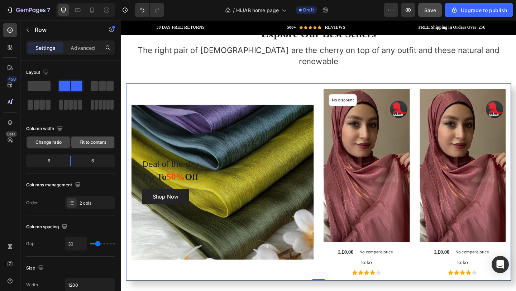
click at [89, 140] on span "Fit to content" at bounding box center [93, 142] width 27 height 6
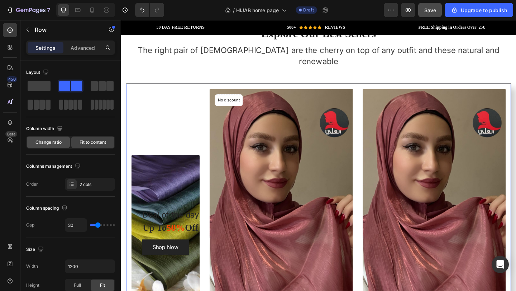
click at [48, 142] on span "Change ratio" at bounding box center [48, 142] width 26 height 6
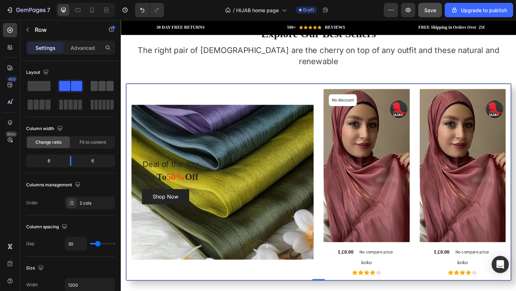
click at [101, 88] on span at bounding box center [102, 86] width 7 height 10
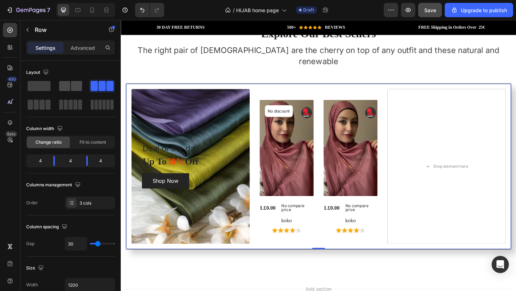
click at [69, 87] on span at bounding box center [64, 86] width 11 height 10
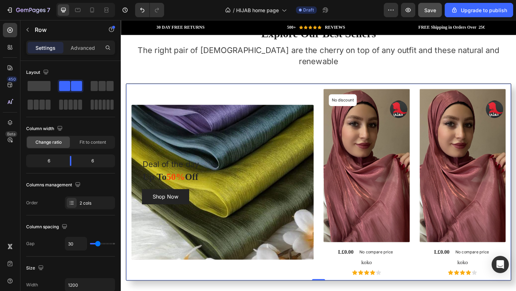
scroll to position [16, 0]
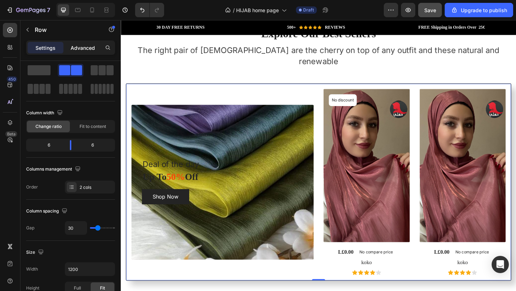
click at [82, 48] on p "Advanced" at bounding box center [83, 48] width 24 height 8
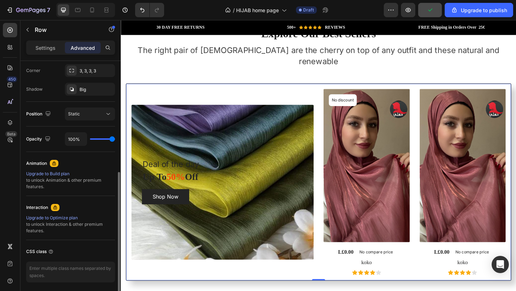
scroll to position [223, 0]
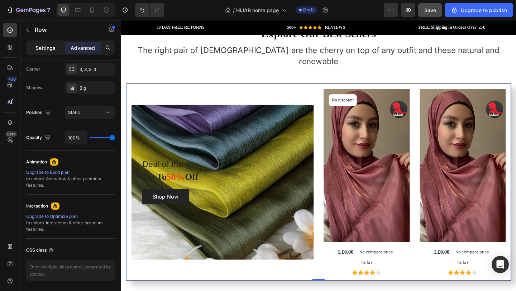
click at [45, 44] on p "Settings" at bounding box center [45, 48] width 20 height 8
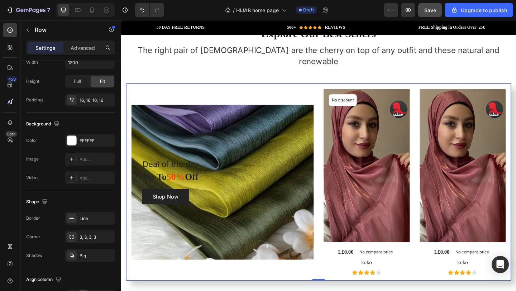
click at [184, 95] on div "Deal of the day Text block Up To 50% Off Heading Shop Now Button Row" at bounding box center [231, 196] width 198 height 203
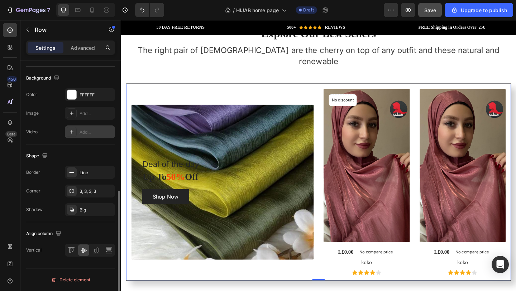
click at [90, 132] on div "Add..." at bounding box center [97, 132] width 34 height 6
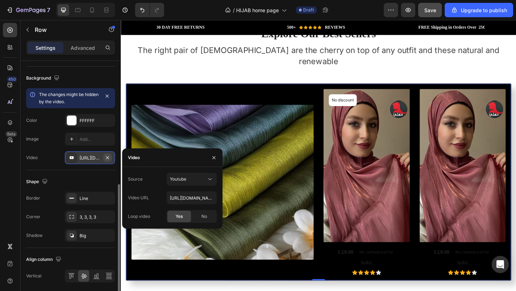
click at [110, 160] on icon "button" at bounding box center [108, 158] width 6 height 6
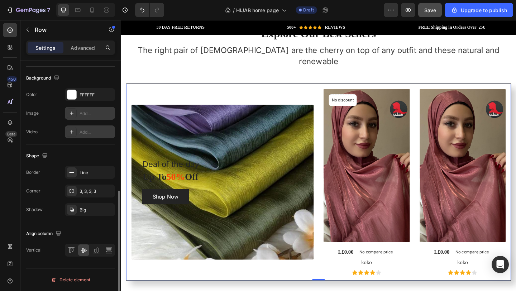
click at [91, 116] on div "Add..." at bounding box center [97, 113] width 34 height 6
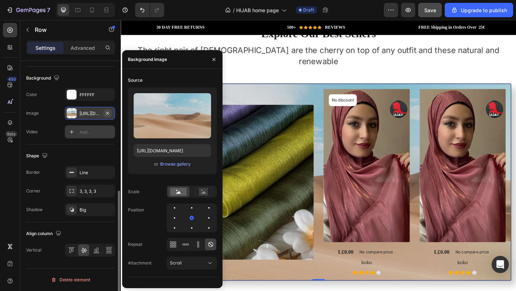
click at [107, 117] on button "button" at bounding box center [107, 113] width 9 height 9
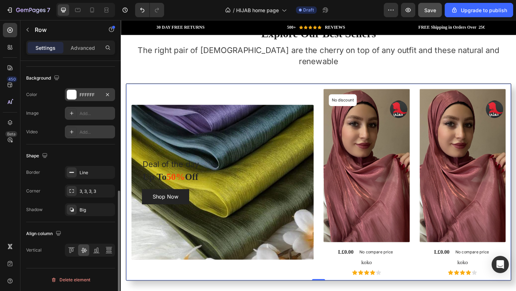
click at [99, 95] on div "FFFFFF" at bounding box center [90, 95] width 21 height 6
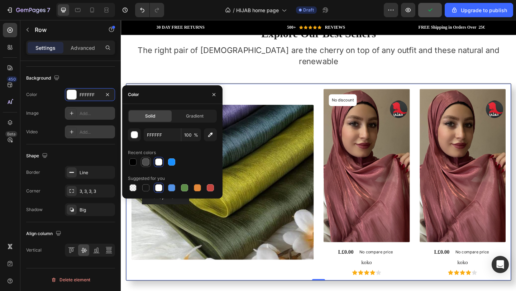
click at [146, 160] on div at bounding box center [145, 161] width 7 height 7
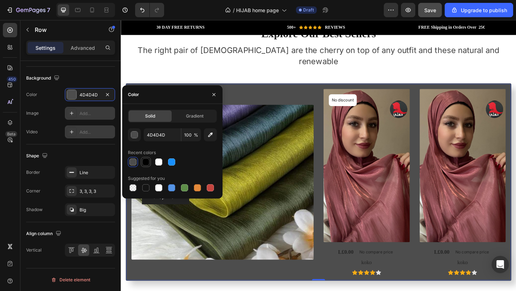
click at [145, 163] on div at bounding box center [145, 161] width 7 height 7
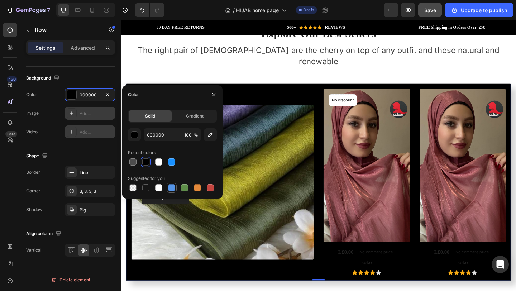
click at [174, 189] on div at bounding box center [171, 187] width 7 height 7
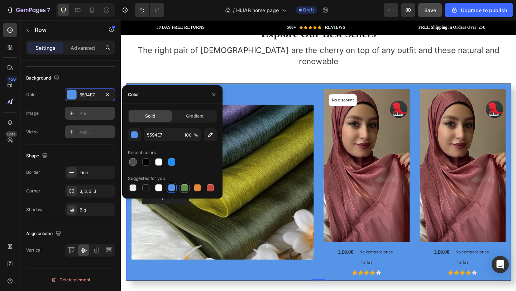
click at [183, 189] on div at bounding box center [184, 187] width 7 height 7
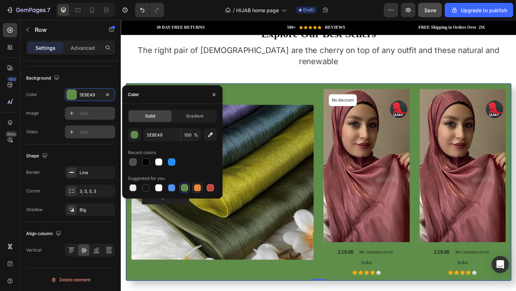
click at [200, 189] on div at bounding box center [197, 187] width 7 height 7
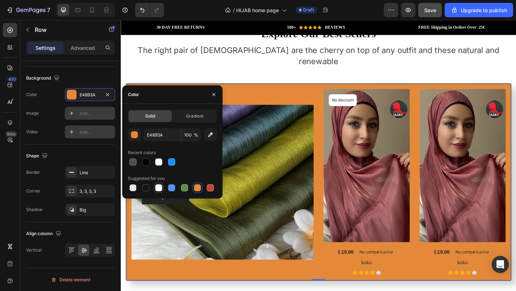
click at [159, 188] on div at bounding box center [158, 187] width 7 height 7
type input "FFFFFF"
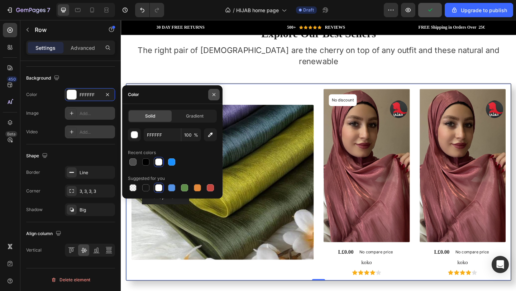
click at [216, 96] on icon "button" at bounding box center [214, 95] width 6 height 6
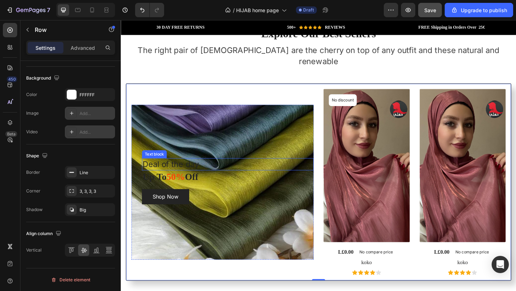
click at [180, 171] on p "Deal of the day" at bounding box center [236, 177] width 185 height 12
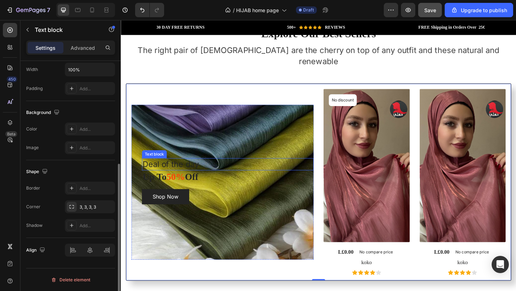
scroll to position [0, 0]
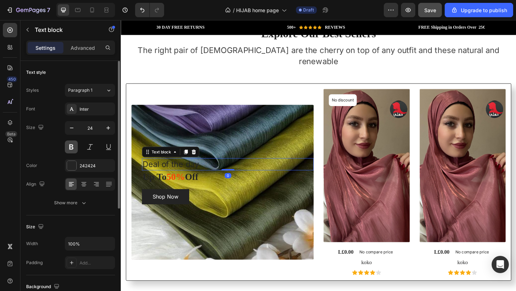
click at [74, 147] on button at bounding box center [71, 147] width 13 height 13
click at [181, 171] on p "Deal of the day" at bounding box center [236, 177] width 185 height 12
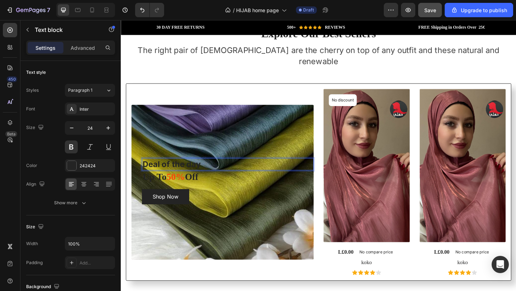
click at [209, 171] on p "Deal of the day" at bounding box center [236, 177] width 185 height 12
click at [224, 147] on div "Deal of the day Text block 0 Up To 50% Off Heading Shop Now Button Row" at bounding box center [231, 196] width 198 height 168
click at [216, 171] on p "Deal of the day" at bounding box center [236, 177] width 185 height 12
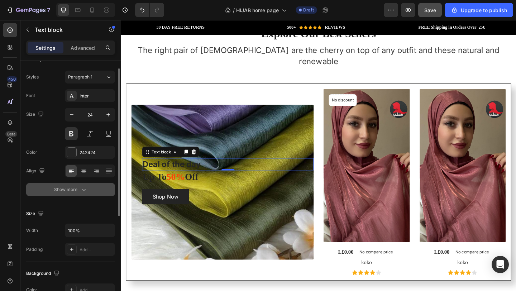
click at [86, 187] on icon "button" at bounding box center [83, 189] width 7 height 7
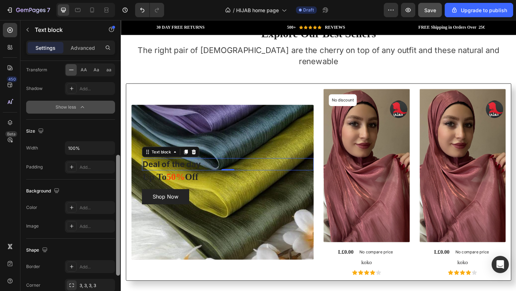
scroll to position [192, 0]
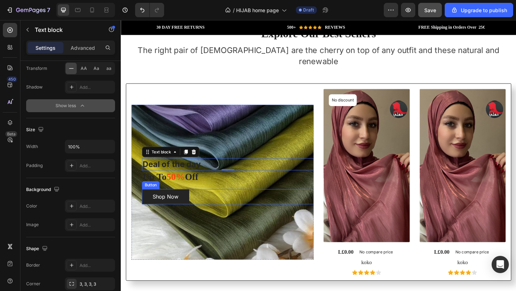
click at [203, 204] on div "Shop Now Button" at bounding box center [237, 212] width 187 height 16
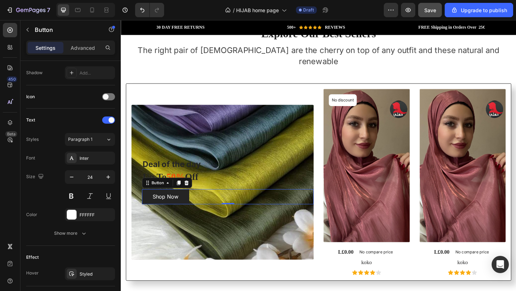
scroll to position [0, 0]
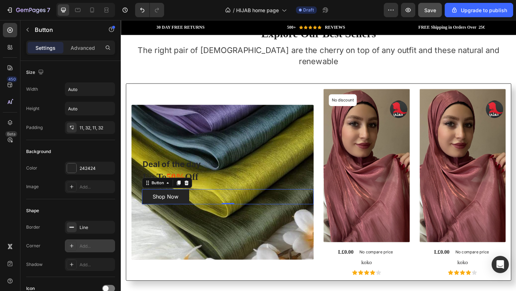
click at [90, 249] on div "Add..." at bounding box center [97, 246] width 34 height 6
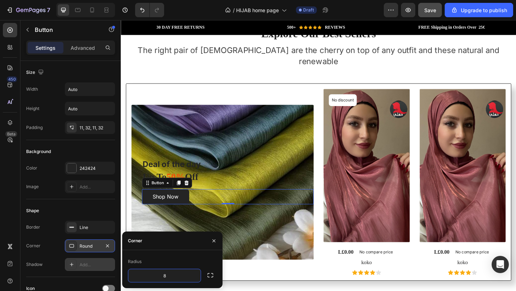
click at [93, 264] on div "Add..." at bounding box center [97, 265] width 34 height 6
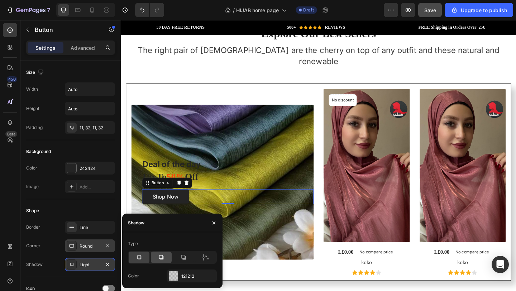
click at [161, 258] on icon at bounding box center [161, 257] width 7 height 7
click at [213, 223] on icon "button" at bounding box center [214, 223] width 6 height 6
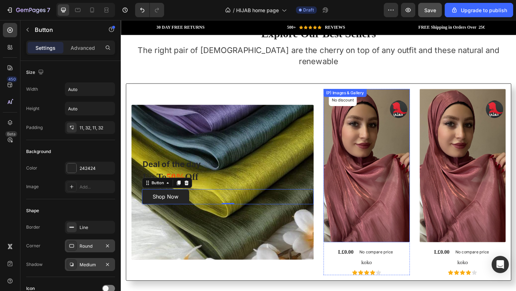
click at [413, 239] on img at bounding box center [388, 178] width 94 height 167
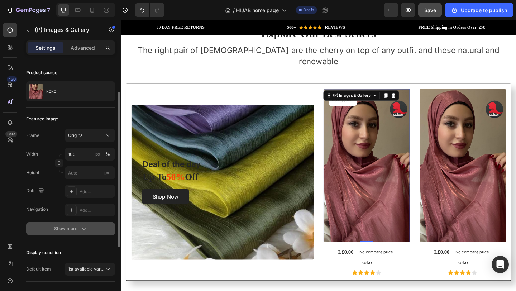
scroll to position [60, 0]
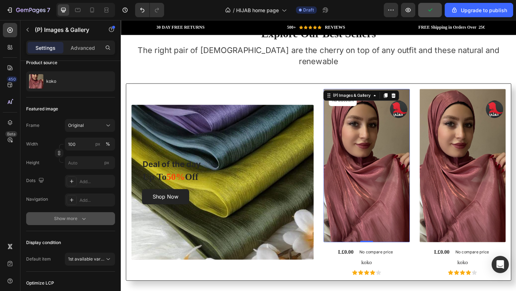
click at [85, 220] on icon "button" at bounding box center [83, 218] width 7 height 7
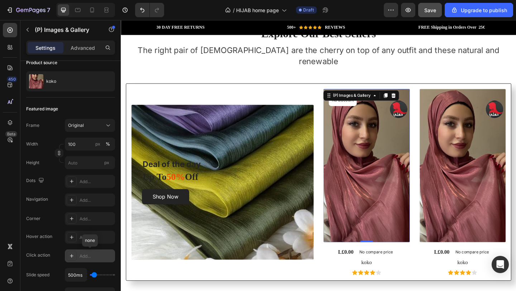
click at [94, 255] on div "Add..." at bounding box center [97, 256] width 34 height 6
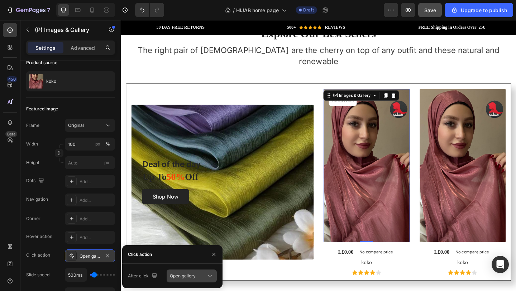
click at [211, 277] on icon at bounding box center [209, 275] width 7 height 7
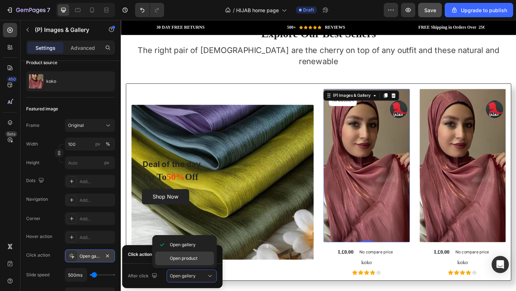
click at [196, 258] on span "Open product" at bounding box center [184, 258] width 28 height 6
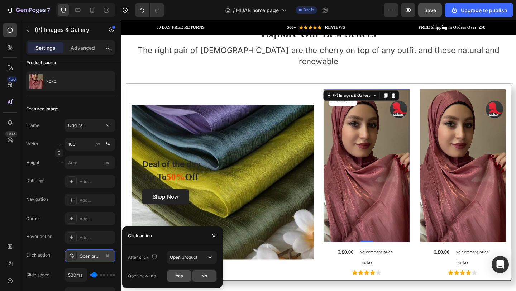
click at [185, 277] on div "Yes" at bounding box center [179, 275] width 24 height 11
click at [193, 259] on span "Open product" at bounding box center [184, 256] width 28 height 5
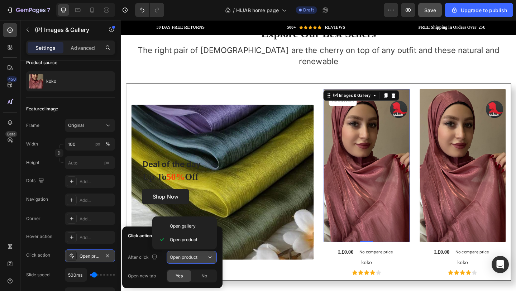
click at [193, 259] on span "Open product" at bounding box center [184, 256] width 28 height 5
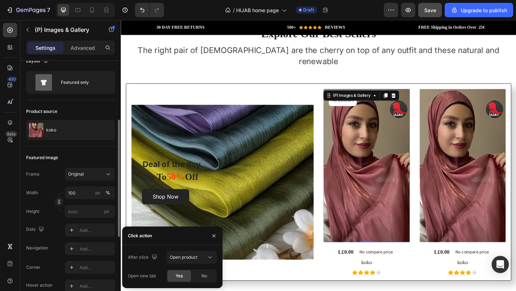
scroll to position [48, 0]
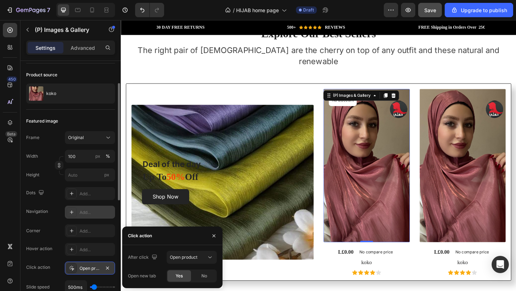
click at [90, 215] on div "Add..." at bounding box center [97, 212] width 34 height 6
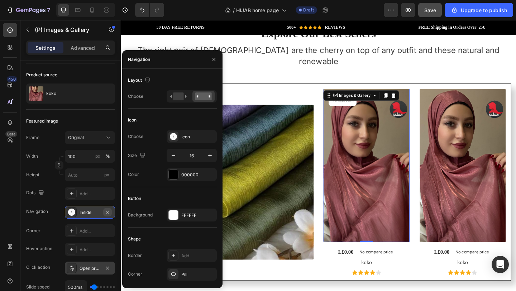
click at [106, 213] on icon "button" at bounding box center [107, 211] width 3 height 3
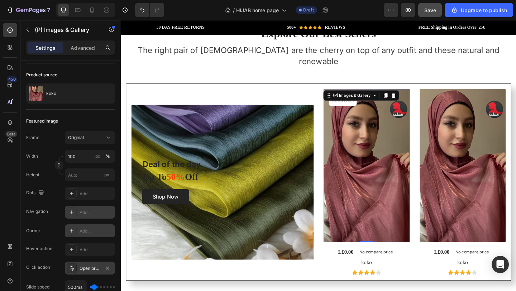
click at [92, 231] on div "Add..." at bounding box center [97, 231] width 34 height 6
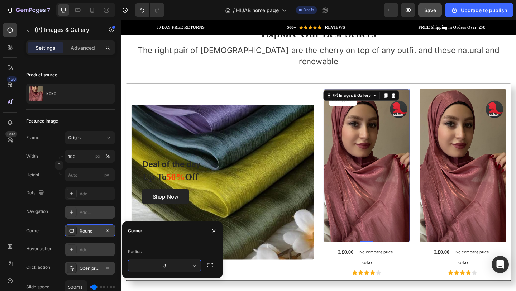
click at [87, 244] on div "Add..." at bounding box center [90, 249] width 50 height 13
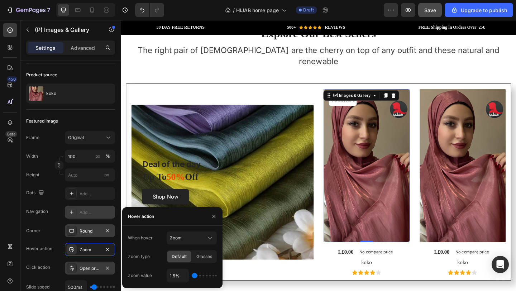
scroll to position [60, 0]
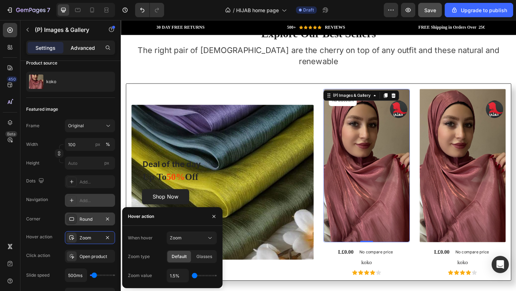
click at [84, 51] on div "Advanced" at bounding box center [83, 47] width 36 height 11
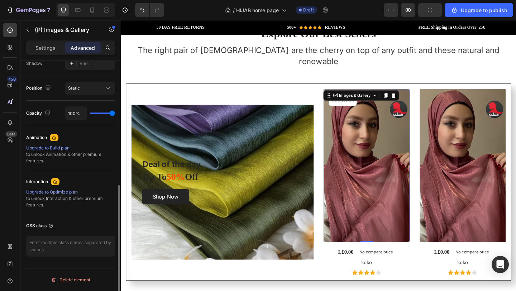
scroll to position [173, 0]
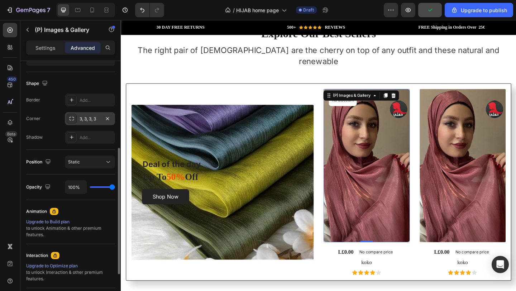
click at [96, 140] on div "Add..." at bounding box center [97, 137] width 34 height 6
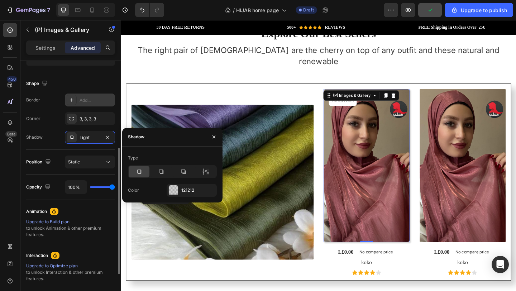
click at [100, 99] on div "Add..." at bounding box center [97, 100] width 34 height 6
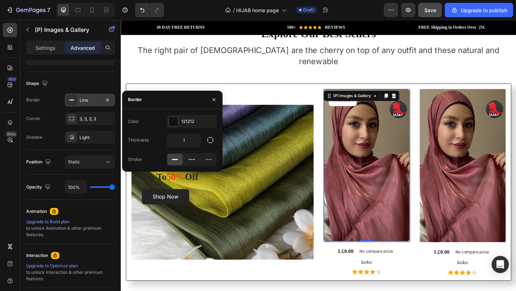
click at [92, 146] on div "Shape Border Line Corner 3, 3, 3, 3 Shadow Light" at bounding box center [70, 111] width 89 height 78
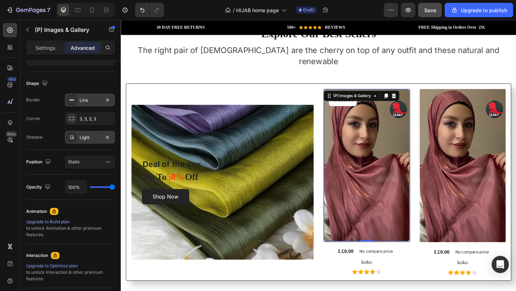
click at [96, 142] on div "Light" at bounding box center [90, 137] width 50 height 13
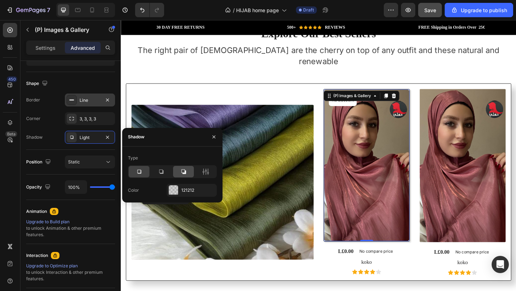
click at [187, 169] on icon at bounding box center [183, 171] width 7 height 7
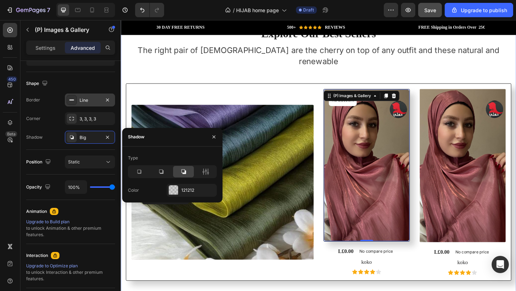
click at [471, 68] on div "Explore Our Best Sellers Heading The right pair of [DEMOGRAPHIC_DATA] are the c…" at bounding box center [335, 165] width 419 height 277
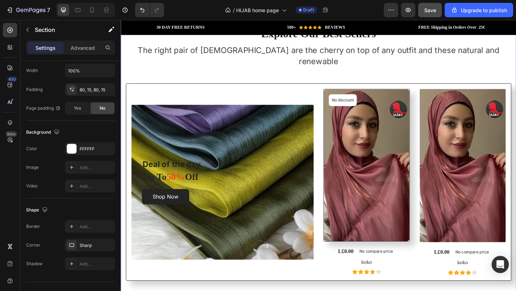
scroll to position [0, 0]
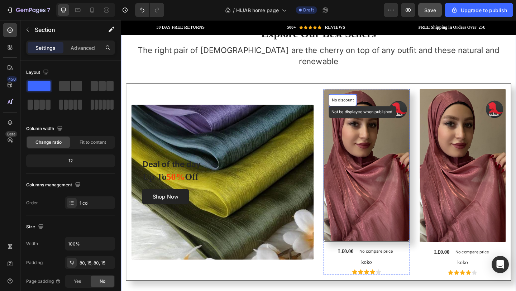
click at [370, 104] on p "No discount" at bounding box center [362, 107] width 24 height 6
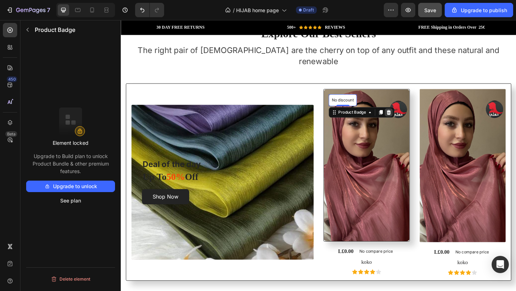
click at [410, 118] on icon at bounding box center [412, 120] width 5 height 5
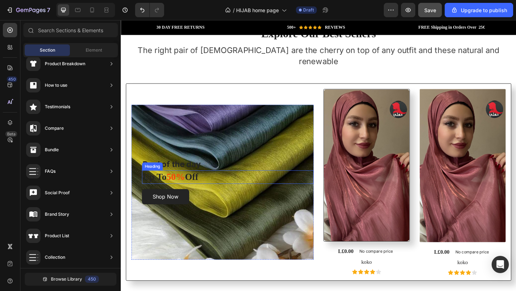
click at [205, 184] on p "Up To 50% Off" at bounding box center [236, 190] width 185 height 13
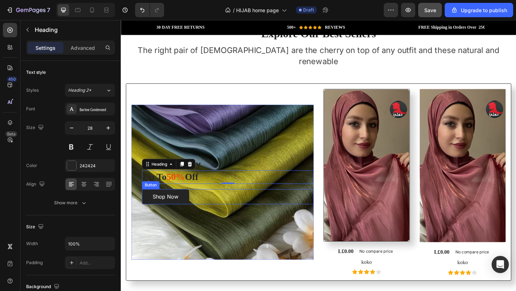
click at [201, 204] on div "Shop Now Button" at bounding box center [237, 212] width 187 height 16
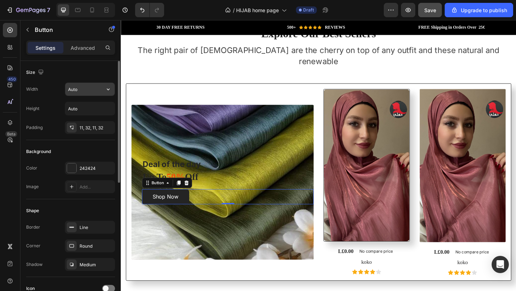
click at [94, 90] on input "Auto" at bounding box center [89, 89] width 49 height 13
click at [101, 91] on input "Auto" at bounding box center [89, 89] width 49 height 13
click at [48, 106] on div "Height Auto" at bounding box center [70, 109] width 89 height 14
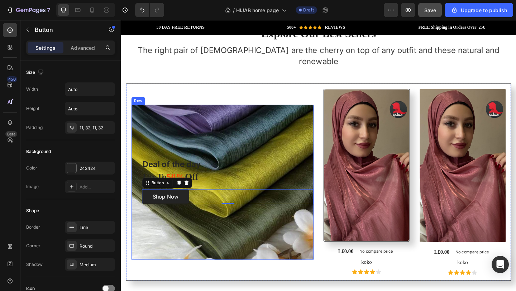
click at [284, 254] on div "Deal of the day Text block Up To 50% Off Heading Shop Now Button 0 Row" at bounding box center [231, 196] width 198 height 168
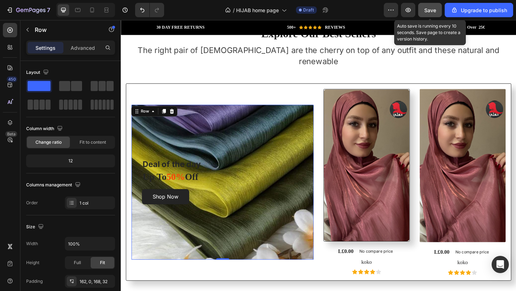
click at [436, 12] on span "Save" at bounding box center [430, 10] width 12 height 6
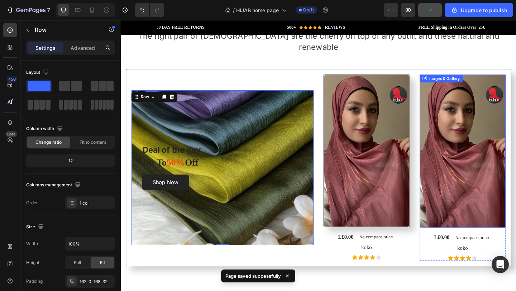
scroll to position [1731, 0]
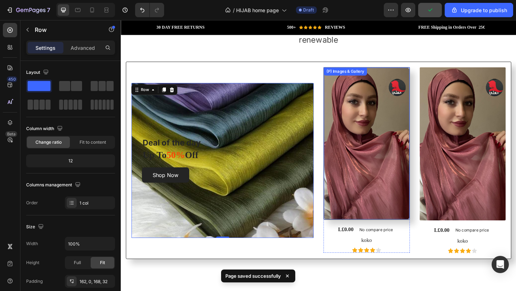
click at [395, 187] on img at bounding box center [388, 154] width 93 height 165
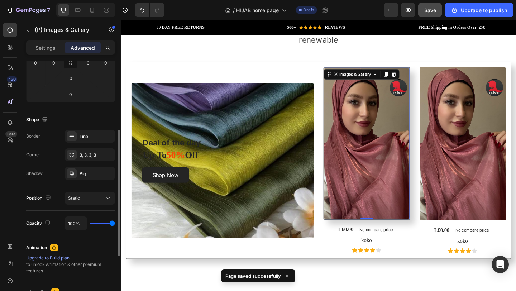
scroll to position [0, 0]
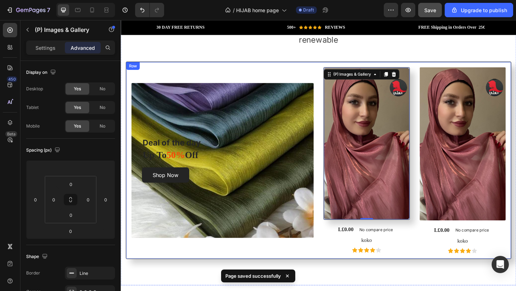
click at [327, 65] on div "Deal of the day Text block Up To 50% Off Heading Shop Now Button Row (P) Images…" at bounding box center [335, 172] width 419 height 215
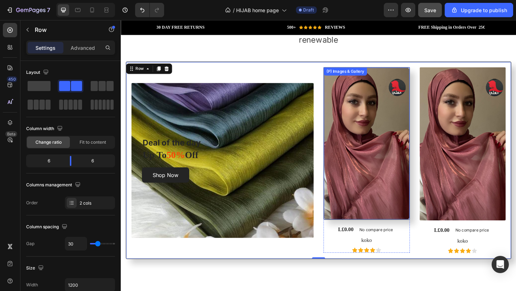
click at [405, 157] on img at bounding box center [388, 154] width 93 height 165
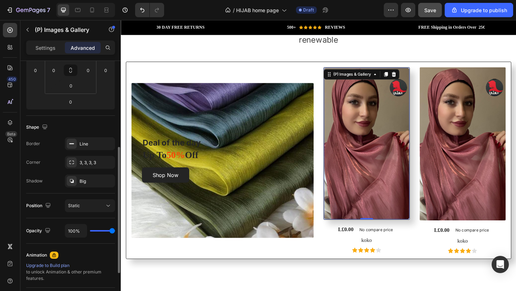
scroll to position [247, 0]
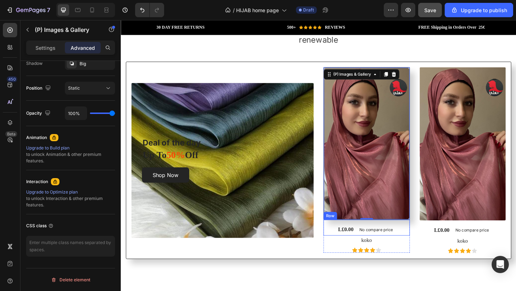
click at [346, 237] on div "L£0.00 (P) Price (P) Price No compare price (P) Price Row" at bounding box center [388, 245] width 94 height 17
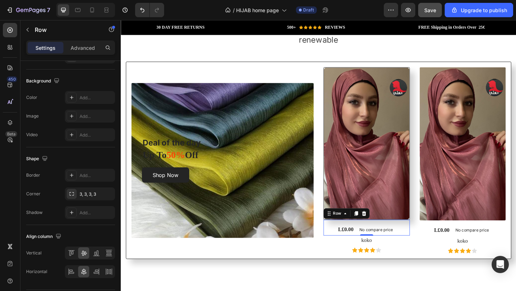
scroll to position [0, 0]
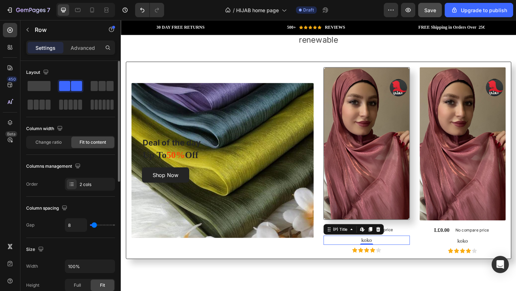
click at [341, 254] on h1 "koko" at bounding box center [388, 259] width 94 height 10
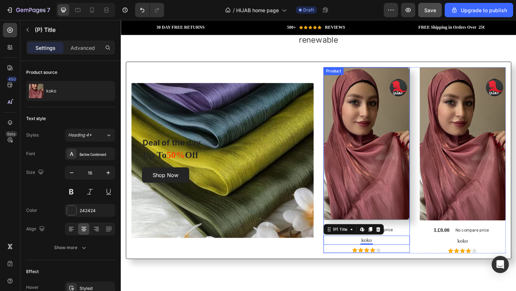
click at [342, 267] on div "Icon Icon Icon Icon Icon" at bounding box center [388, 270] width 94 height 6
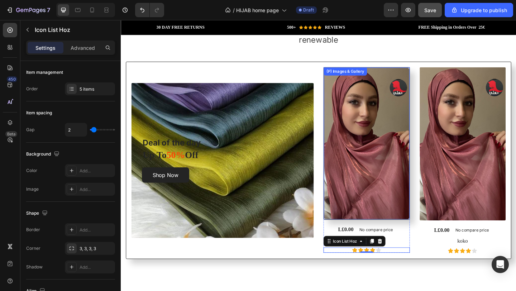
click at [341, 71] on div "(P) Images & Gallery" at bounding box center [388, 154] width 94 height 166
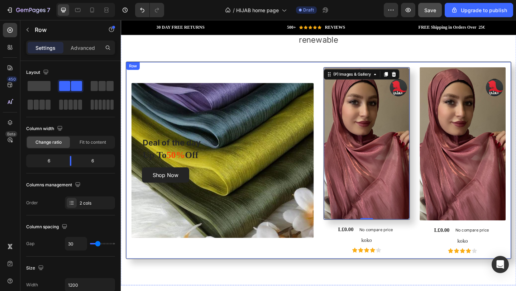
click at [335, 65] on div "Deal of the day Text block Up To 50% Off Heading Shop Now Button Row (P) Images…" at bounding box center [335, 172] width 419 height 215
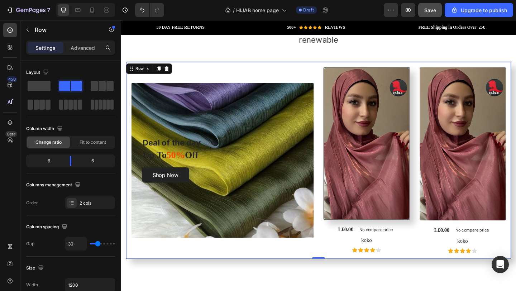
drag, startPoint x: 348, startPoint y: 57, endPoint x: 351, endPoint y: 58, distance: 3.7
click at [349, 65] on div "Deal of the day Text block Up To 50% Off Heading Shop Now Button Row (P) Images…" at bounding box center [335, 172] width 419 height 215
drag, startPoint x: 374, startPoint y: 58, endPoint x: 381, endPoint y: 59, distance: 6.9
click at [377, 65] on div "Deal of the day Text block Up To 50% Off Heading Shop Now Button Row (P) Images…" at bounding box center [335, 172] width 419 height 215
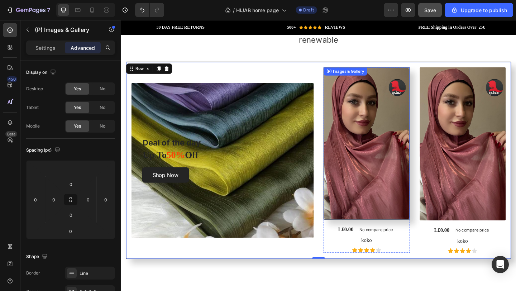
click at [423, 72] on img at bounding box center [388, 154] width 93 height 165
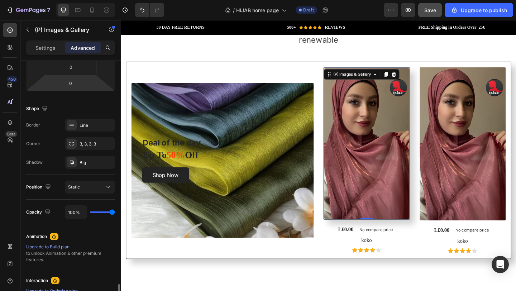
scroll to position [247, 0]
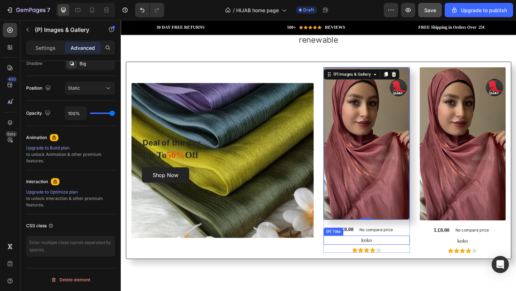
click at [422, 254] on h1 "koko" at bounding box center [388, 259] width 94 height 10
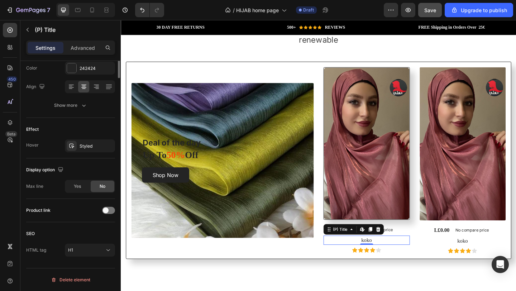
scroll to position [0, 0]
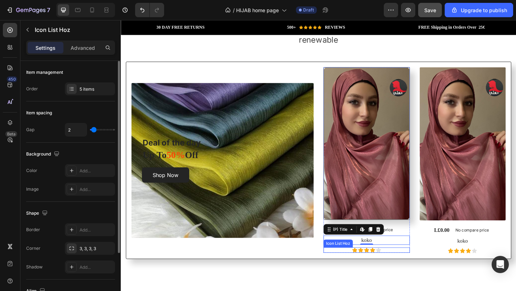
click at [423, 267] on div "Icon Icon Icon Icon Icon" at bounding box center [388, 270] width 94 height 6
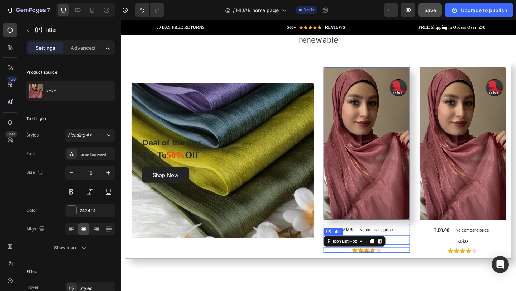
click at [429, 254] on h1 "koko" at bounding box center [388, 259] width 94 height 10
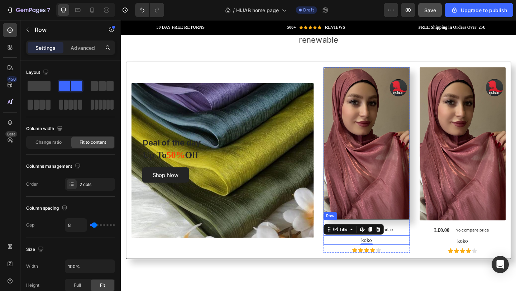
click at [428, 237] on div "L£0.00 (P) Price (P) Price No compare price (P) Price Row" at bounding box center [388, 245] width 94 height 17
click at [425, 254] on h1 "koko" at bounding box center [388, 259] width 94 height 10
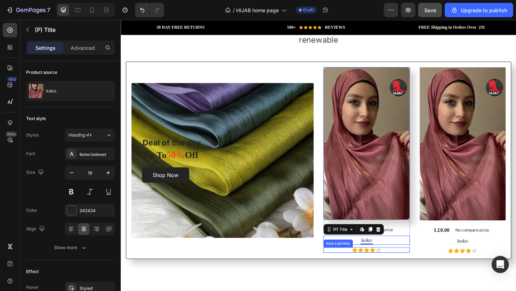
click at [425, 267] on div "Icon Icon Icon Icon Icon" at bounding box center [388, 270] width 94 height 6
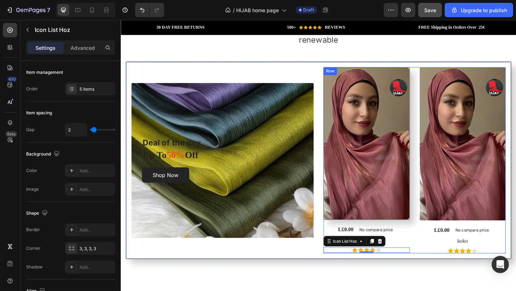
click at [437, 254] on div "(P) Images & Gallery L£0.00 (P) Price (P) Price No compare price (P) Price Row …" at bounding box center [440, 172] width 198 height 203
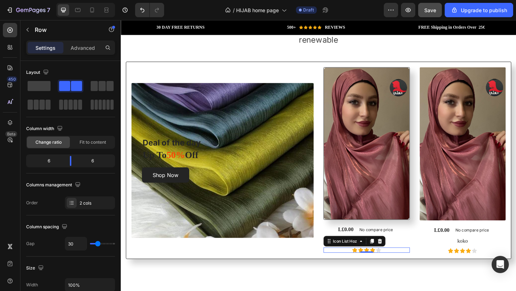
click at [426, 267] on div "Icon Icon Icon Icon Icon" at bounding box center [388, 270] width 94 height 6
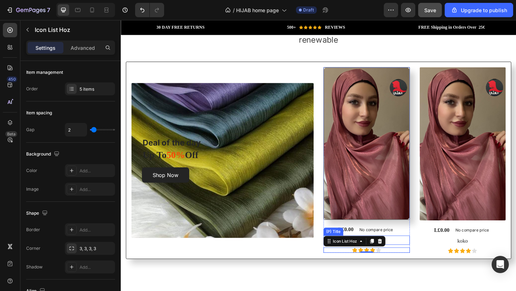
click at [435, 245] on div "(P) Images & Gallery L£0.00 (P) Price (P) Price No compare price (P) Price Row …" at bounding box center [440, 172] width 198 height 203
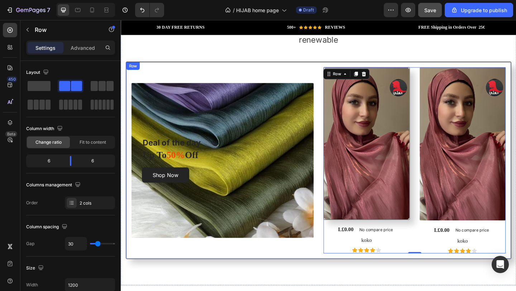
click at [311, 71] on div "Deal of the day Text block Up To 50% Off Heading Shop Now Button Row" at bounding box center [231, 172] width 198 height 203
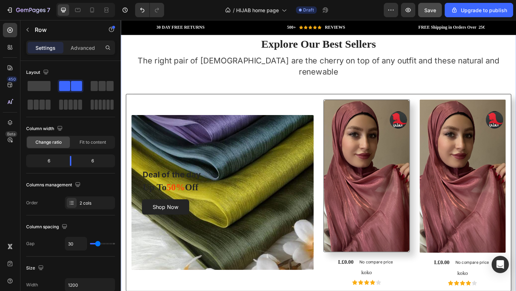
scroll to position [1693, 0]
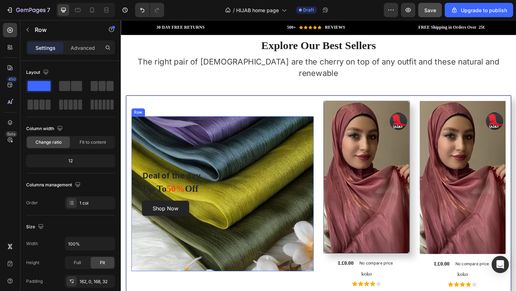
click at [264, 153] on div "Deal of the day Text block Up To 50% Off Heading Shop Now Button Row" at bounding box center [231, 209] width 198 height 168
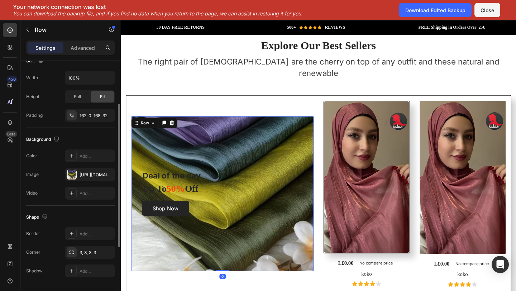
scroll to position [187, 0]
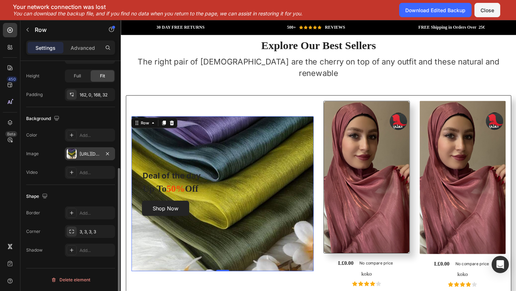
click at [92, 152] on div "[URL][DOMAIN_NAME]" at bounding box center [90, 154] width 21 height 6
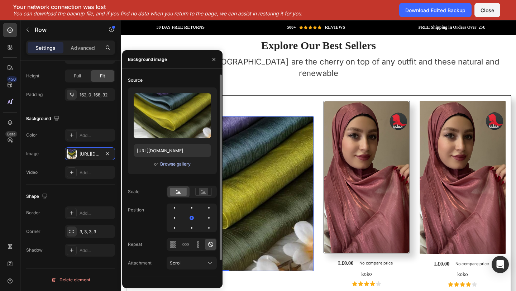
click at [176, 167] on button "Browse gallery" at bounding box center [175, 164] width 31 height 7
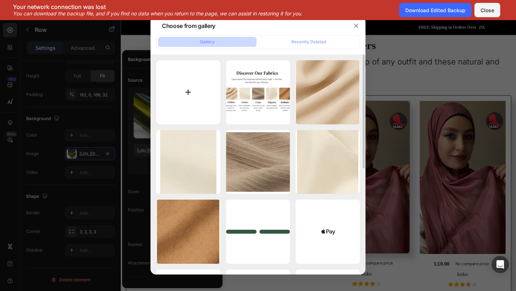
click at [209, 95] on input "file" at bounding box center [188, 92] width 64 height 64
type input "C:\fakepath\PHOTO-2025-08-27-08-33-37-removebg-preview.png"
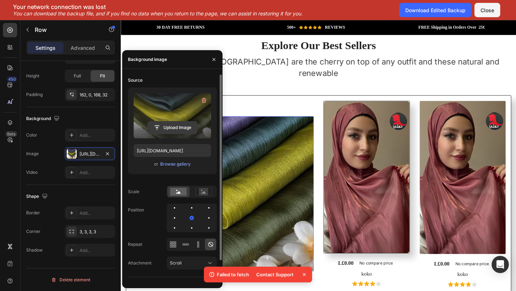
click at [180, 129] on input "file" at bounding box center [172, 128] width 49 height 12
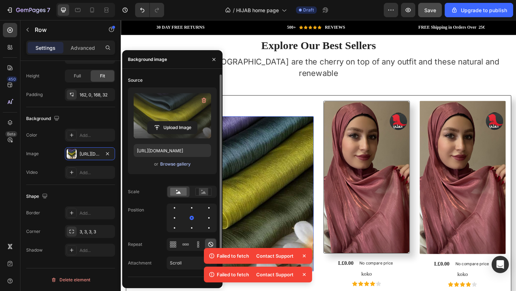
click at [181, 162] on div "Browse gallery" at bounding box center [175, 164] width 30 height 6
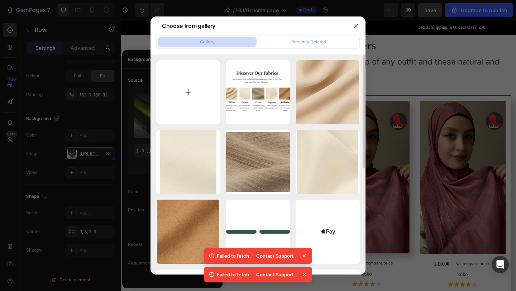
click at [197, 104] on input "file" at bounding box center [188, 92] width 64 height 64
type input "C:\fakepath\PHOTO-2025-08-27-08-33-37-removebg-preview.png"
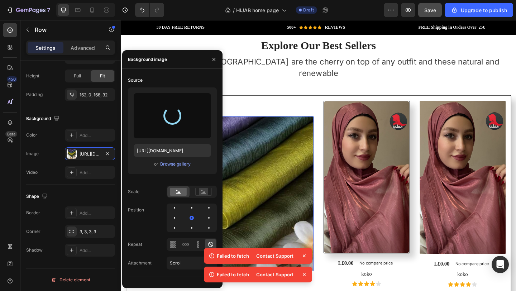
type input "[URL][DOMAIN_NAME]"
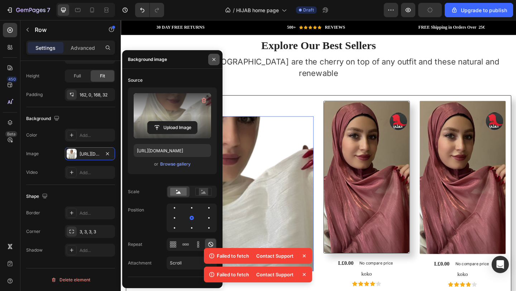
click at [216, 54] on button "button" at bounding box center [213, 59] width 11 height 11
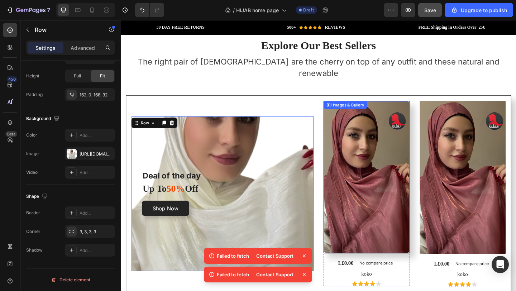
click at [377, 155] on img at bounding box center [388, 190] width 93 height 165
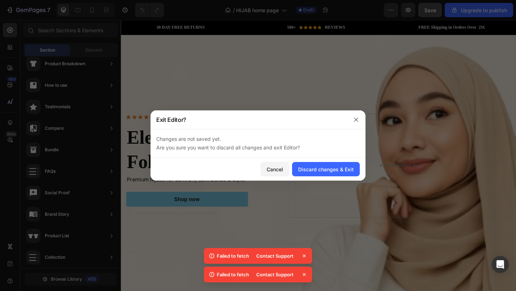
scroll to position [0, 0]
